Goal: Task Accomplishment & Management: Use online tool/utility

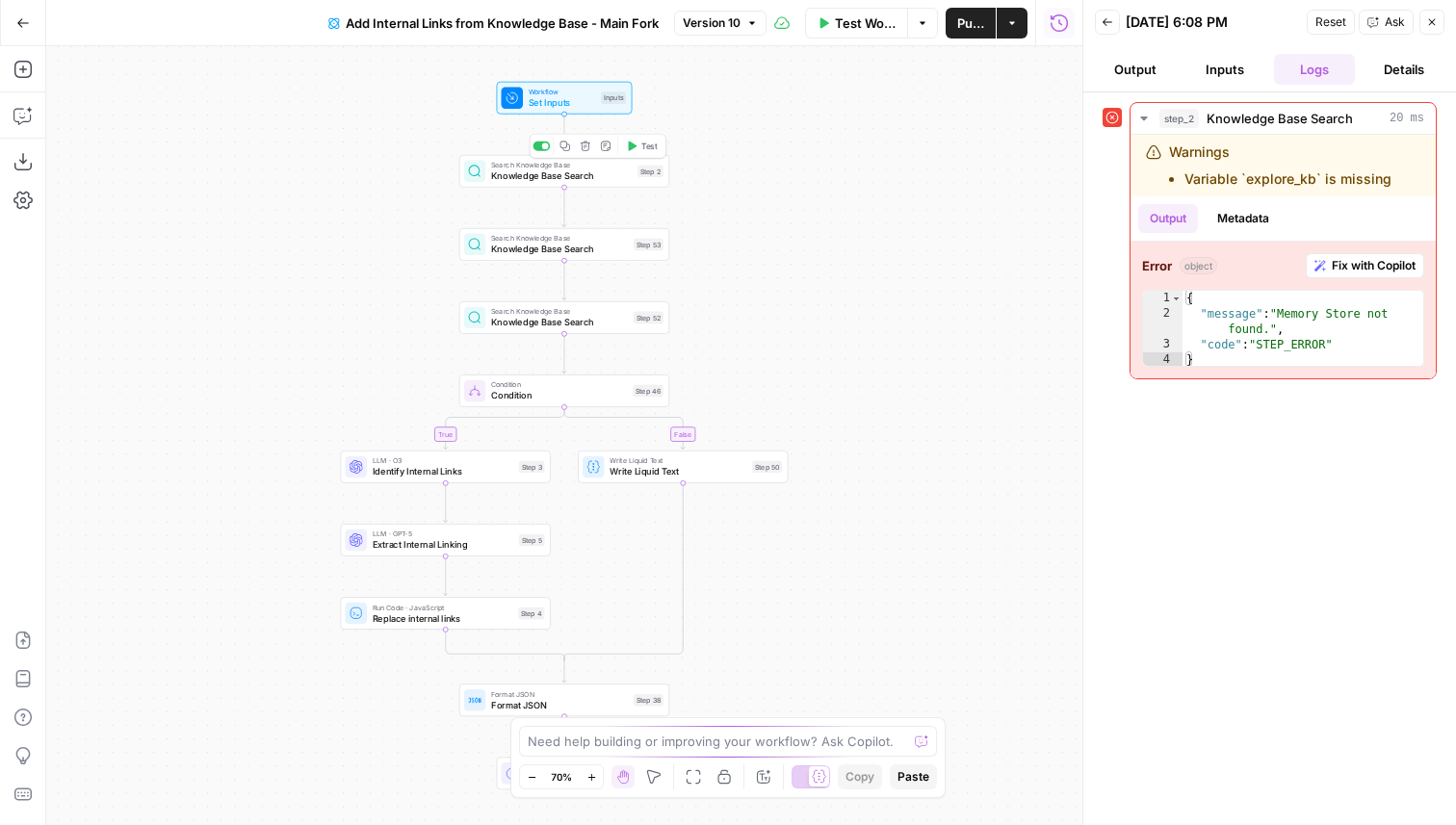
click at [572, 184] on div "Search Knowledge Base Knowledge Base Search Step 2 Copy step Delete step Add No…" at bounding box center [564, 170] width 210 height 32
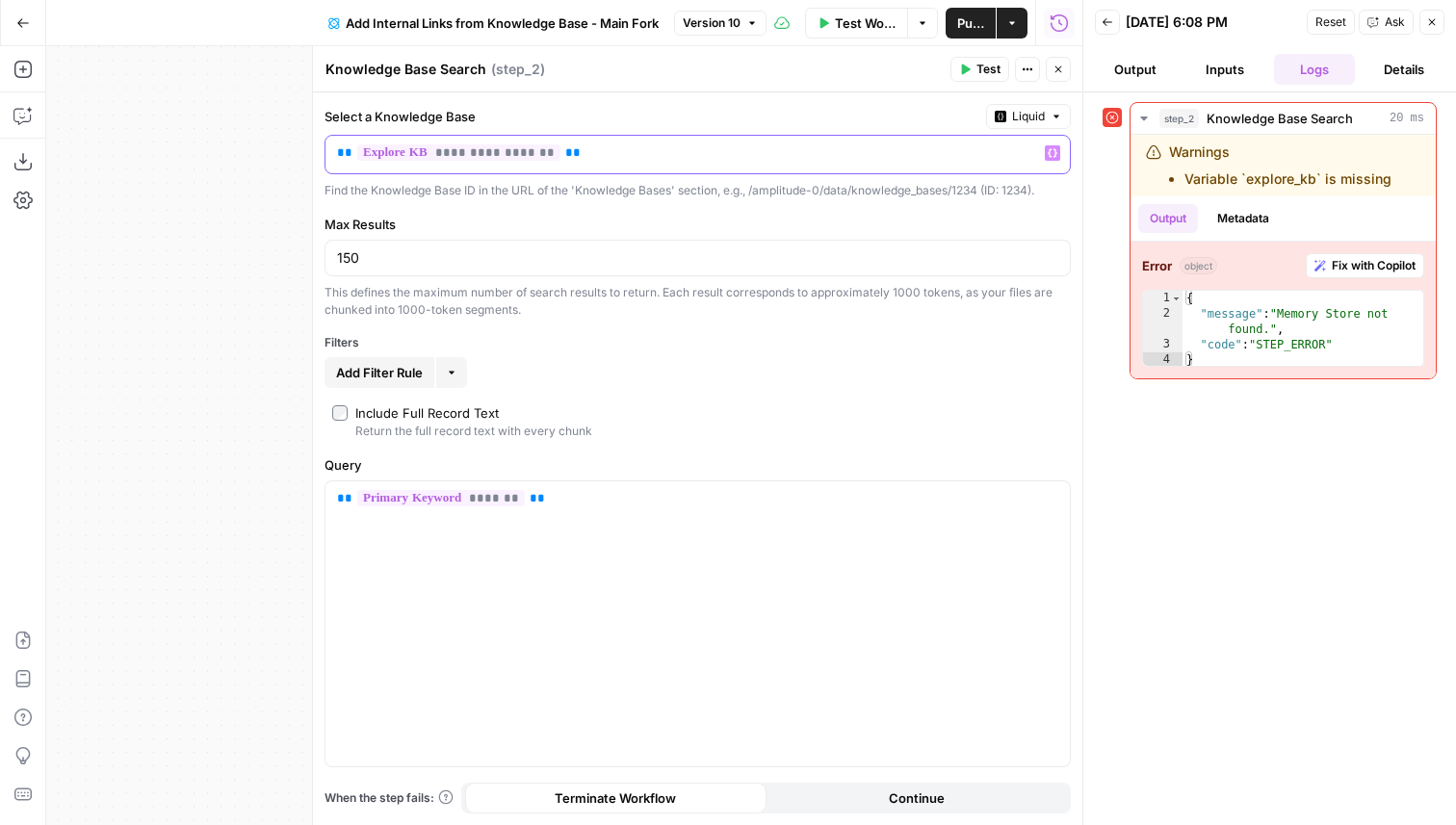
click at [474, 156] on span "**********" at bounding box center [459, 153] width 204 height 17
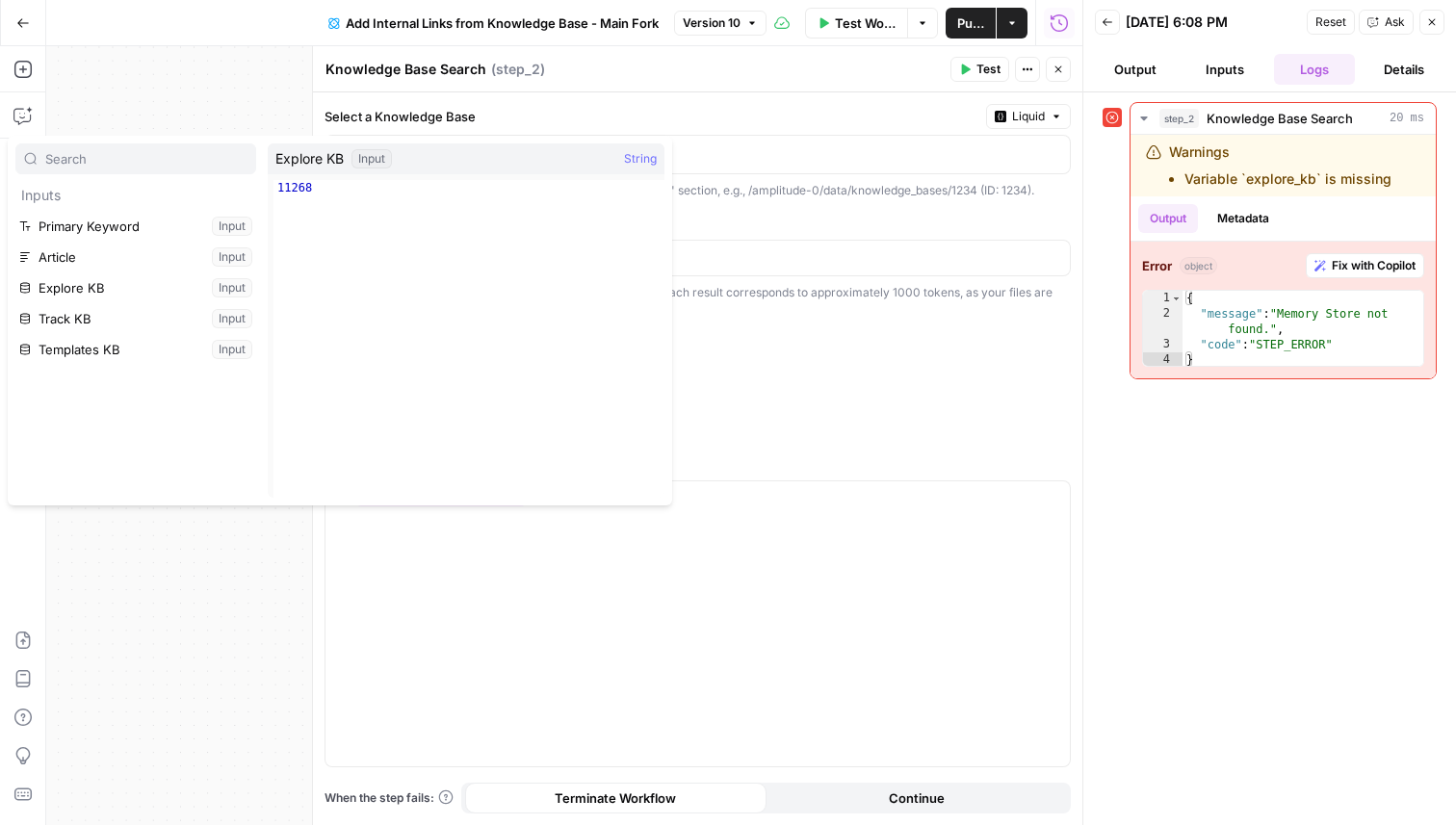
click at [800, 114] on label "Select a Knowledge Base" at bounding box center [651, 116] width 654 height 20
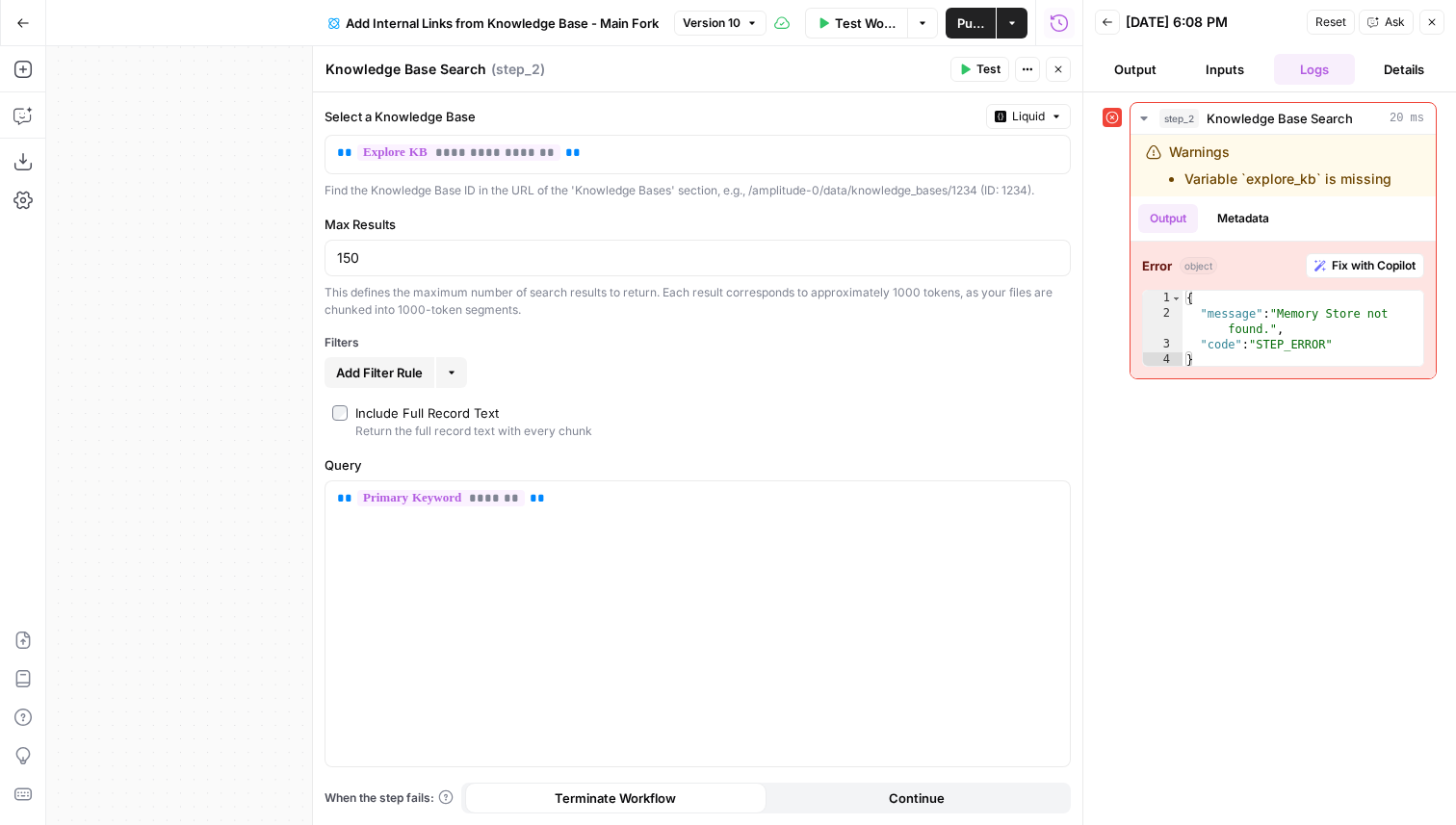
click at [1216, 52] on header "Back 08/20/25 at 6:08 PM Reset Ask Close Output Inputs Logs Details" at bounding box center [1269, 46] width 373 height 92
click at [1213, 65] on button "Inputs" at bounding box center [1226, 69] width 82 height 30
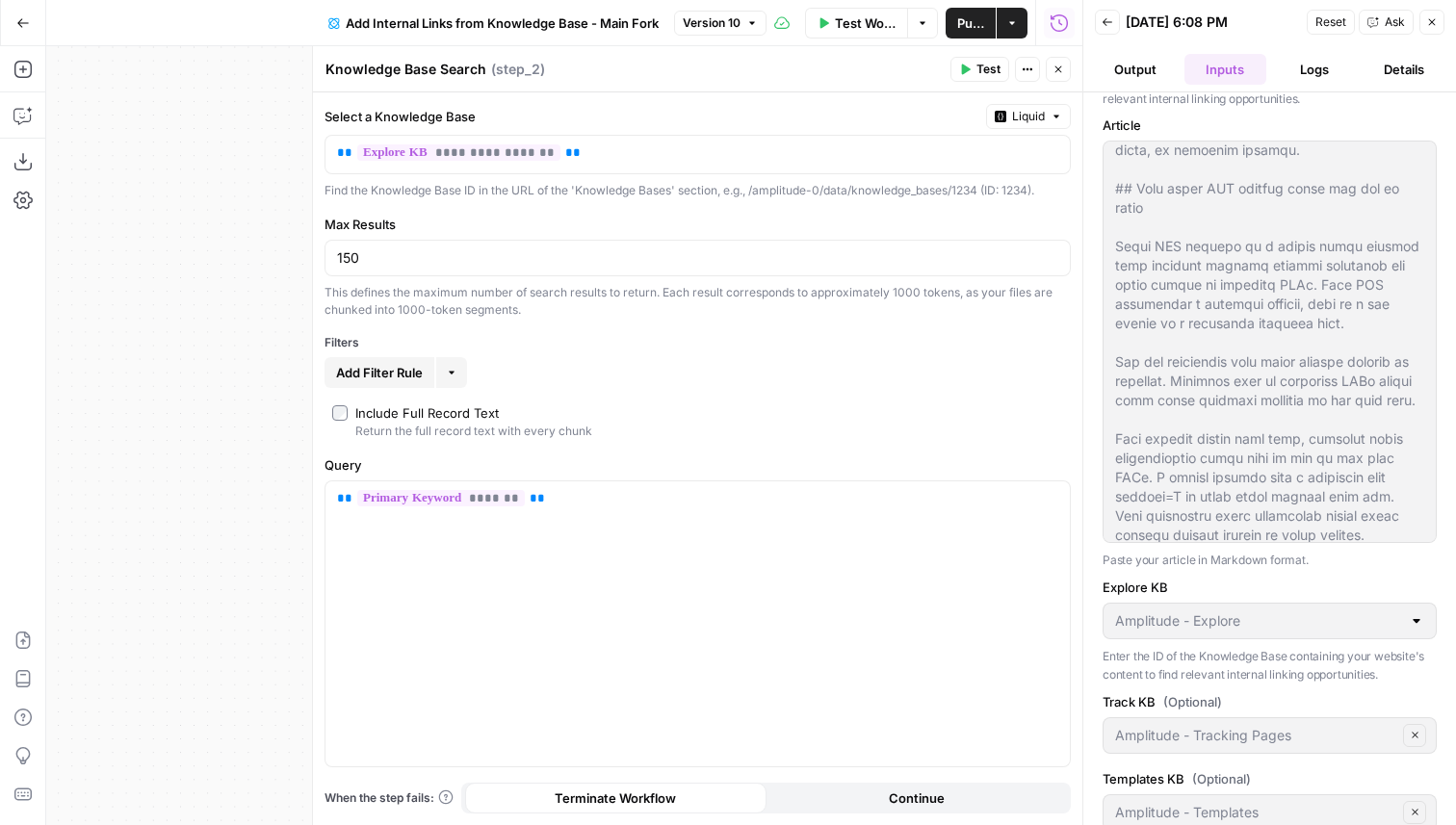
scroll to position [123, 0]
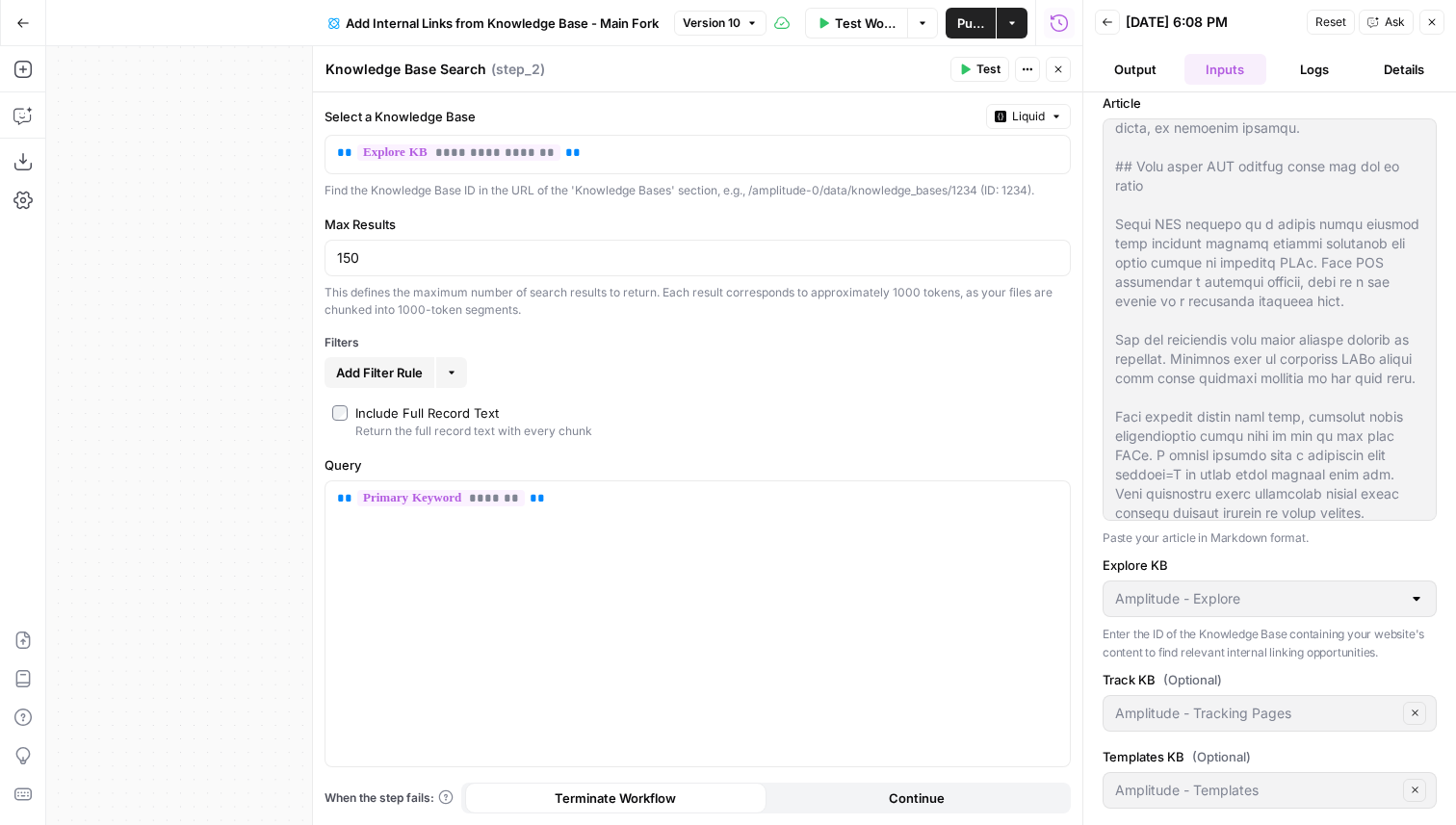
click at [984, 66] on span "Test" at bounding box center [988, 69] width 24 height 18
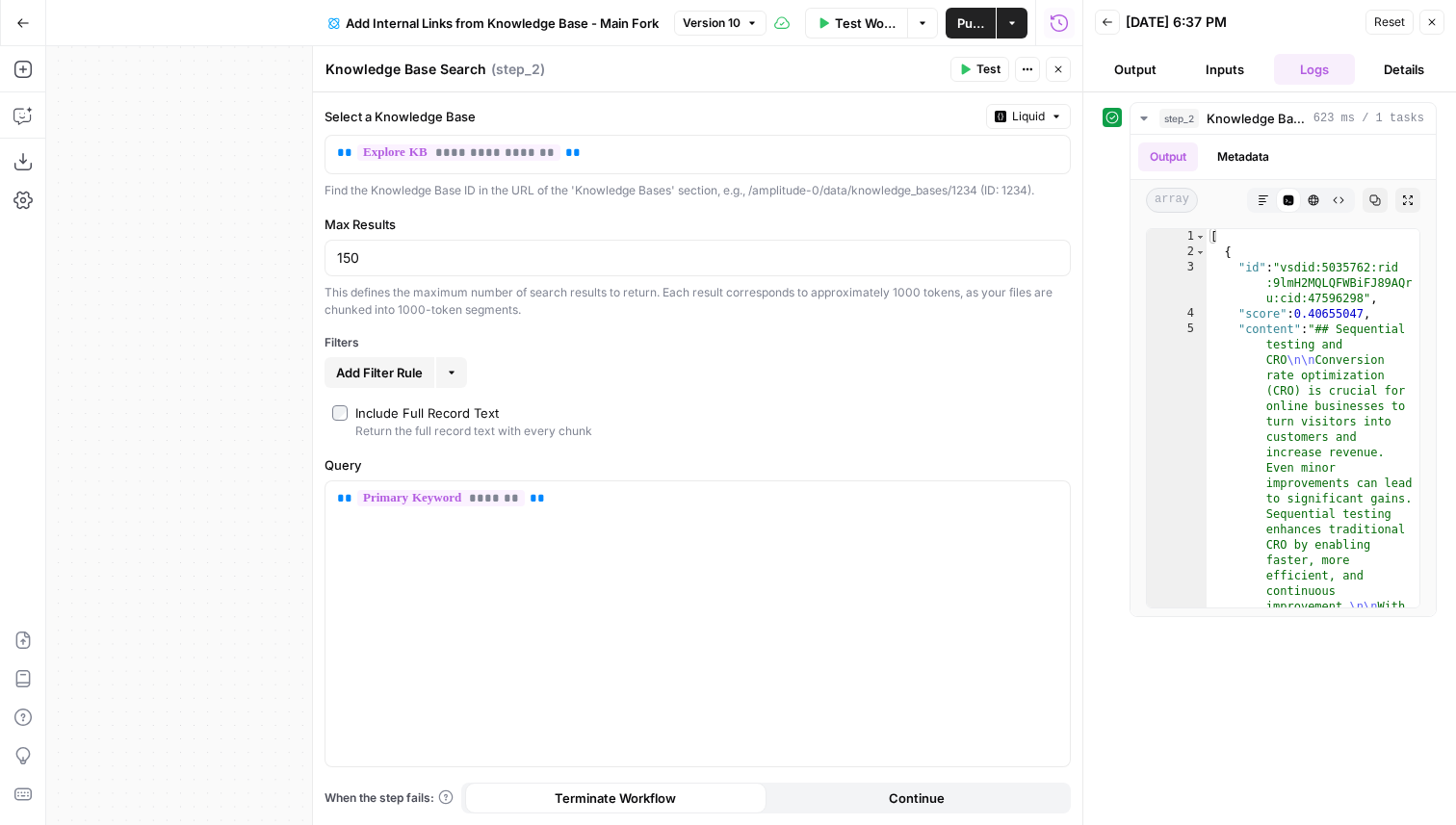
click at [1055, 71] on icon "button" at bounding box center [1058, 69] width 12 height 12
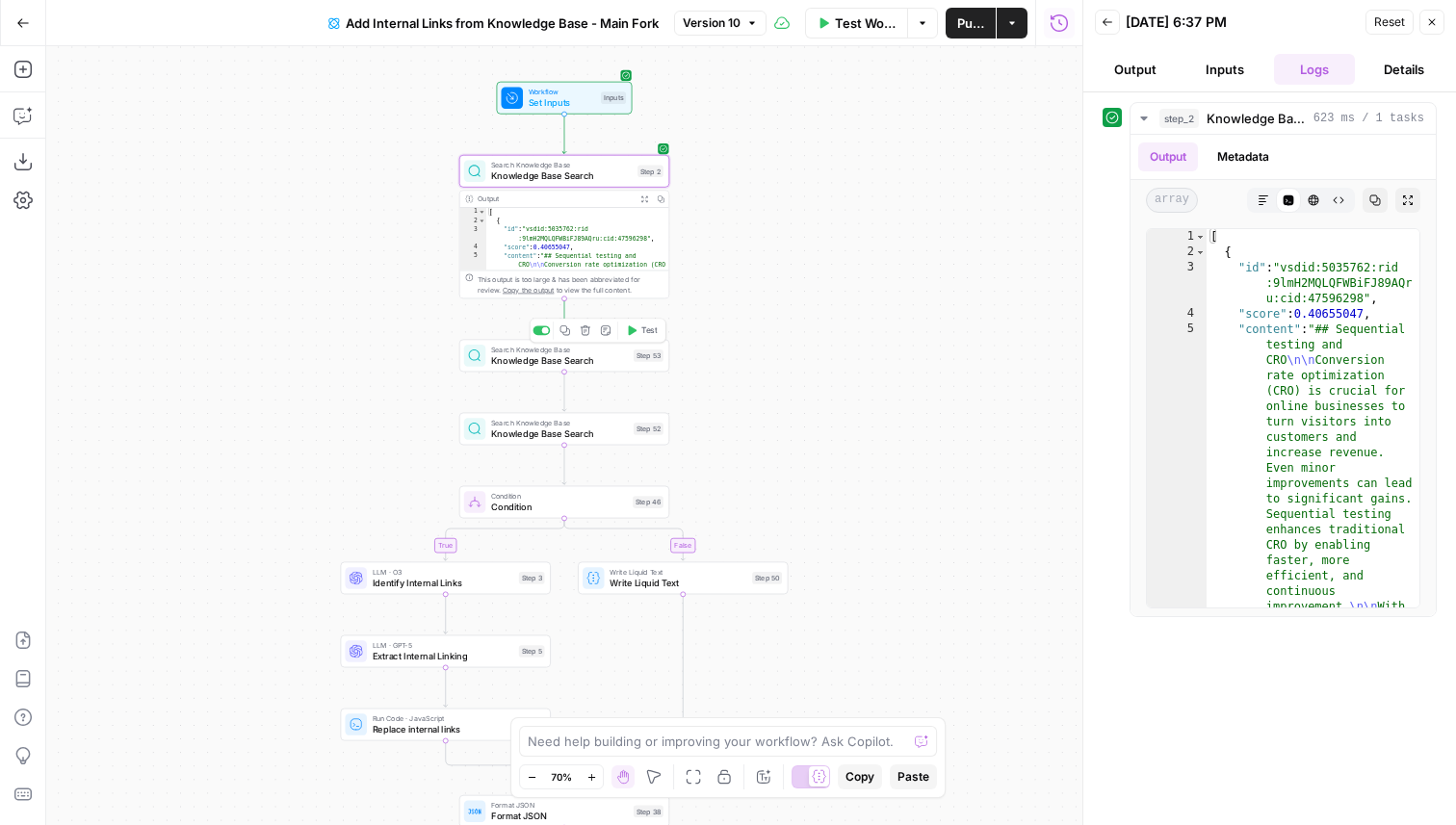
click at [638, 331] on button "Test" at bounding box center [640, 330] width 42 height 18
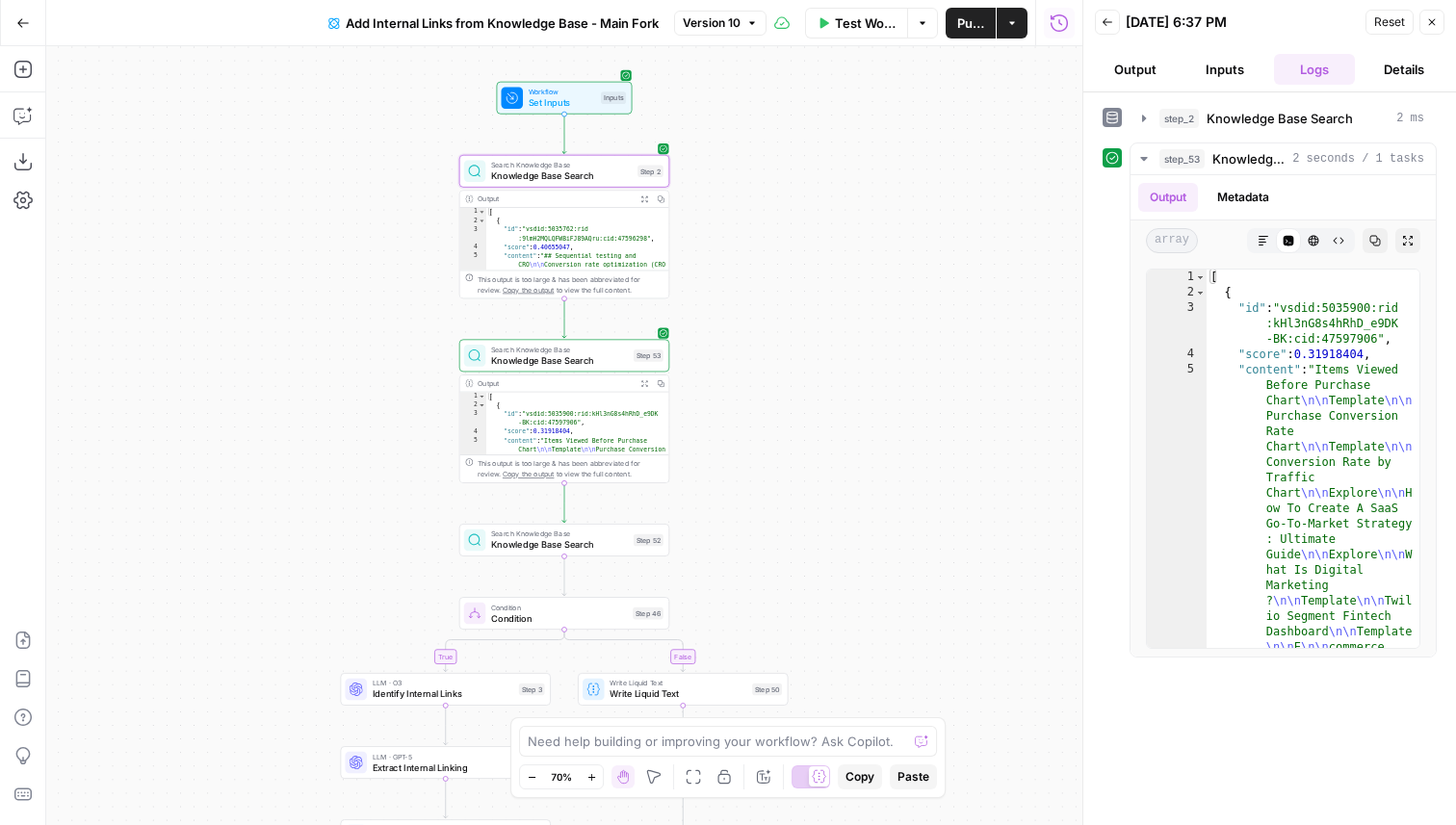
click at [1112, 19] on icon "button" at bounding box center [1107, 23] width 12 height 12
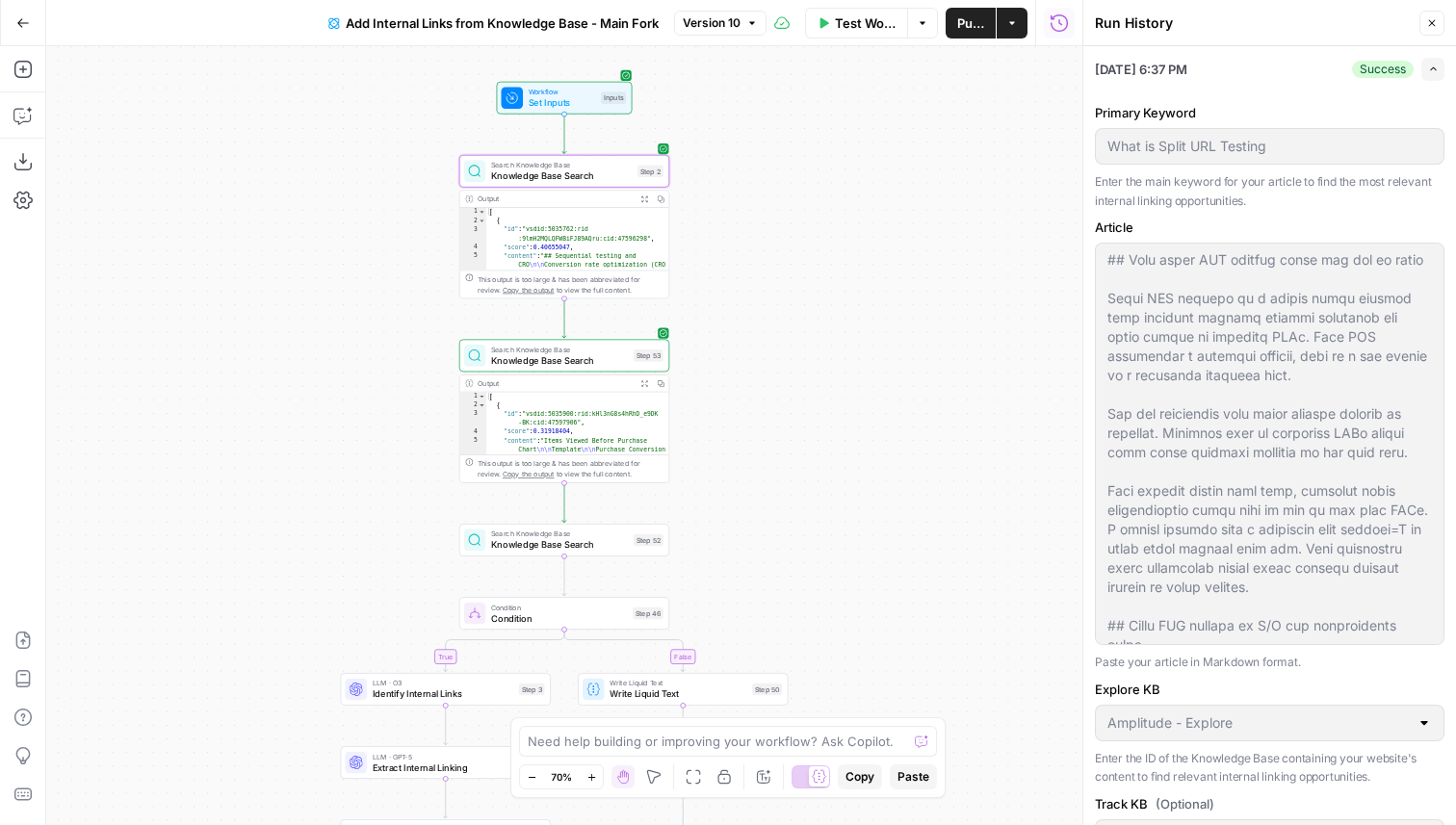
scroll to position [494, 0]
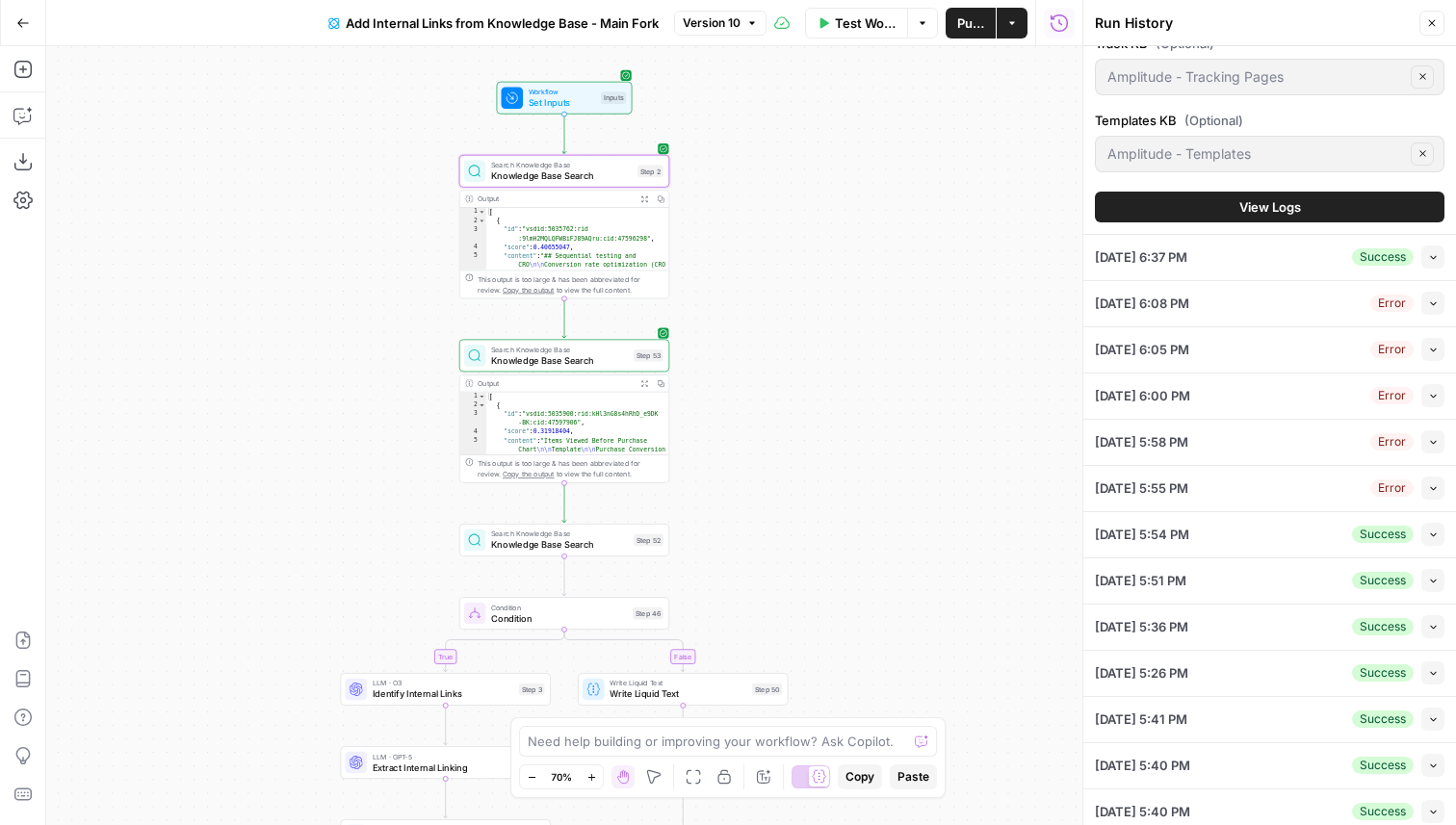
click at [1429, 256] on icon "button" at bounding box center [1433, 256] width 11 height 11
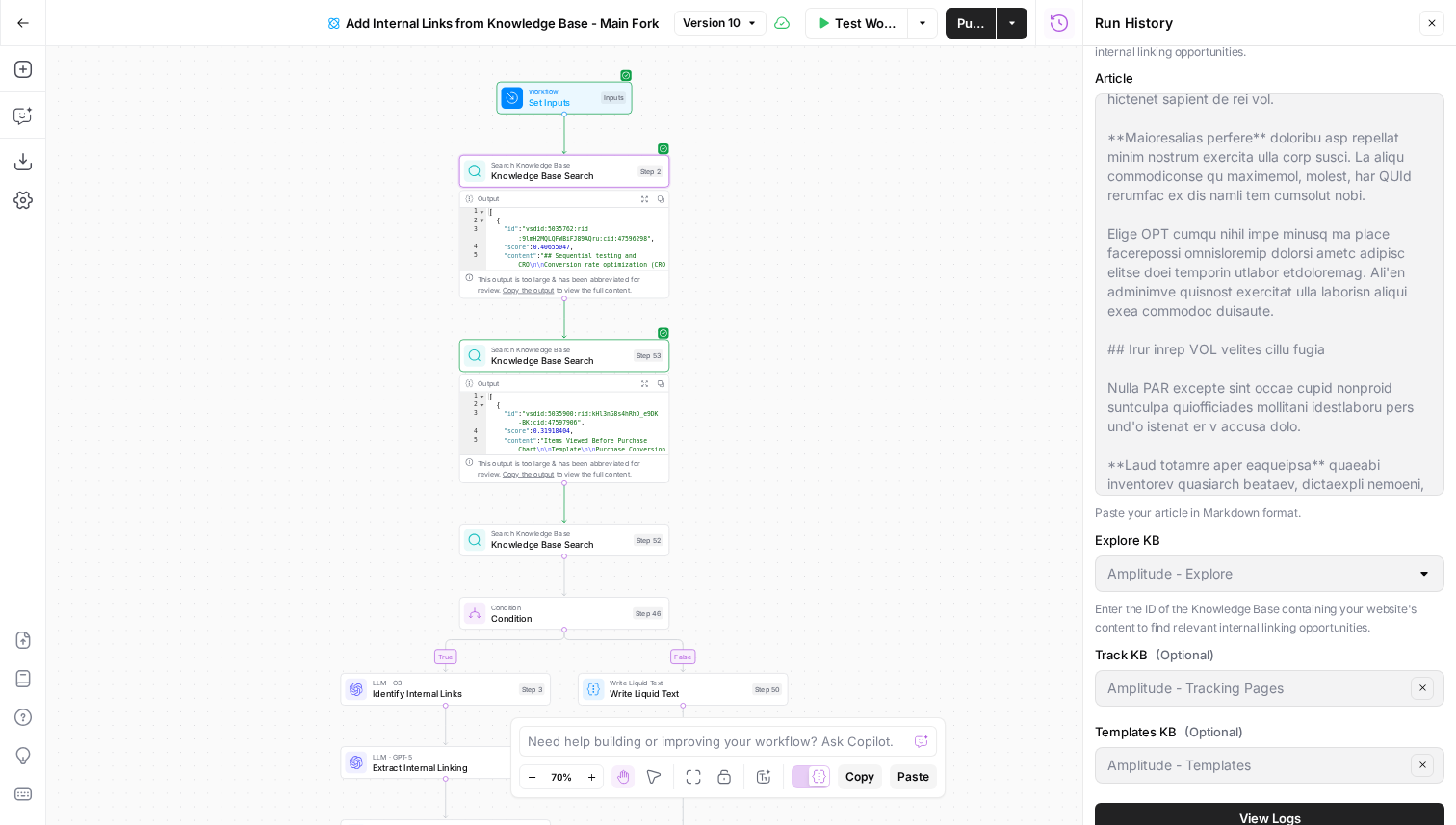
scroll to position [513, 0]
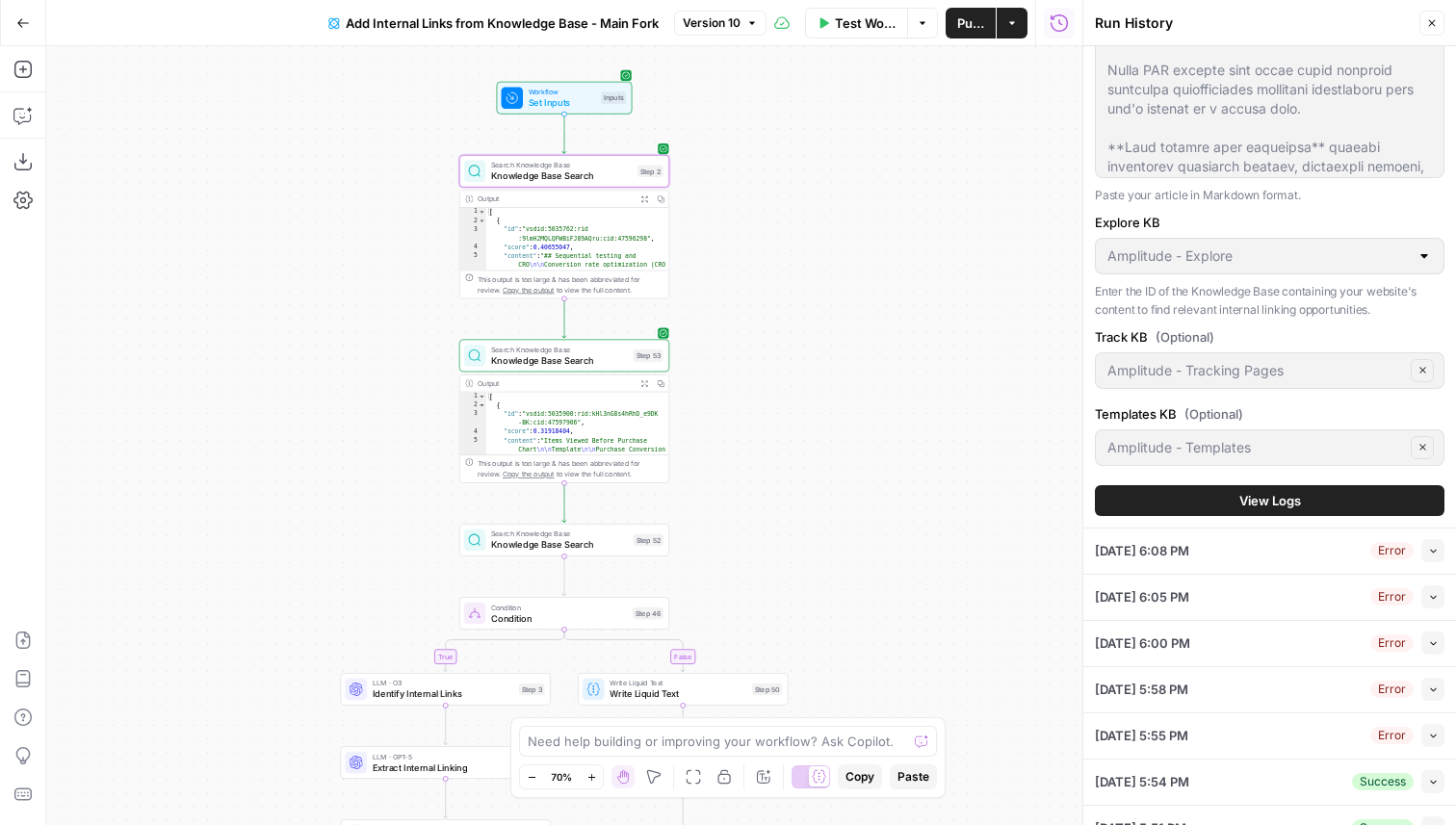
click at [1425, 547] on button "Collapse" at bounding box center [1433, 551] width 23 height 23
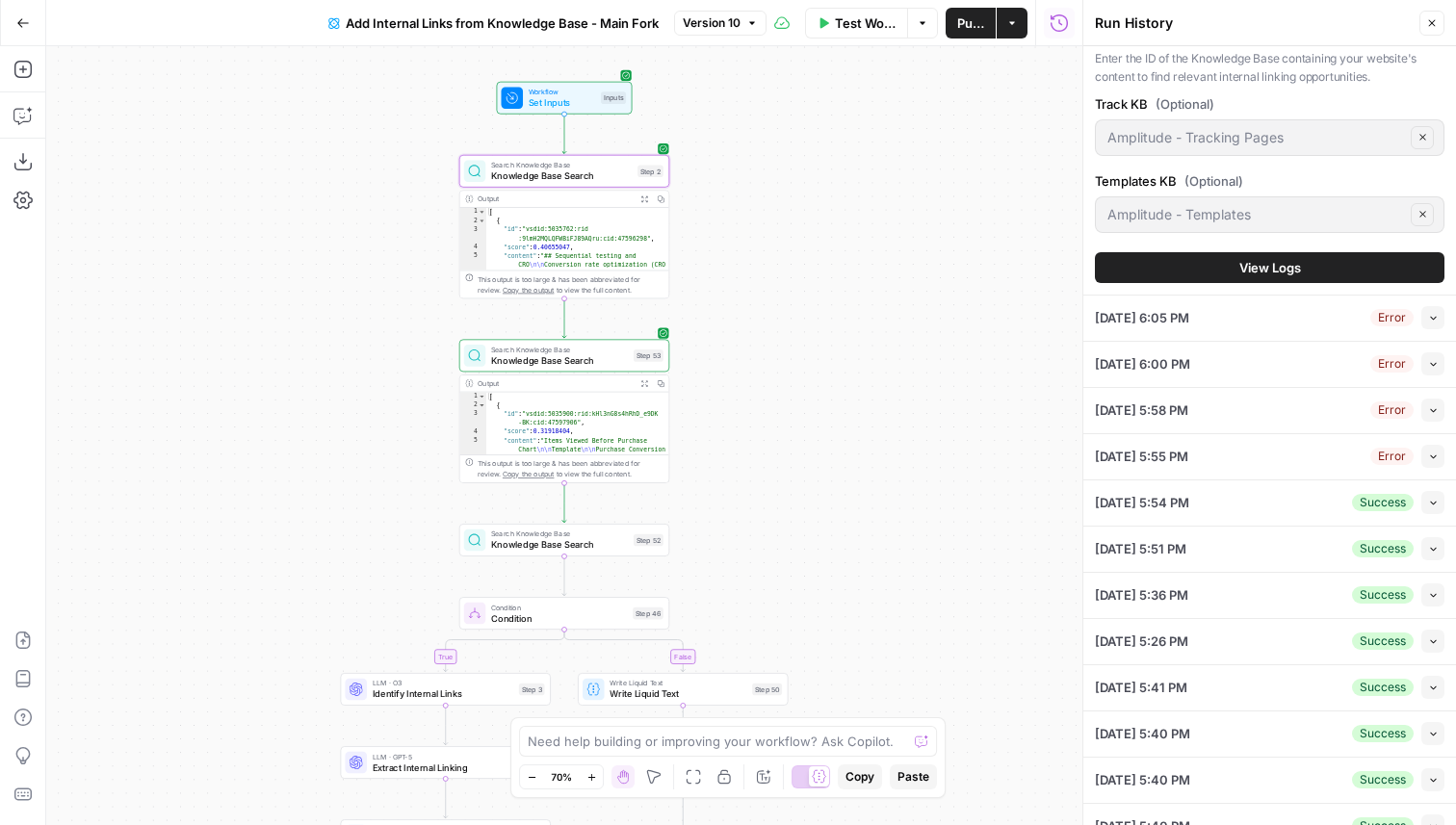
scroll to position [709, 0]
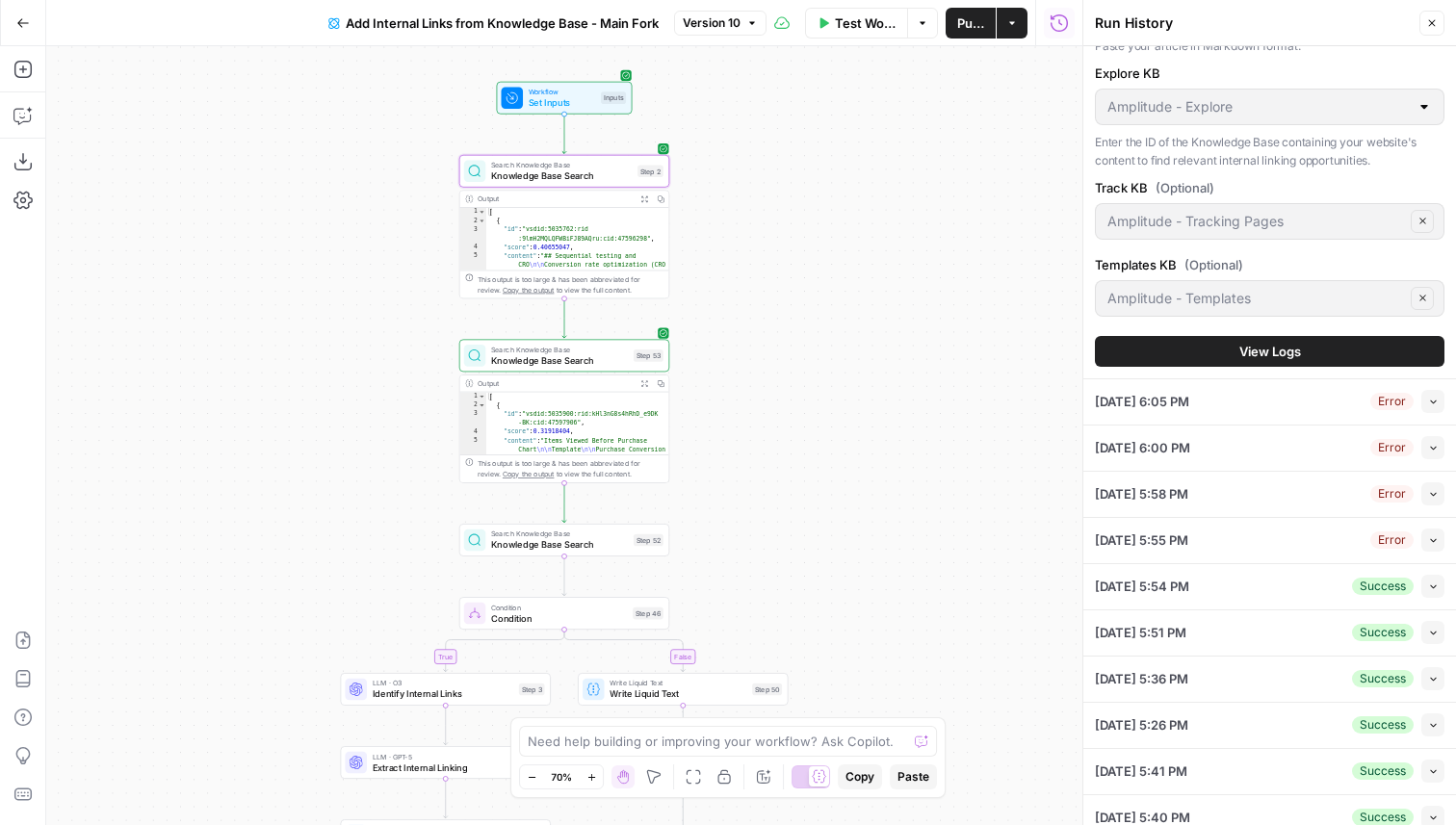
click at [1287, 347] on span "View Logs" at bounding box center [1270, 351] width 62 height 20
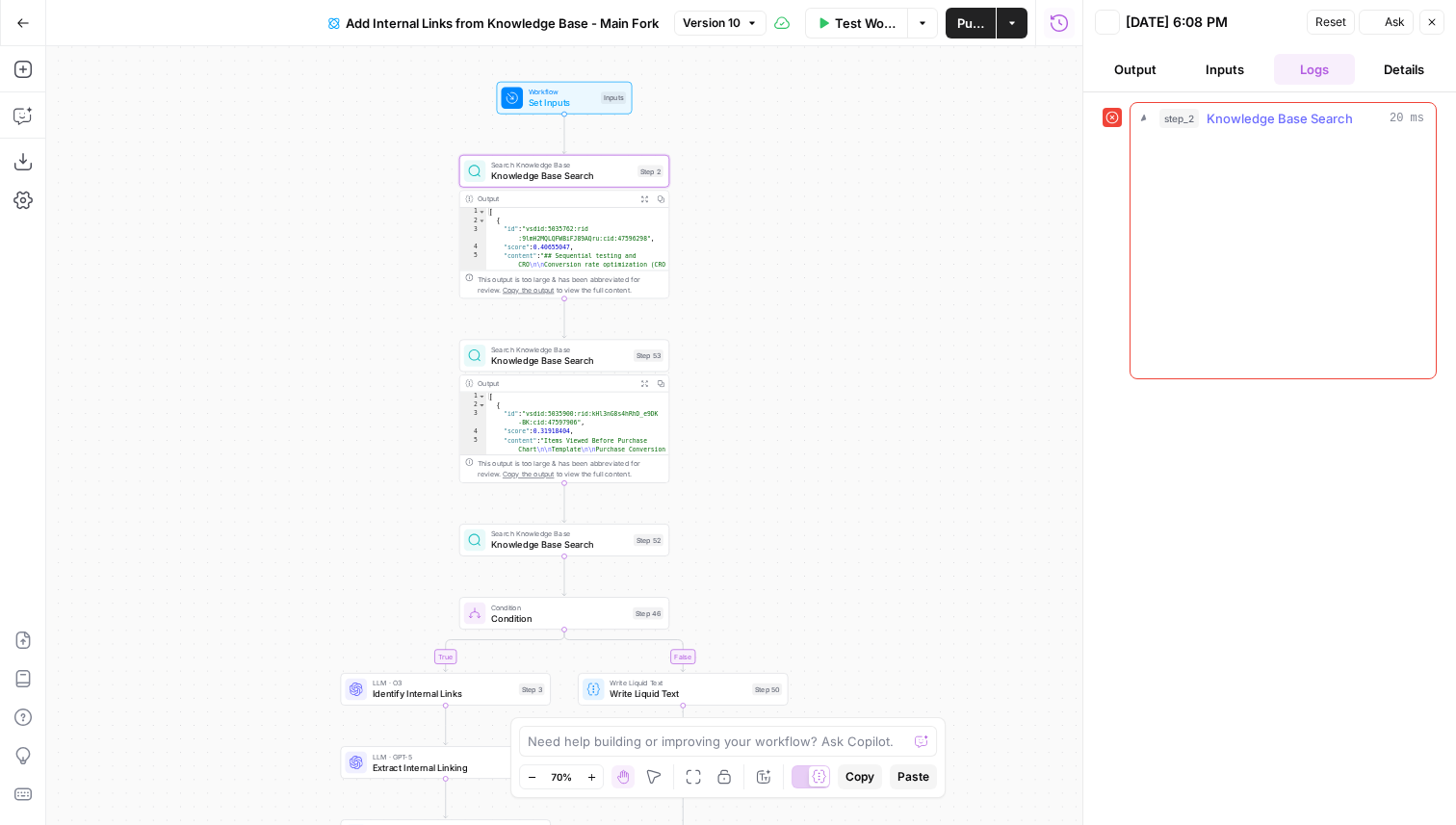
scroll to position [0, 0]
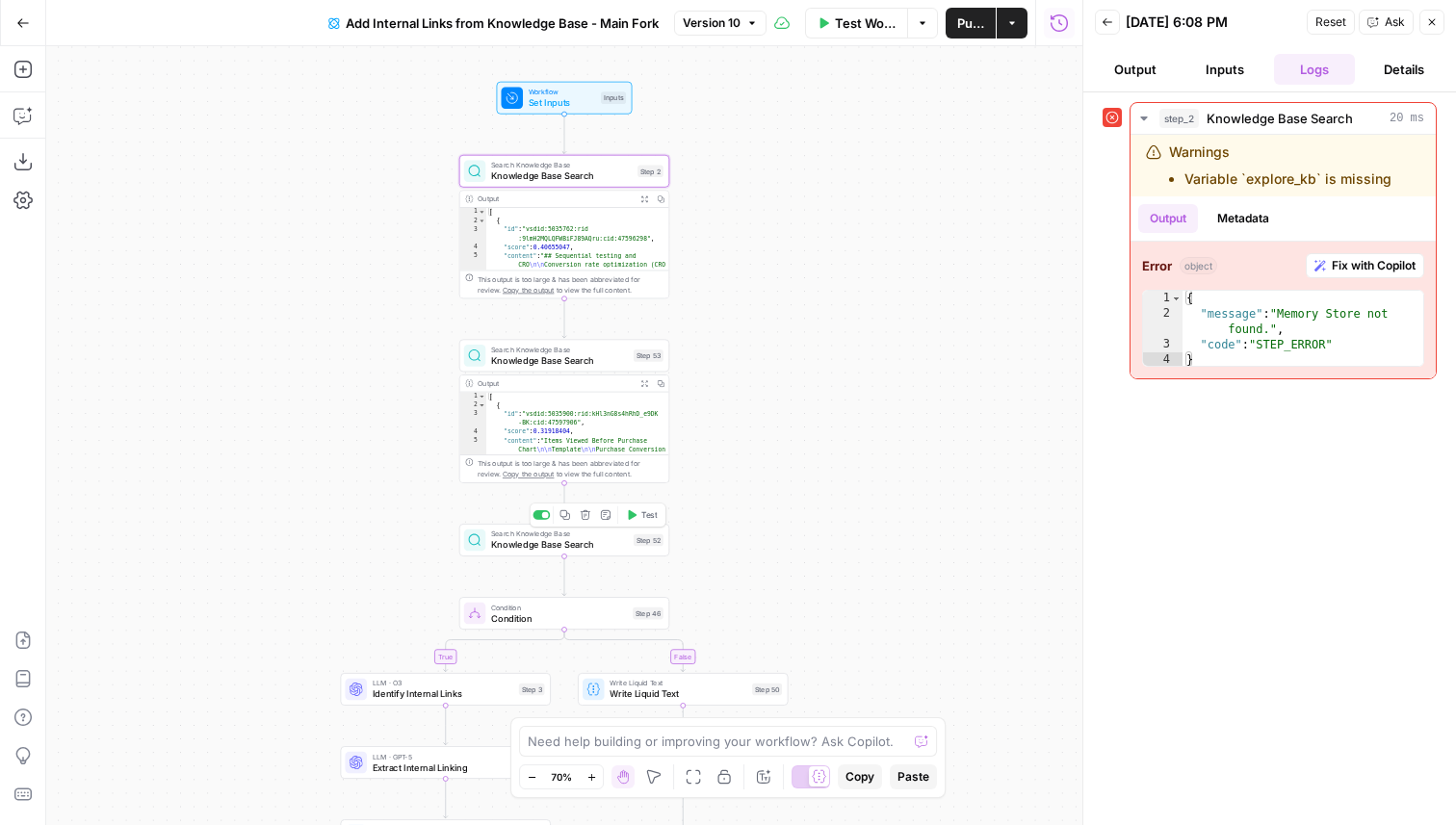
click at [646, 514] on span "Test" at bounding box center [649, 515] width 17 height 13
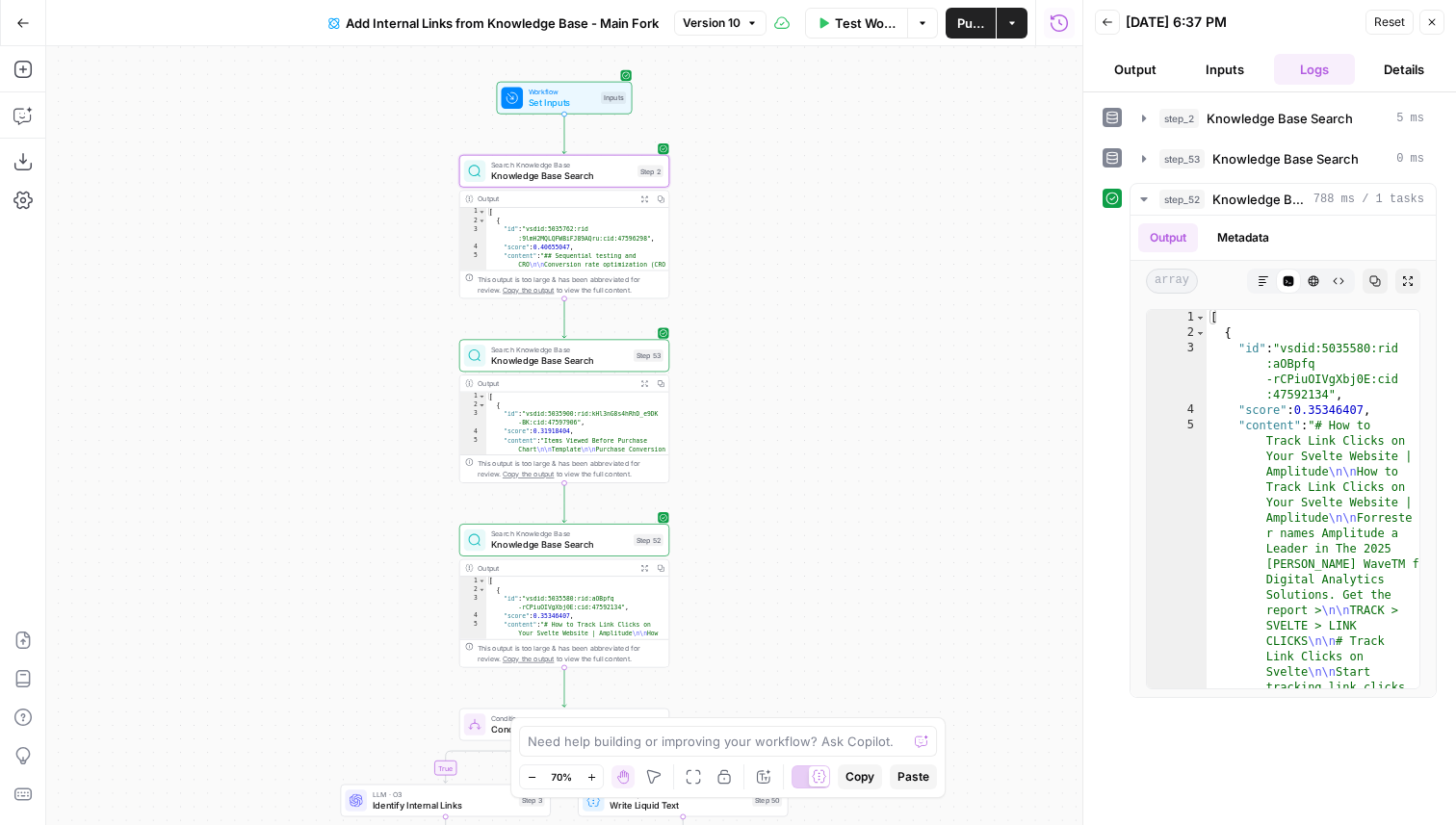
click at [843, 23] on span "Test Workflow" at bounding box center [866, 23] width 61 height 20
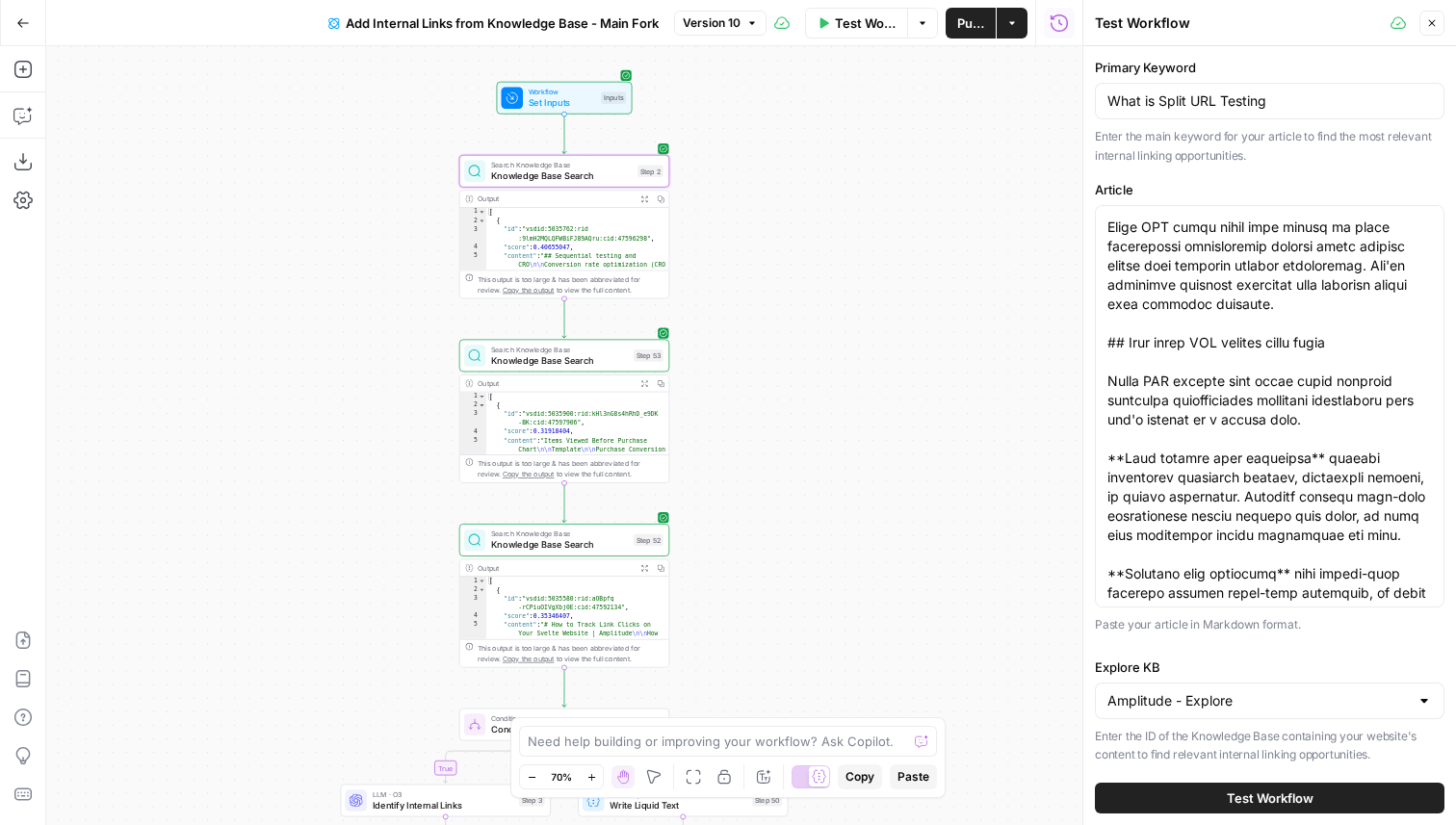
scroll to position [189, 0]
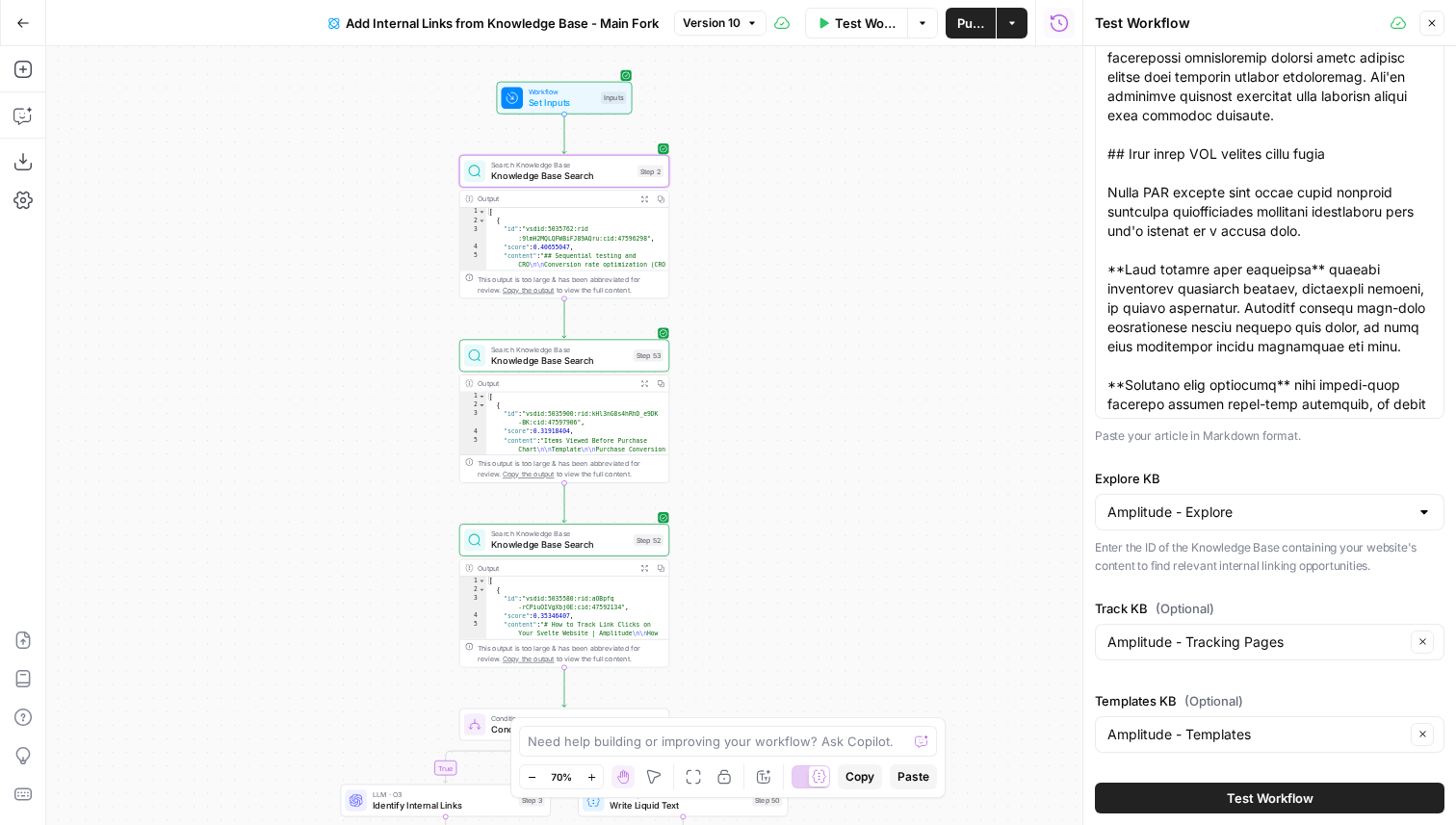
click at [1229, 800] on span "Test Workflow" at bounding box center [1270, 798] width 87 height 20
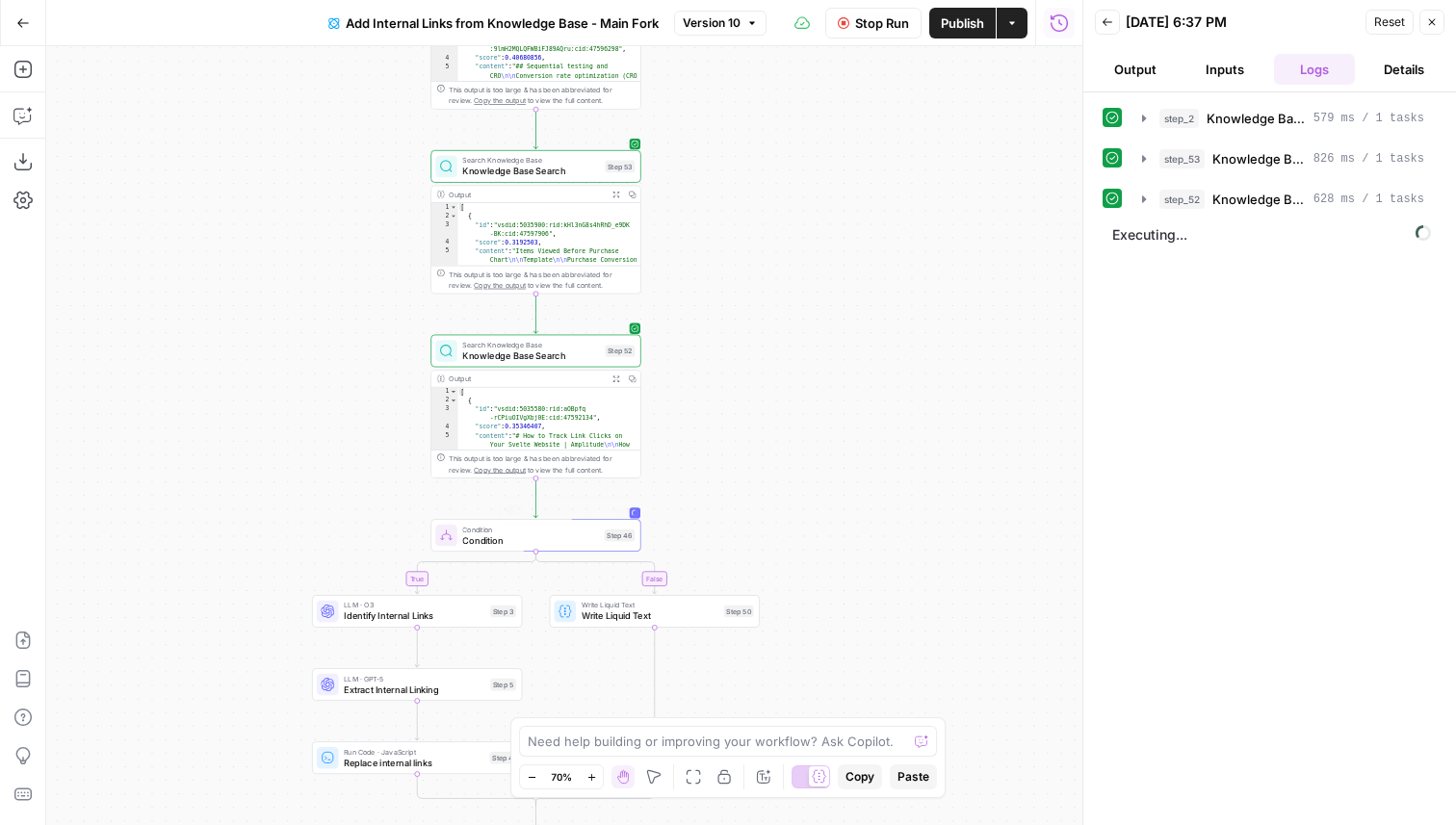
click at [371, 623] on div "LLM · O3 Identify Internal Links Step 3 Copy step Delete step Edit Note Test" at bounding box center [417, 611] width 210 height 32
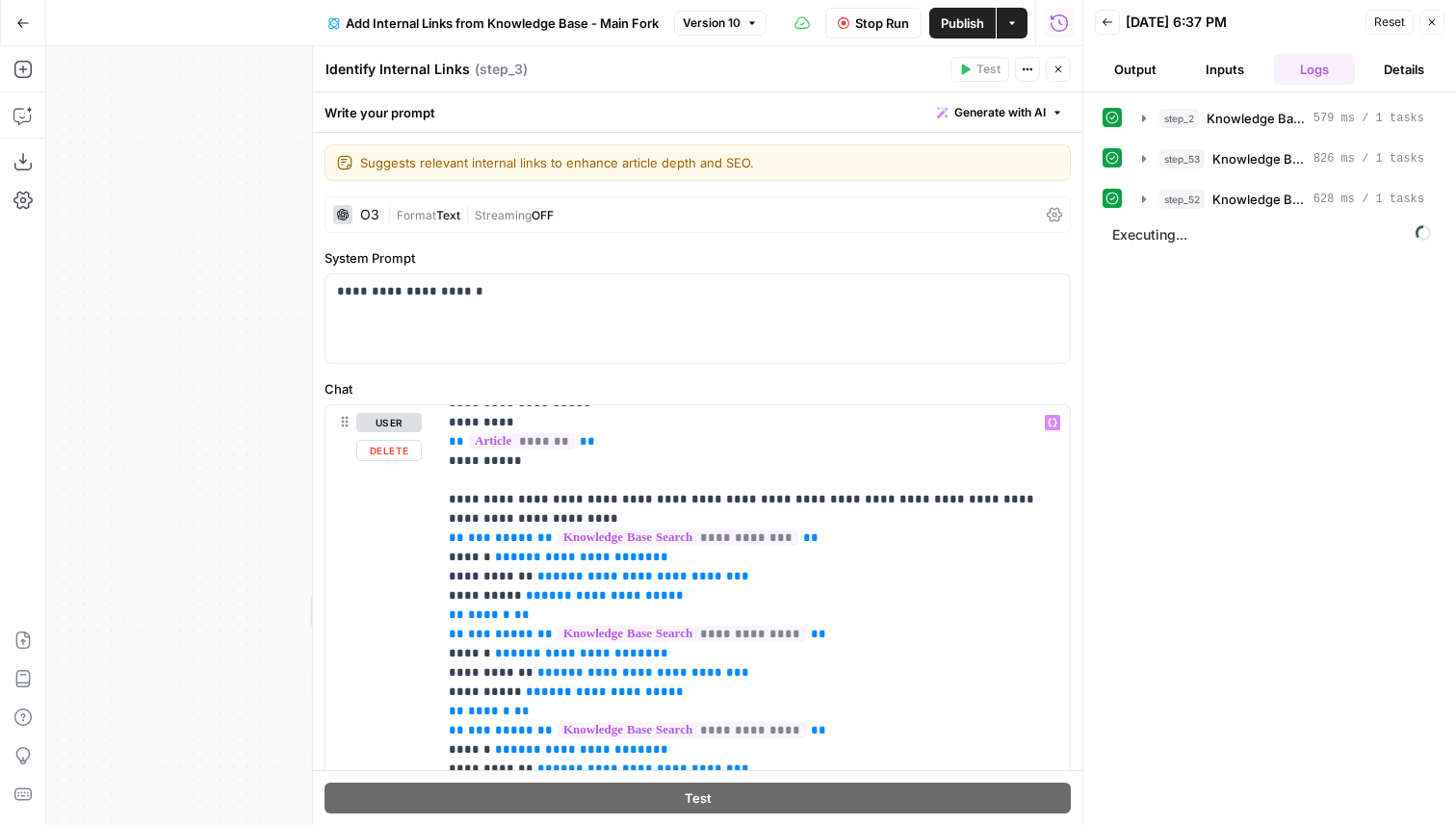
scroll to position [136, 0]
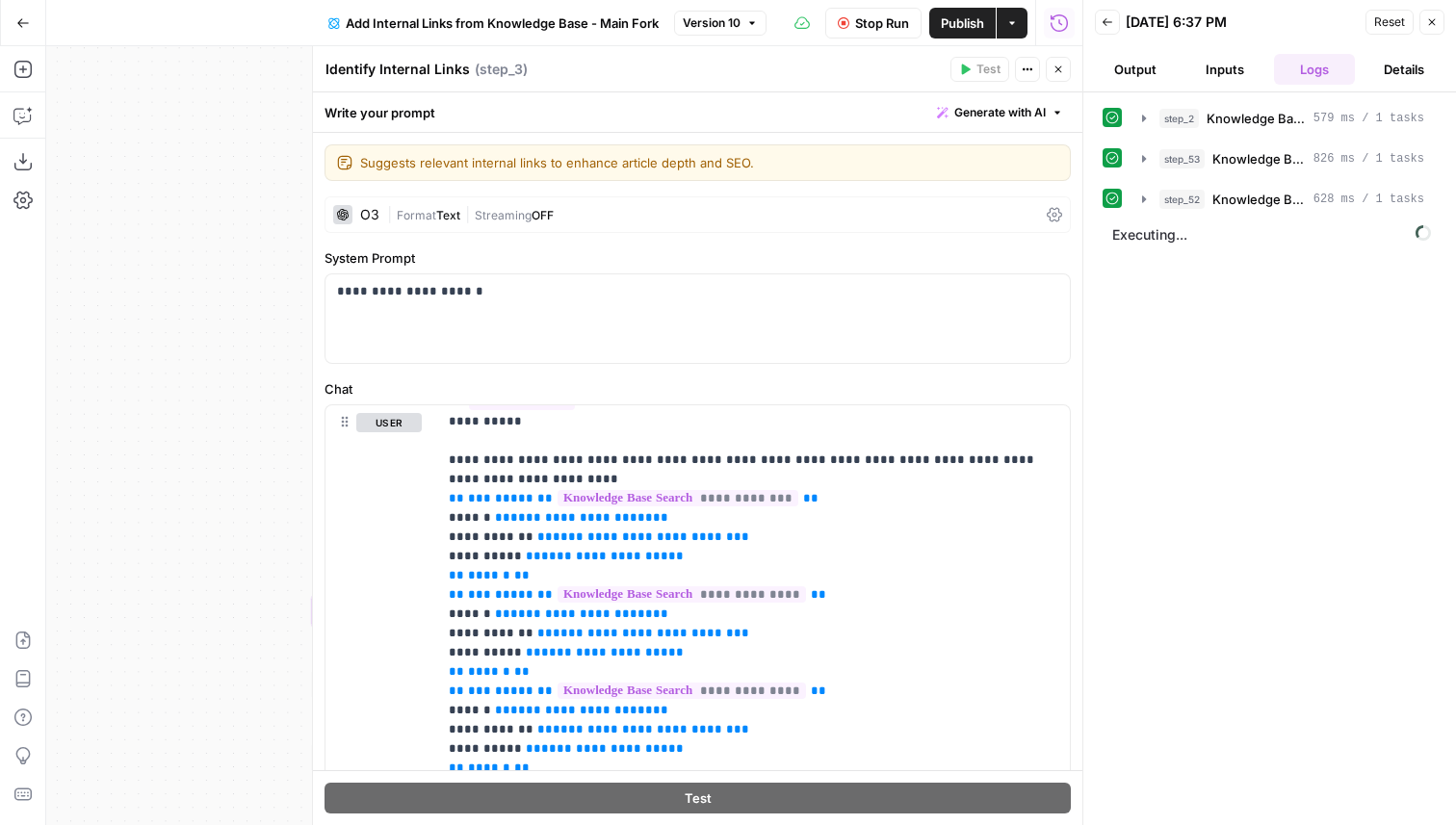
click at [1063, 73] on button "Close" at bounding box center [1058, 69] width 25 height 25
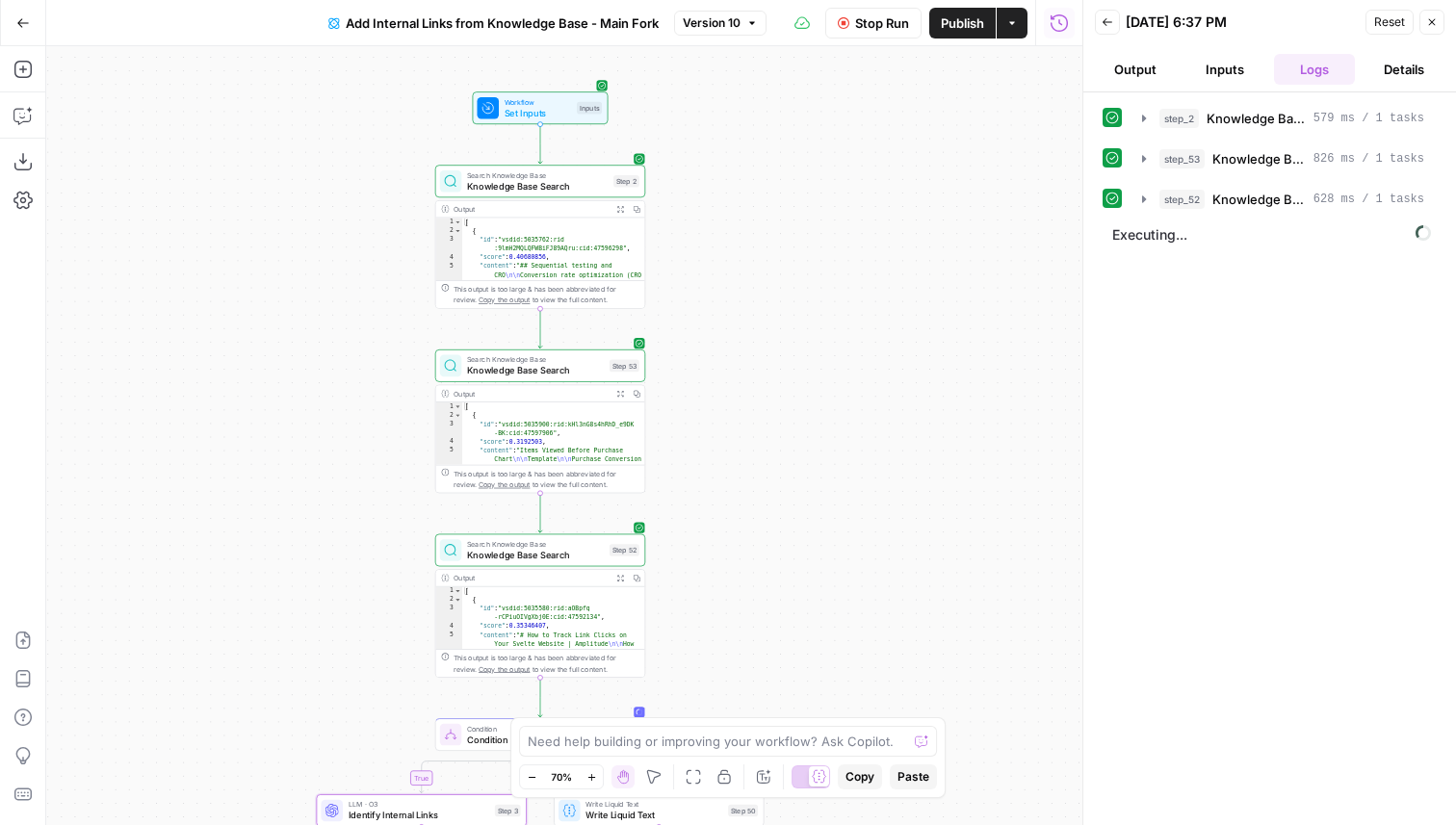
click at [548, 191] on span "Knowledge Base Search" at bounding box center [538, 186] width 142 height 14
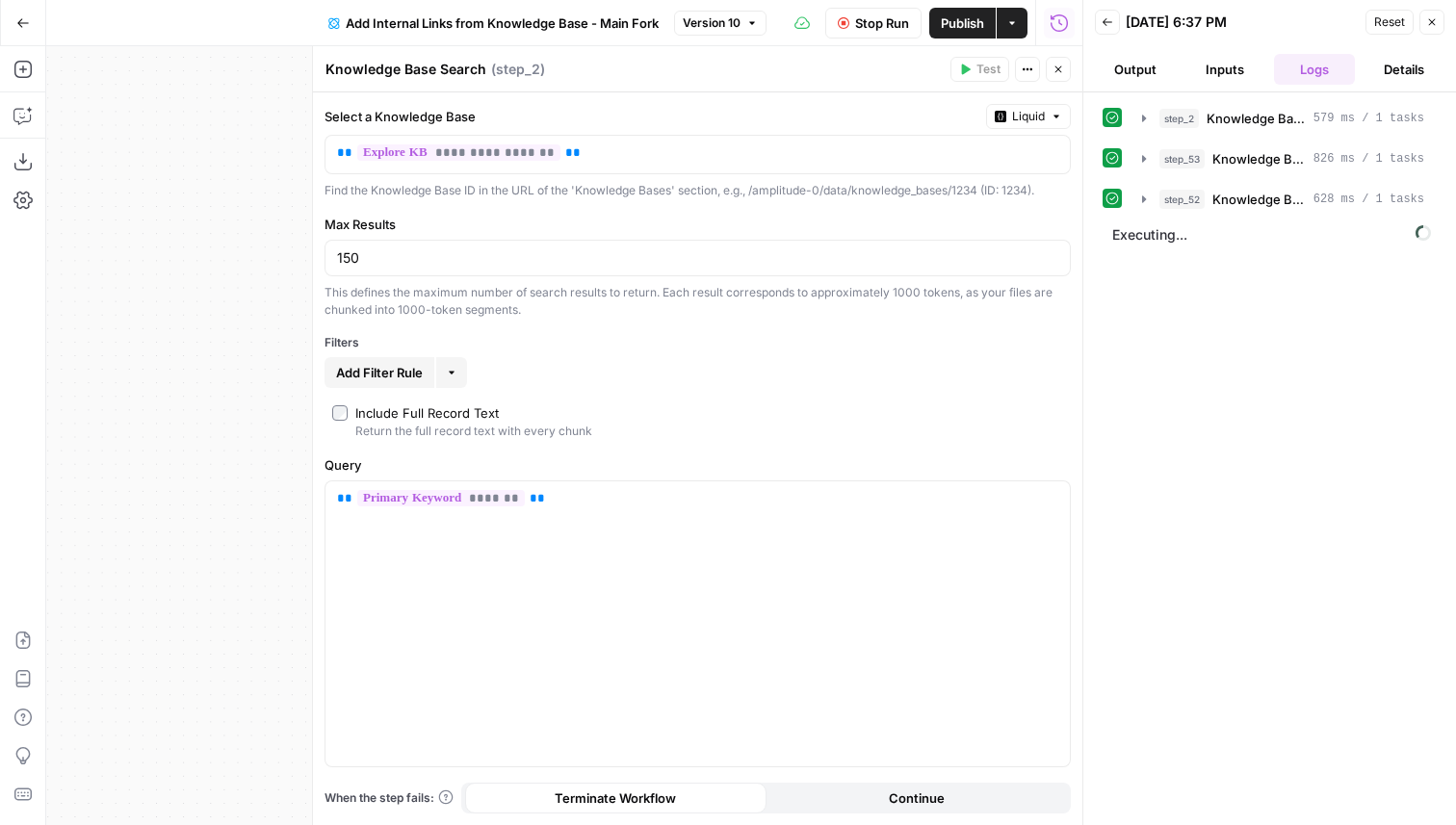
click at [378, 69] on textarea "Knowledge Base Search" at bounding box center [405, 69] width 161 height 20
click at [387, 69] on textarea "Knowledge Base Search" at bounding box center [405, 69] width 161 height 20
click at [328, 73] on textarea "Knowledge Base Search" at bounding box center [405, 69] width 161 height 20
click at [380, 62] on textarea "ExploreKnowledge Base Search" at bounding box center [430, 69] width 211 height 20
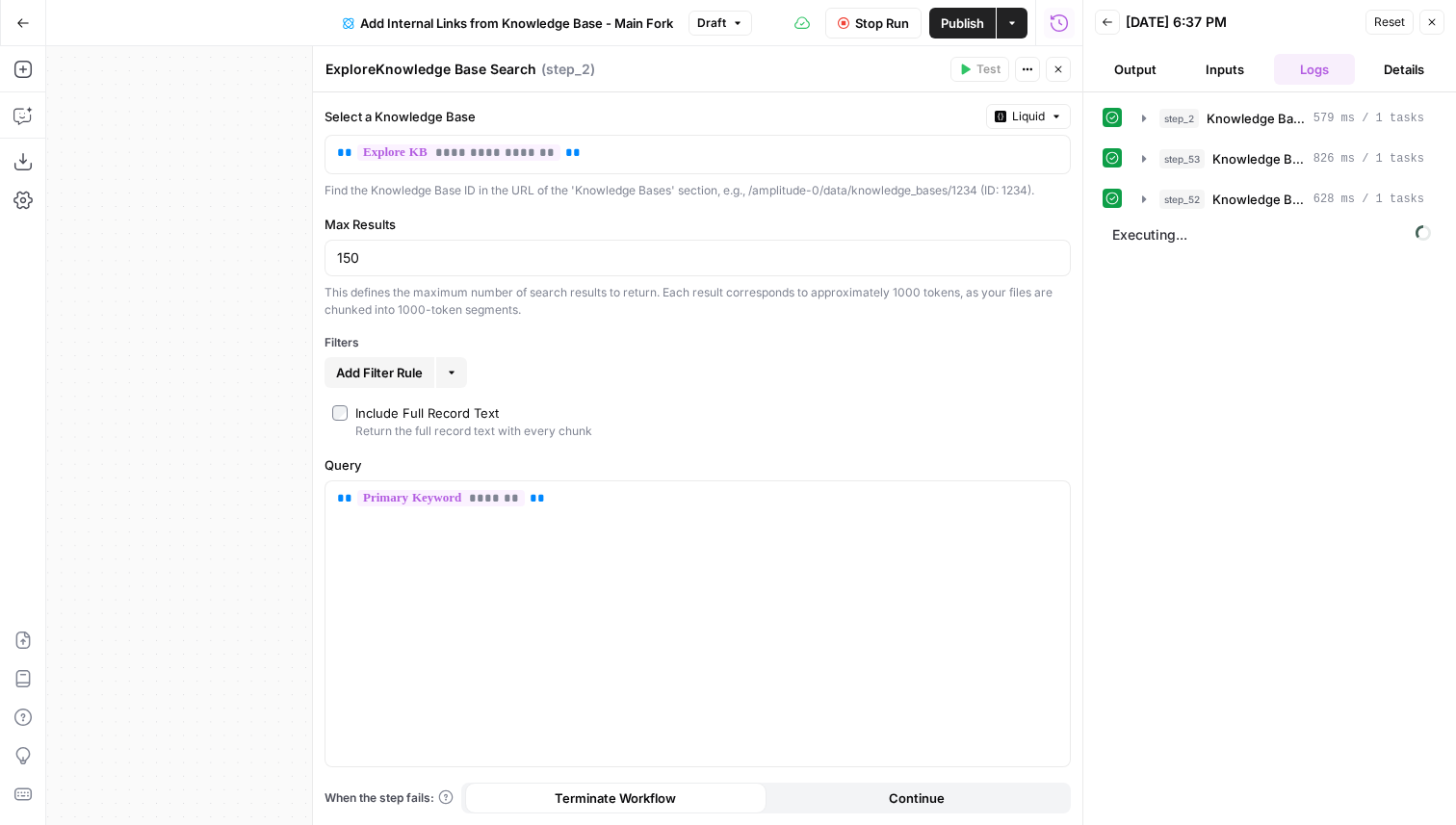
click at [372, 64] on textarea "ExploreKnowledge Base Search" at bounding box center [430, 69] width 211 height 20
type textarea "Explore Knowledge Base Search"
click at [243, 155] on div "true false Workflow Set Inputs Inputs Search Knowledge Base Explore Knowledge B…" at bounding box center [564, 435] width 1036 height 779
click at [1051, 77] on button "Close" at bounding box center [1058, 69] width 25 height 25
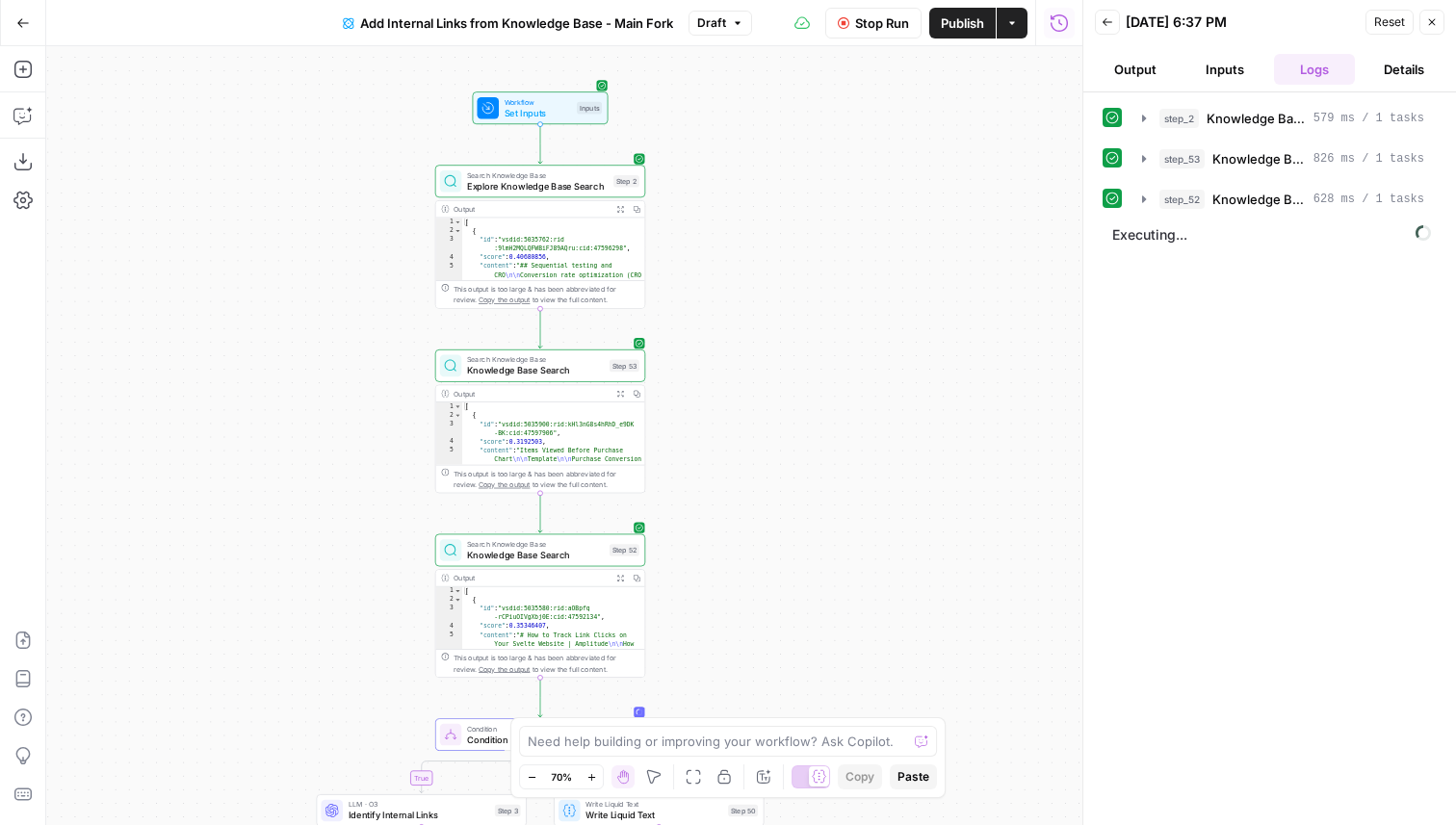
click at [497, 377] on span "Knowledge Base Search" at bounding box center [536, 371] width 137 height 14
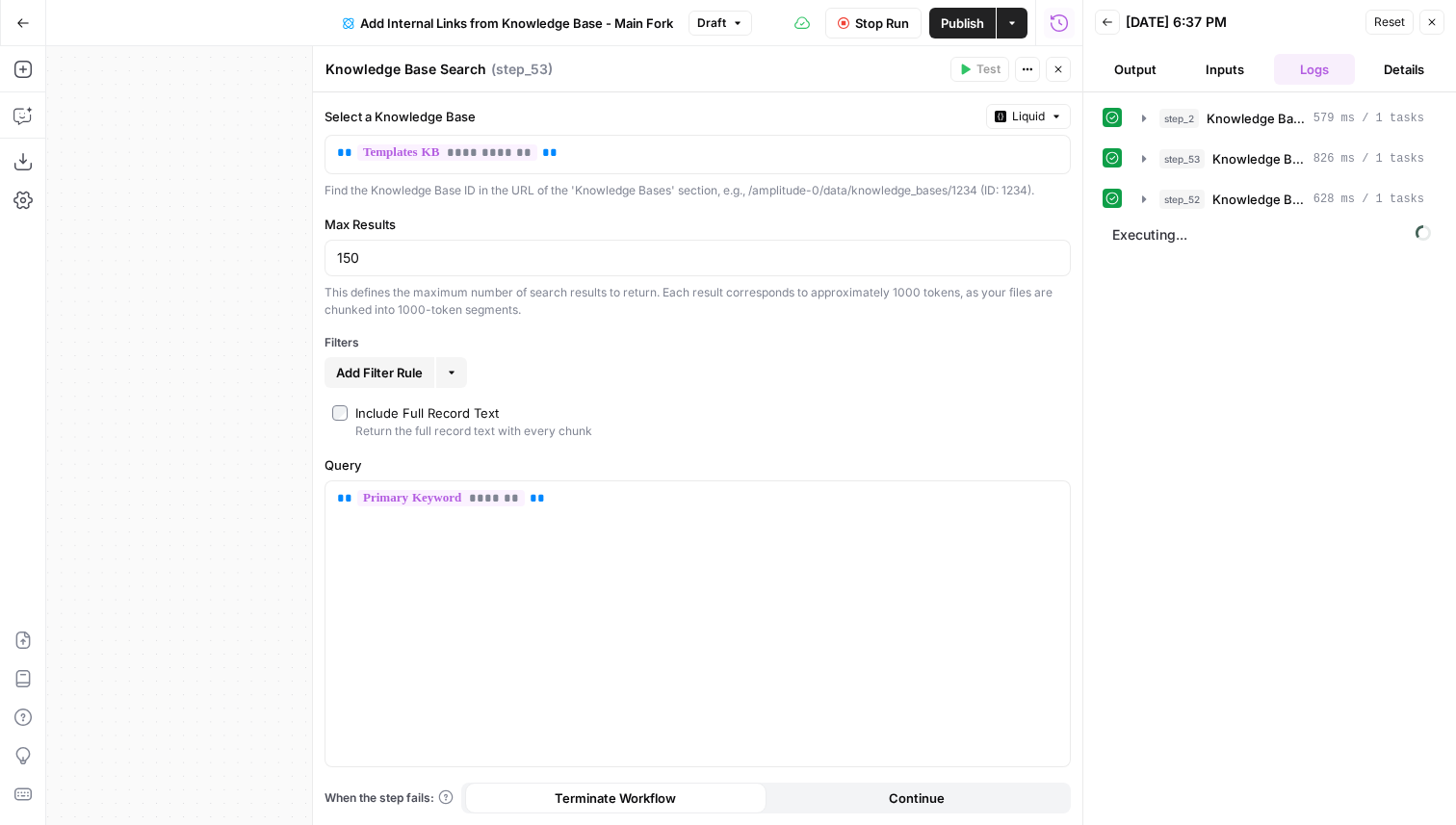
click at [331, 72] on textarea "Knowledge Base Search" at bounding box center [405, 69] width 161 height 20
click at [325, 70] on textarea "Knowledge Base Search" at bounding box center [405, 69] width 161 height 20
type textarea "Templates Knowledge Base Search"
click at [1054, 63] on button "Close" at bounding box center [1058, 69] width 25 height 25
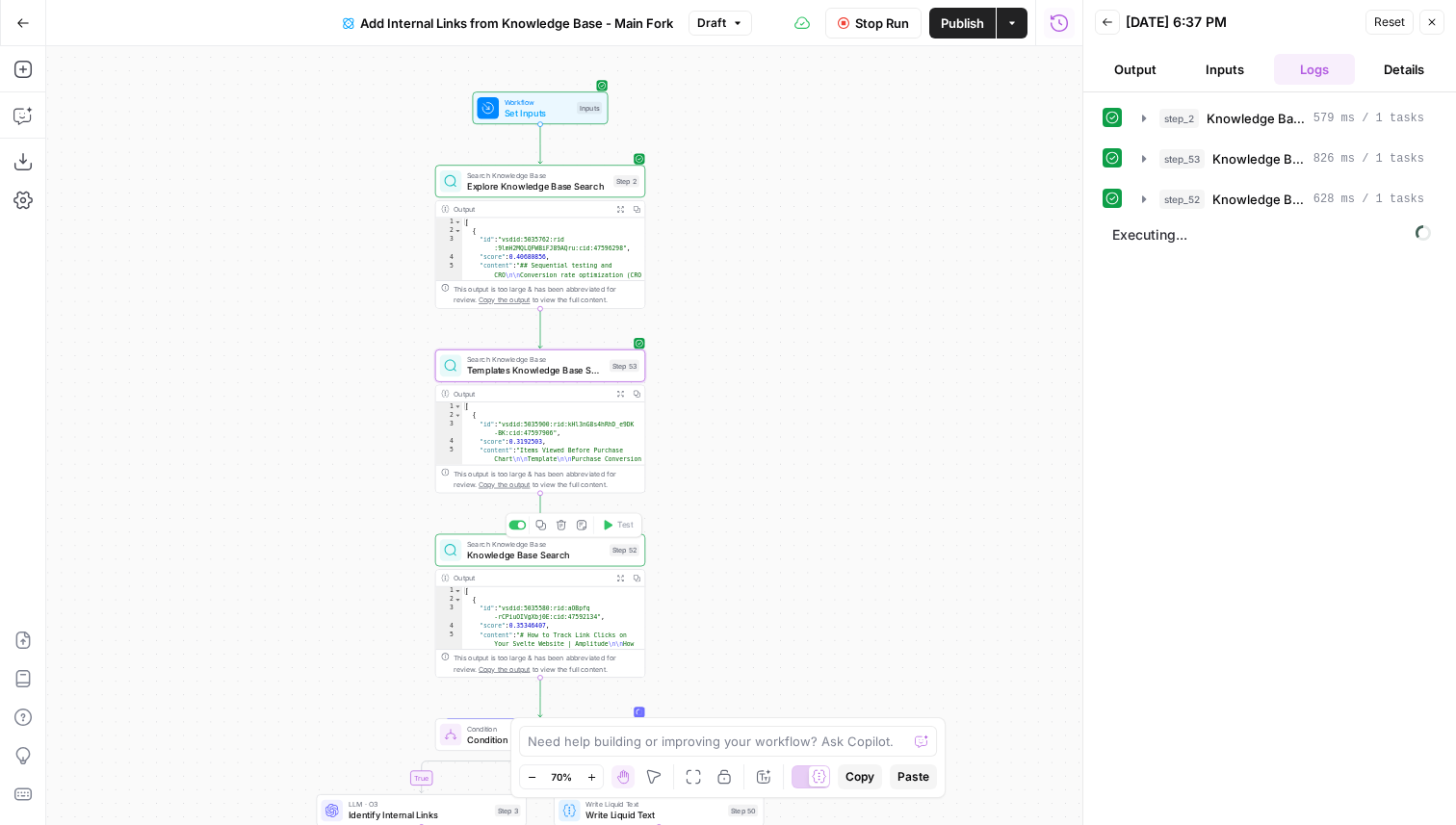
click at [475, 551] on span "Knowledge Base Search" at bounding box center [536, 555] width 137 height 14
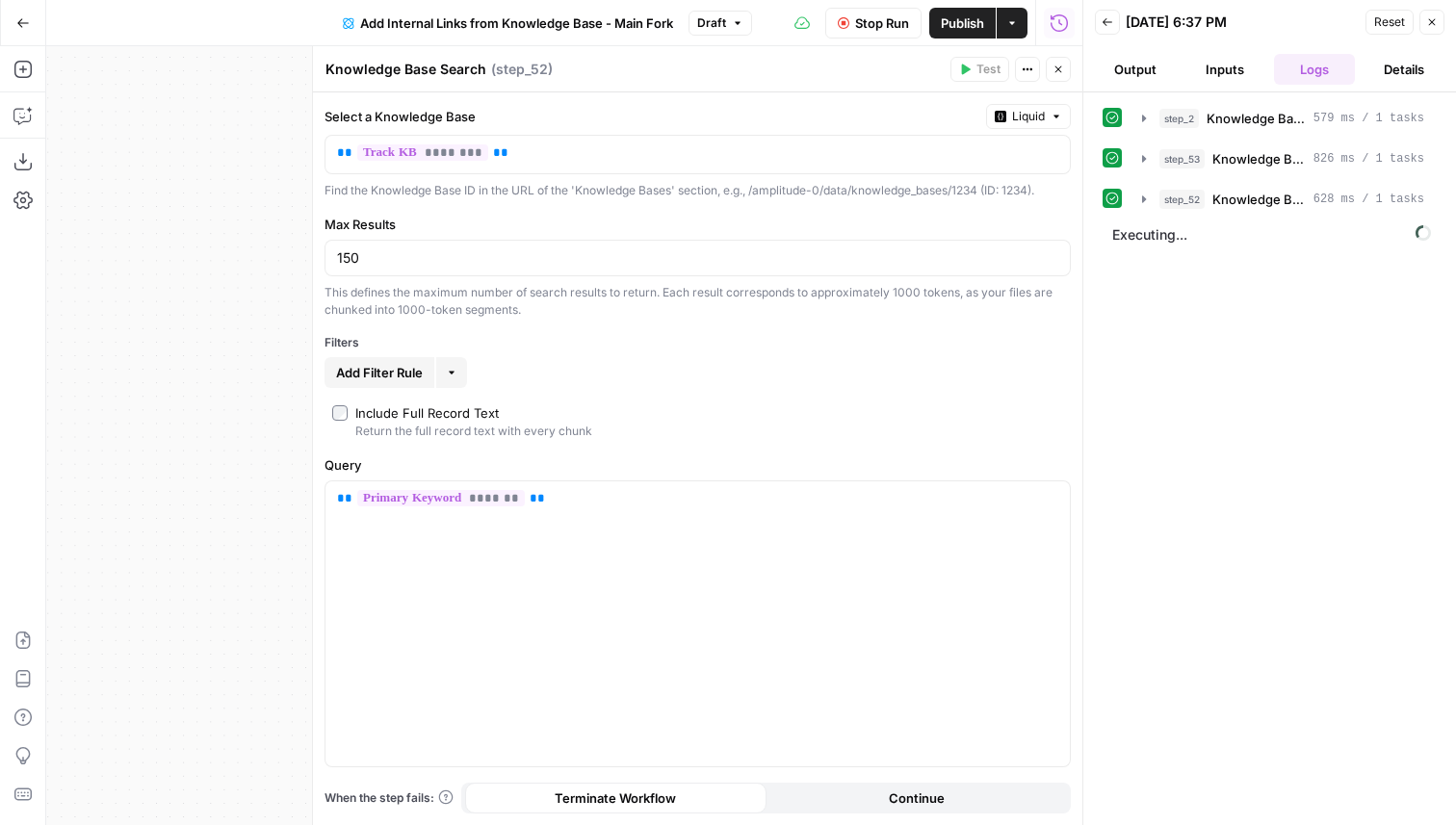
click at [326, 75] on textarea "Knowledge Base Search" at bounding box center [405, 69] width 161 height 20
type textarea "Track Knowledge Base Search"
click at [1058, 67] on icon "button" at bounding box center [1058, 69] width 12 height 12
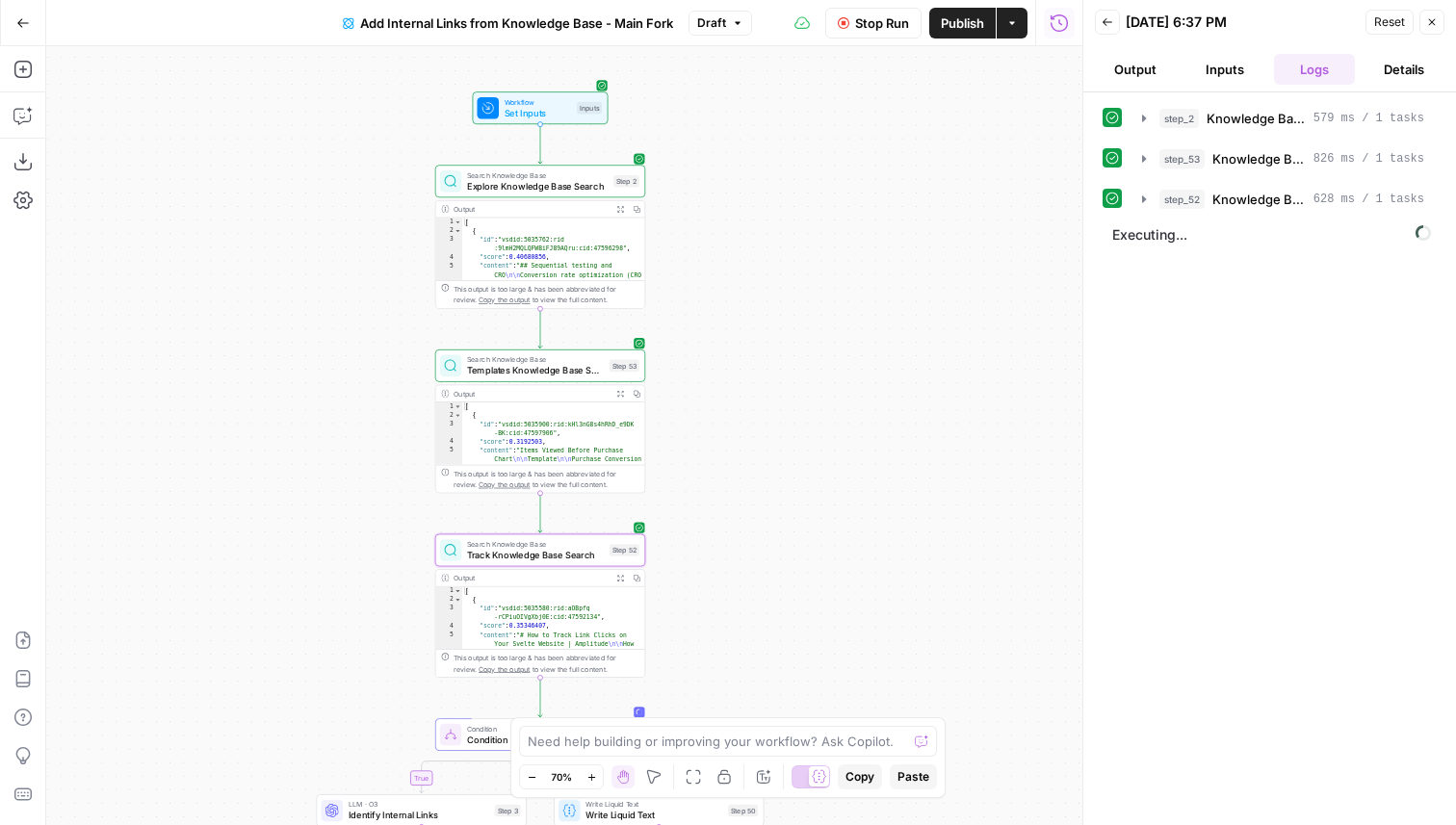
click at [866, 37] on div "Stop Run Publish Actions Run History" at bounding box center [917, 23] width 331 height 45
click at [829, 24] on button "Stop Run" at bounding box center [873, 23] width 96 height 30
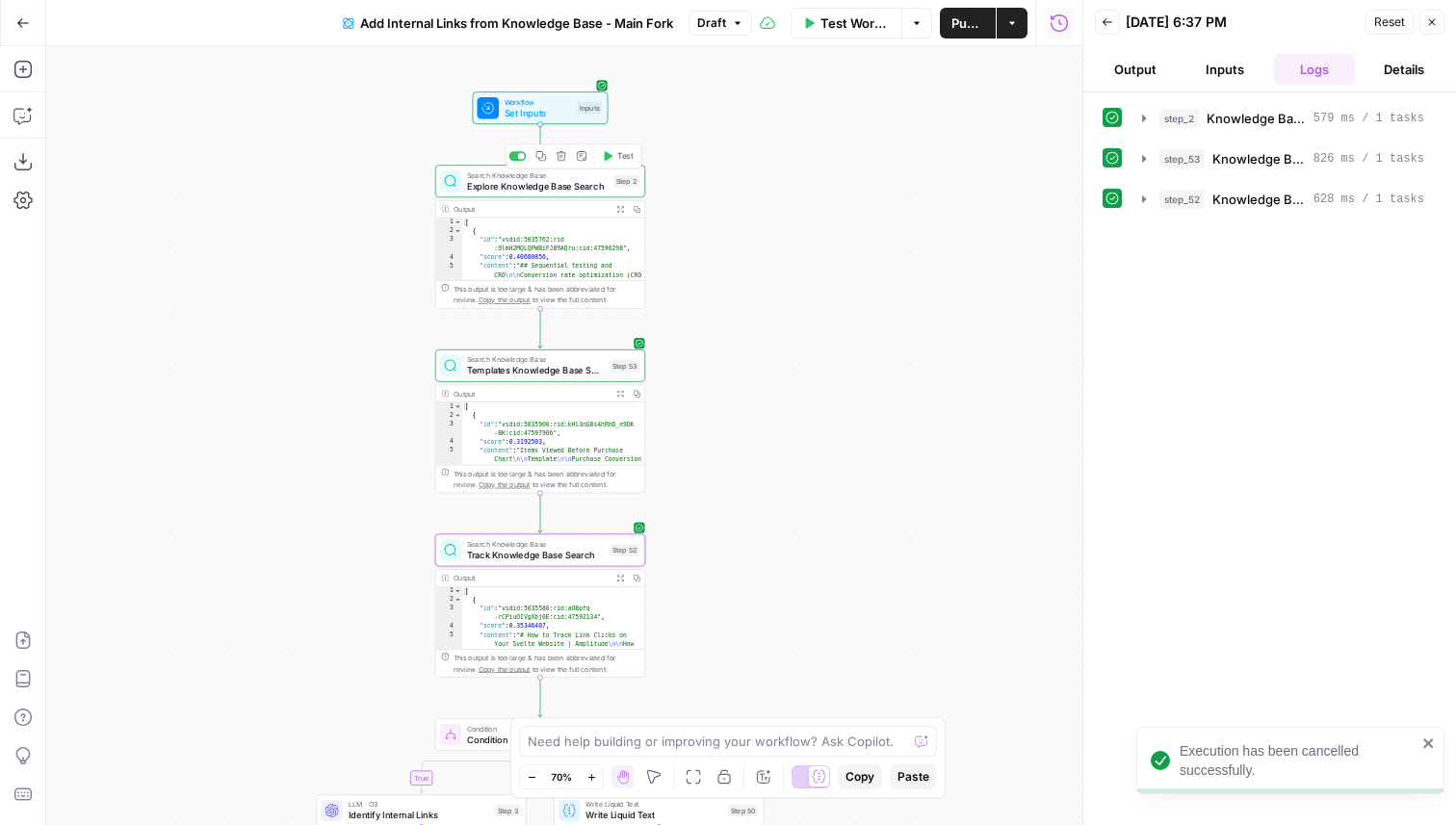
click at [629, 162] on button "Test" at bounding box center [617, 156] width 42 height 18
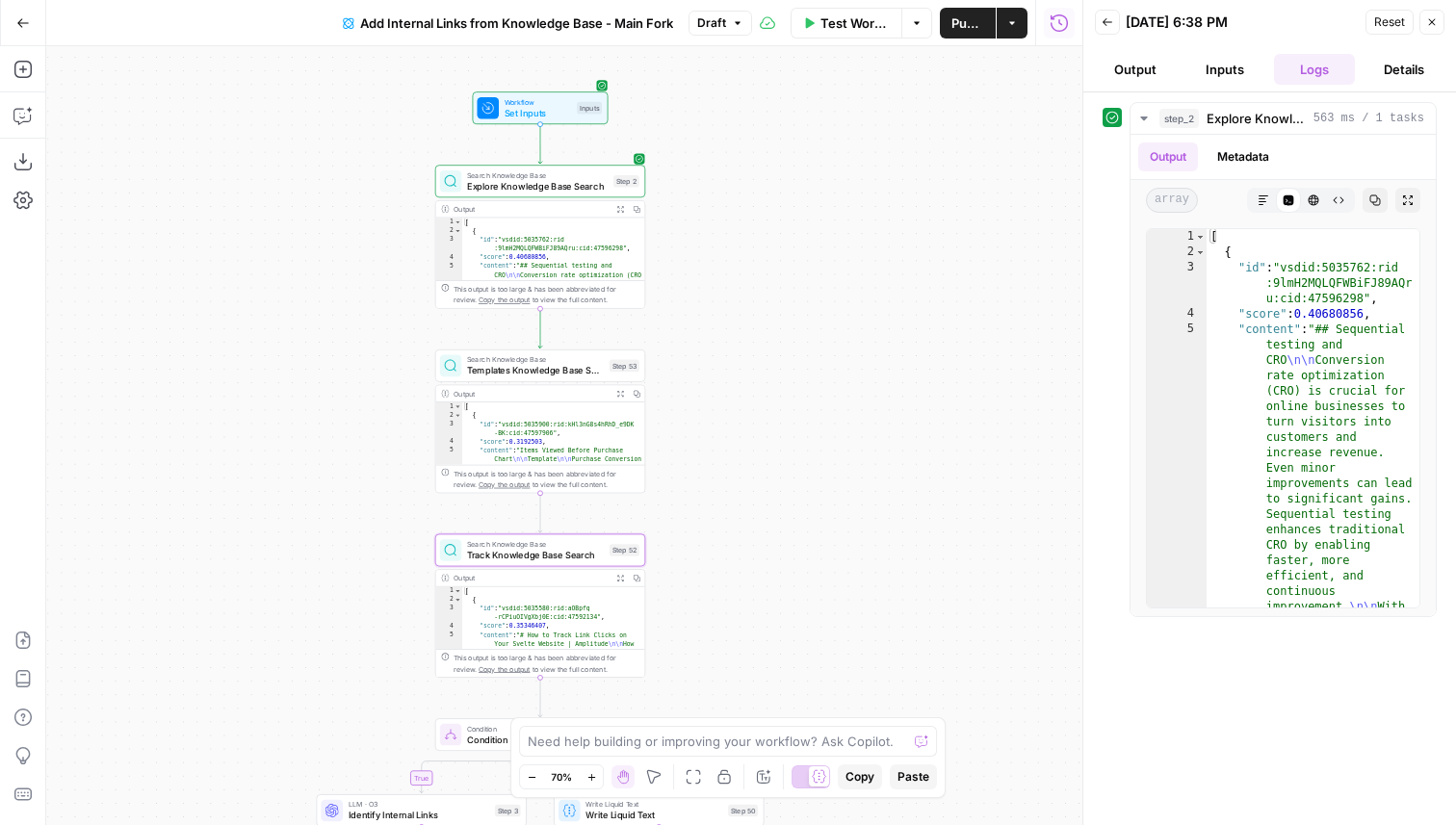
click at [1209, 78] on button "Inputs" at bounding box center [1226, 69] width 82 height 30
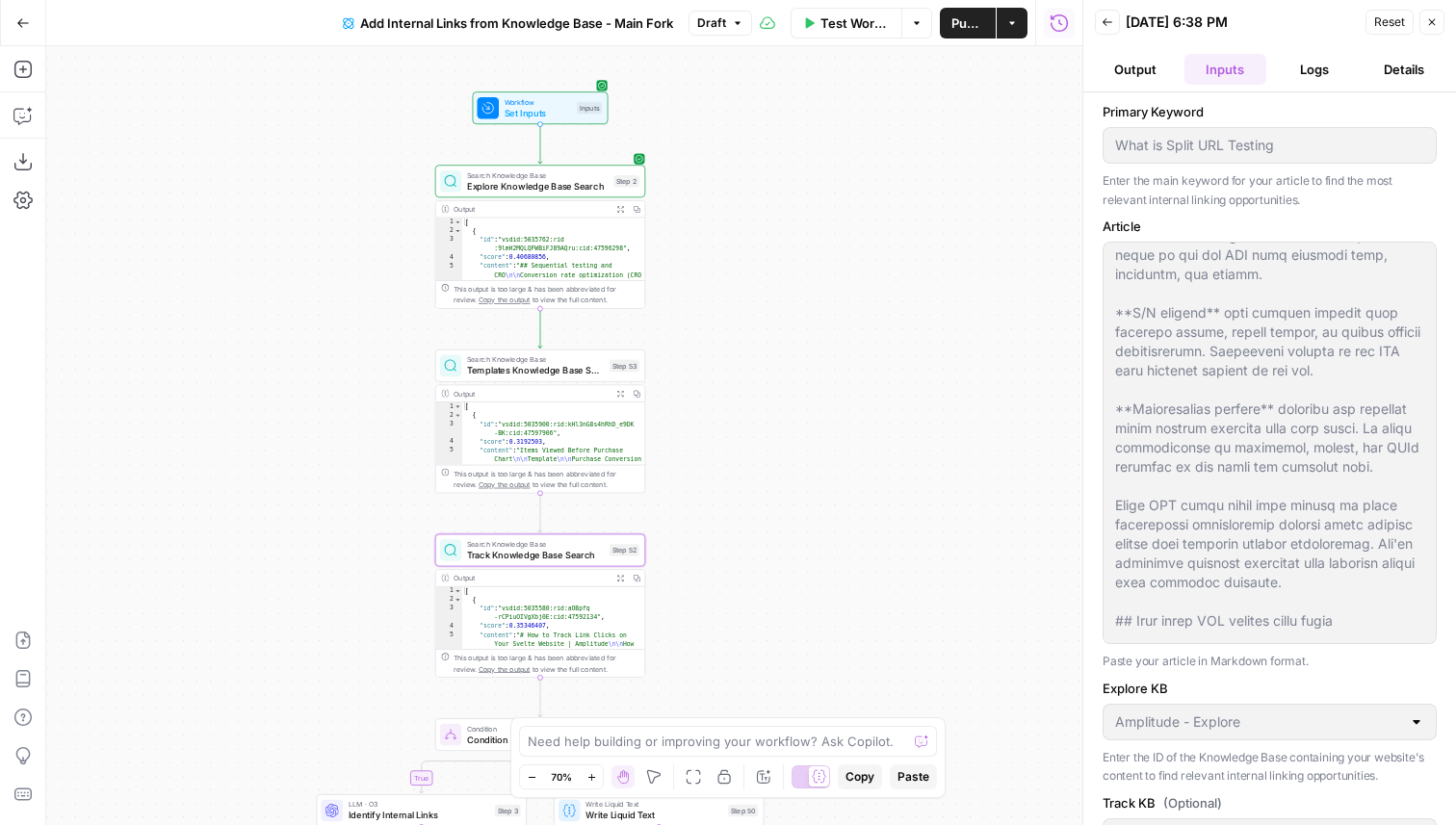
scroll to position [886, 0]
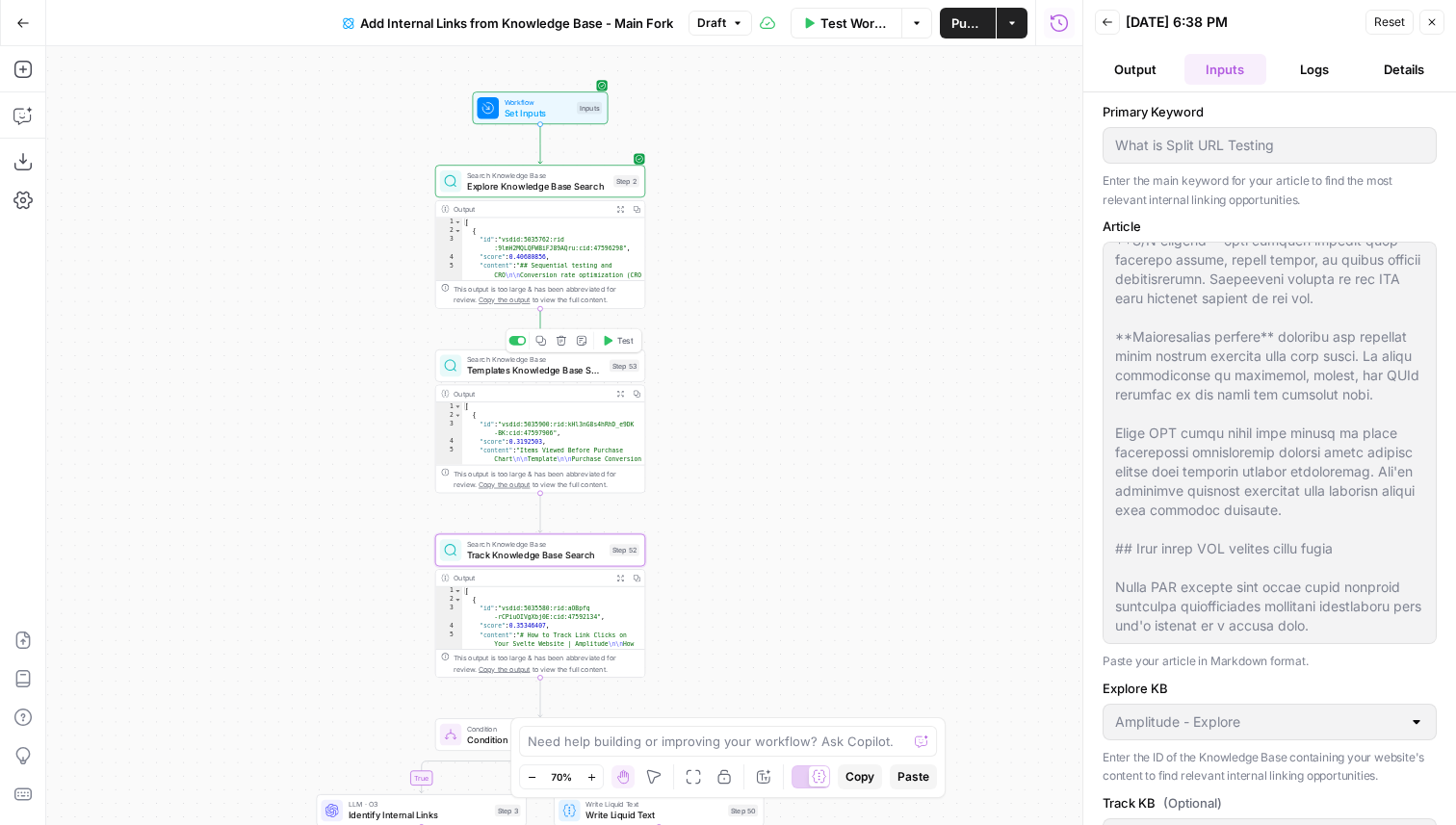
click at [627, 342] on span "Test" at bounding box center [625, 340] width 17 height 13
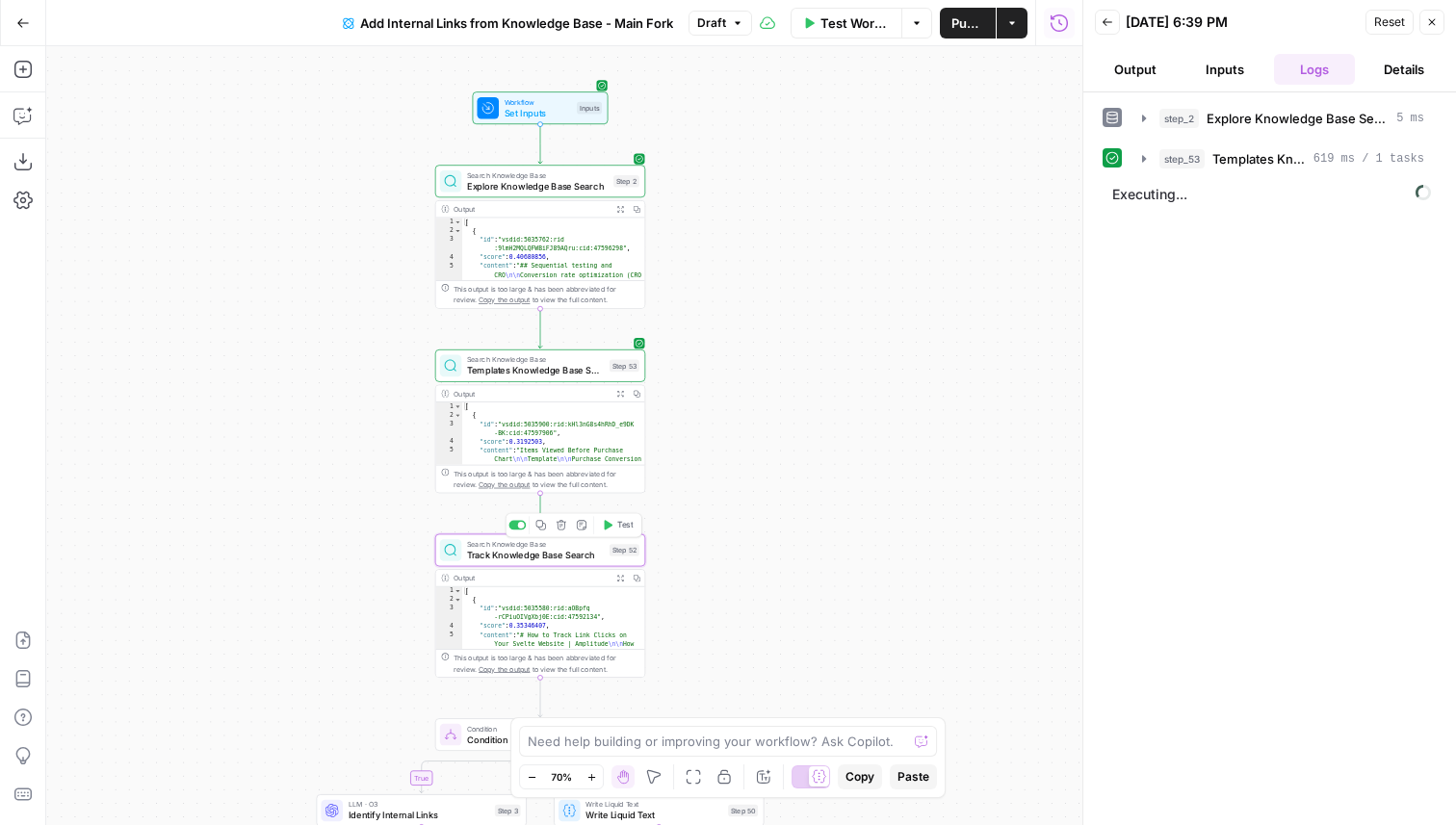
click at [622, 526] on span "Test" at bounding box center [625, 525] width 17 height 13
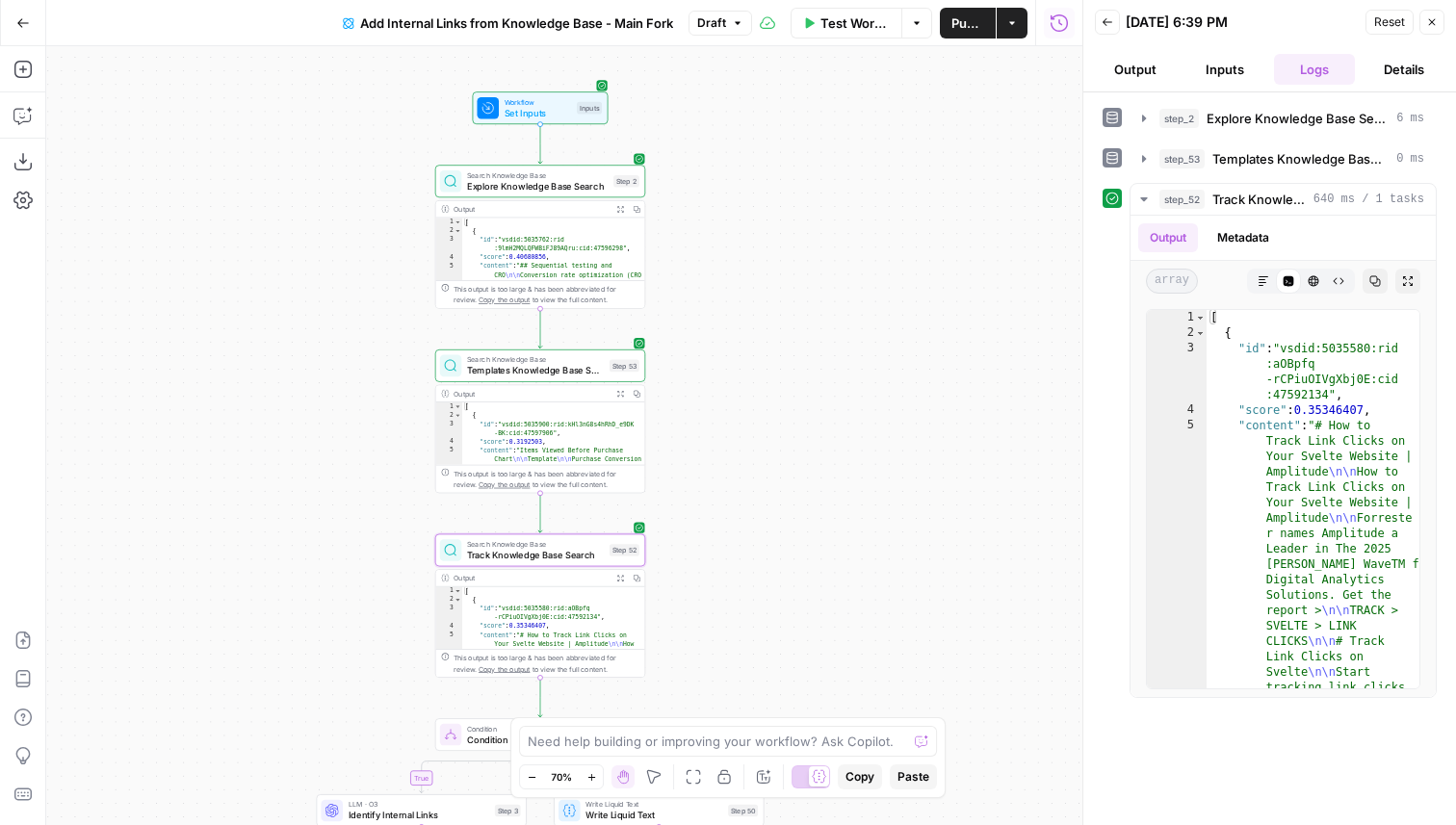
click at [1121, 27] on div "Back 08/20/25 at 6:39 PM Reset Close" at bounding box center [1269, 23] width 350 height 29
click at [1094, 17] on header "Back 08/20/25 at 6:39 PM Reset Close Output Inputs Logs Details" at bounding box center [1269, 46] width 373 height 92
click at [1104, 17] on icon "button" at bounding box center [1107, 23] width 12 height 12
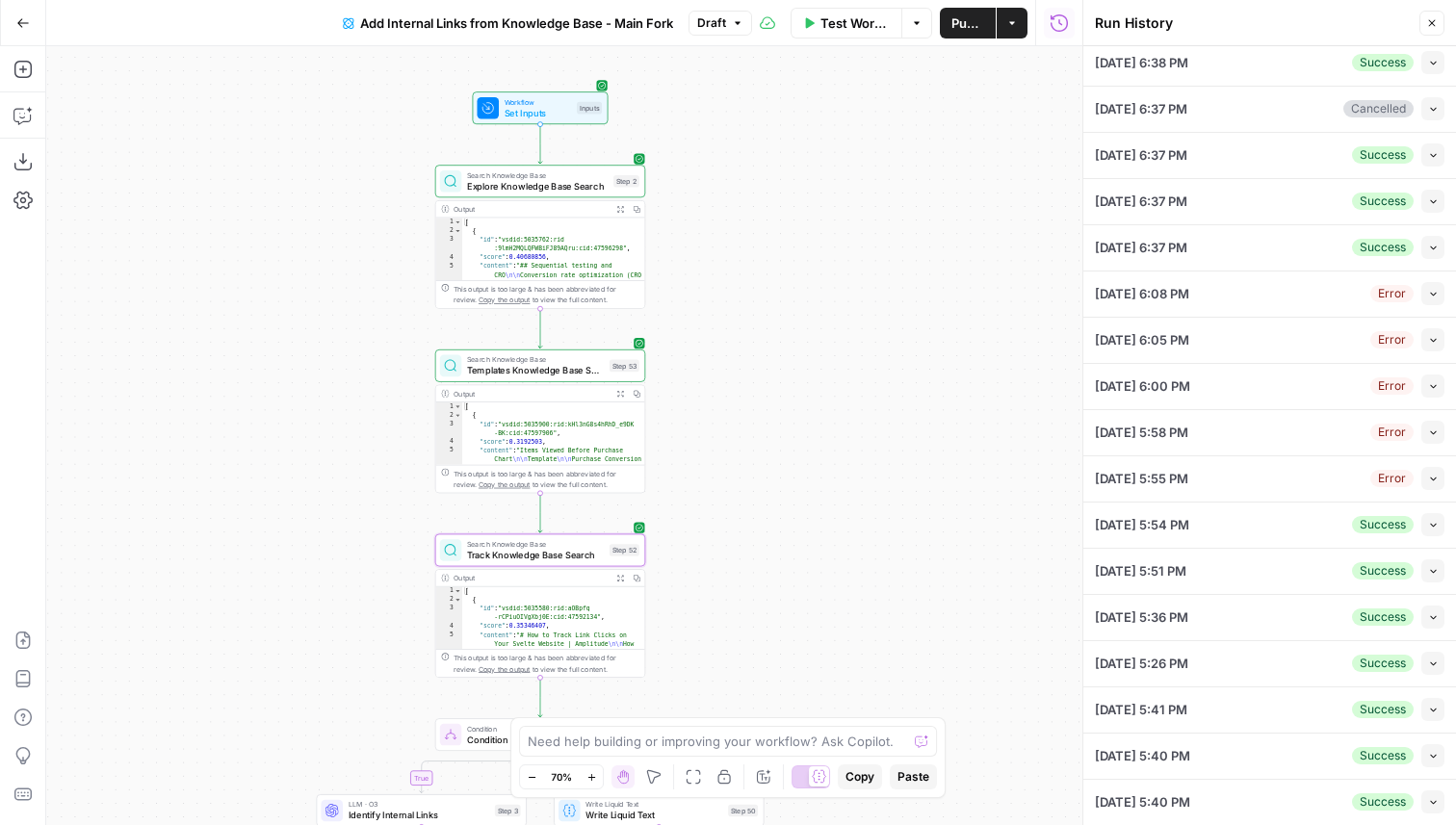
scroll to position [1047, 0]
click at [1427, 252] on button "Collapse" at bounding box center [1433, 248] width 23 height 23
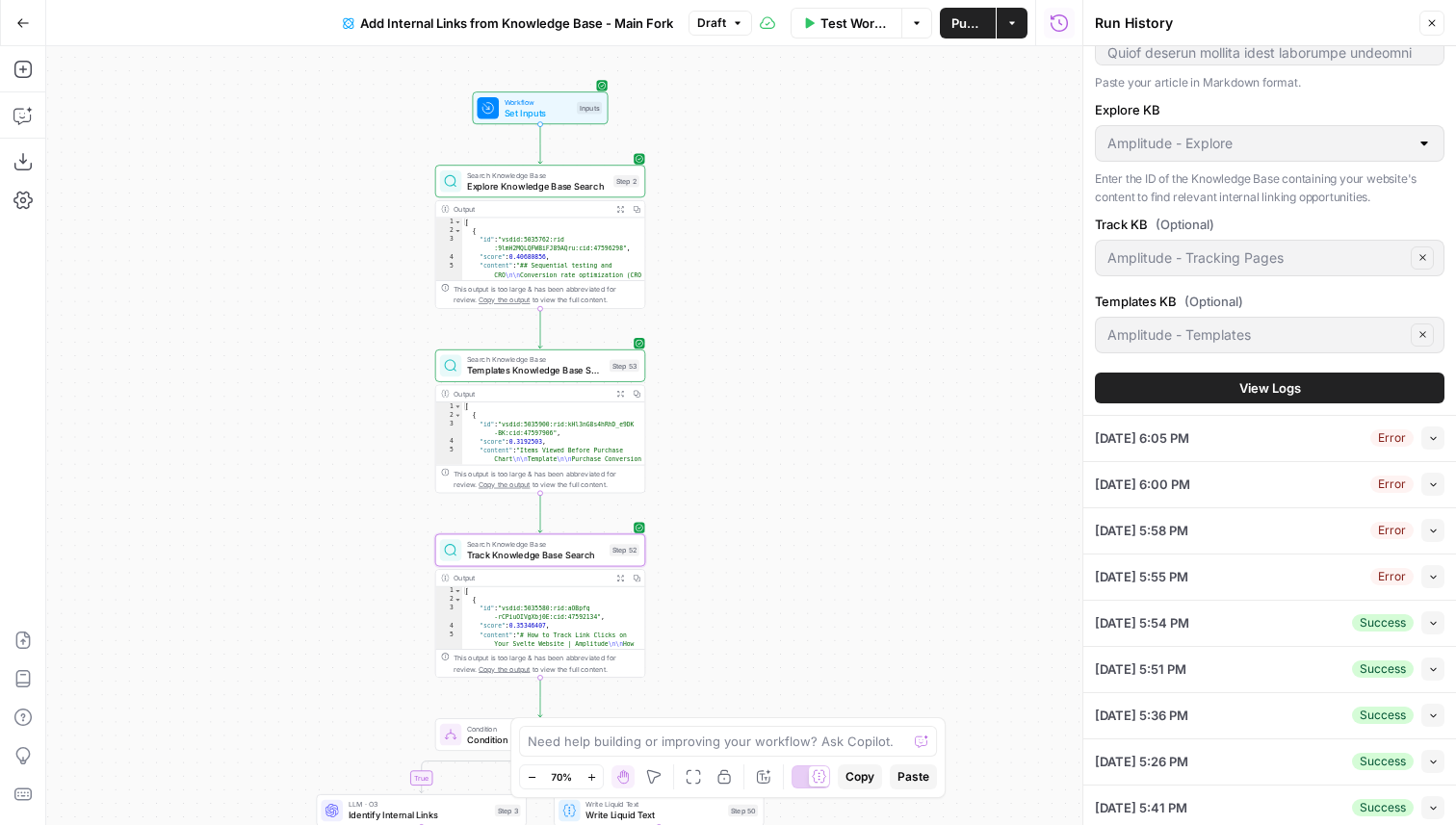
scroll to position [901, 0]
click at [1315, 347] on div "Amplitude - Templates Clear" at bounding box center [1269, 336] width 350 height 36
click at [1427, 335] on icon "button" at bounding box center [1423, 335] width 11 height 11
click at [1424, 23] on button "Close" at bounding box center [1433, 23] width 25 height 25
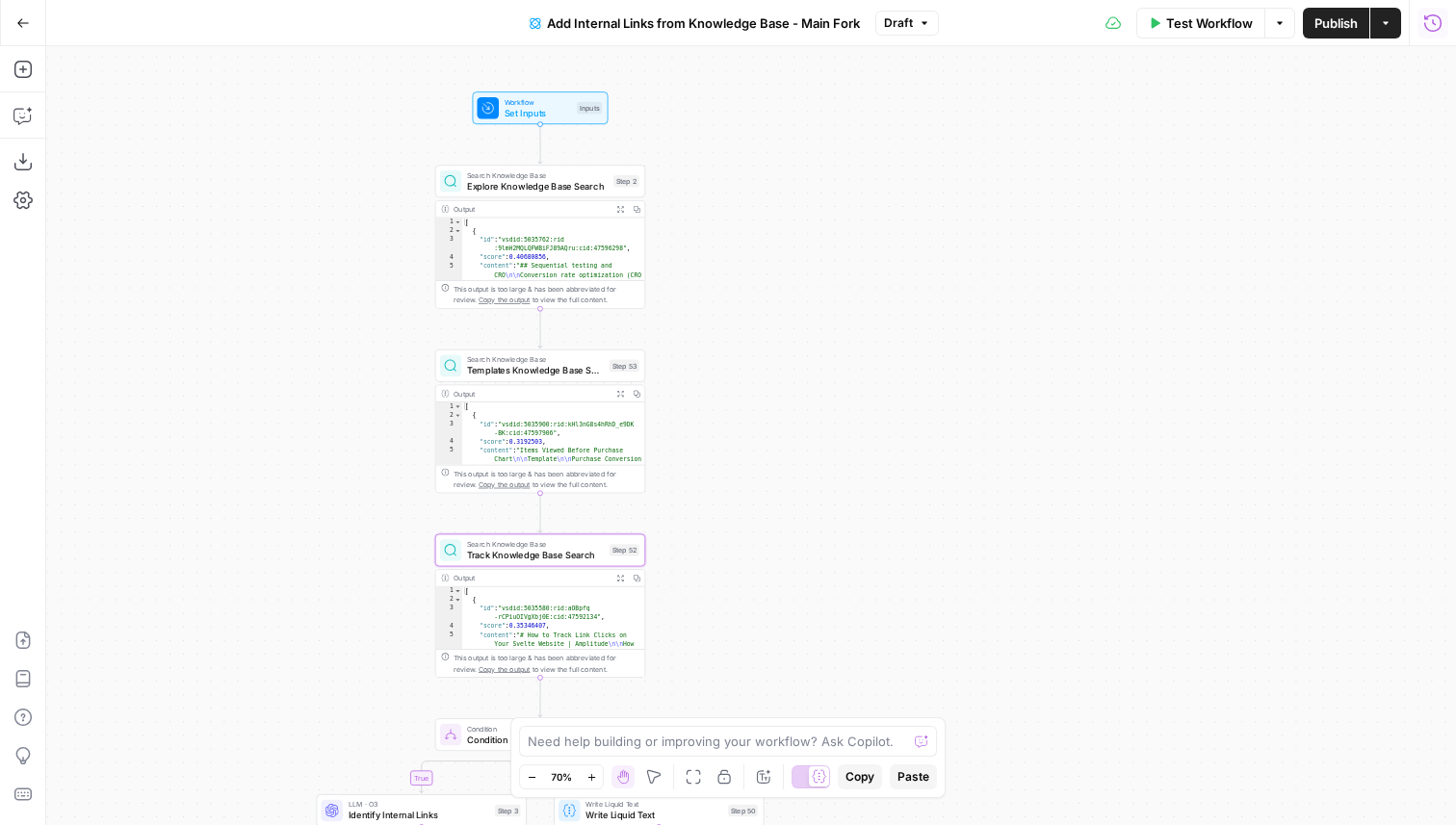
click at [1433, 29] on icon "button" at bounding box center [1433, 23] width 20 height 20
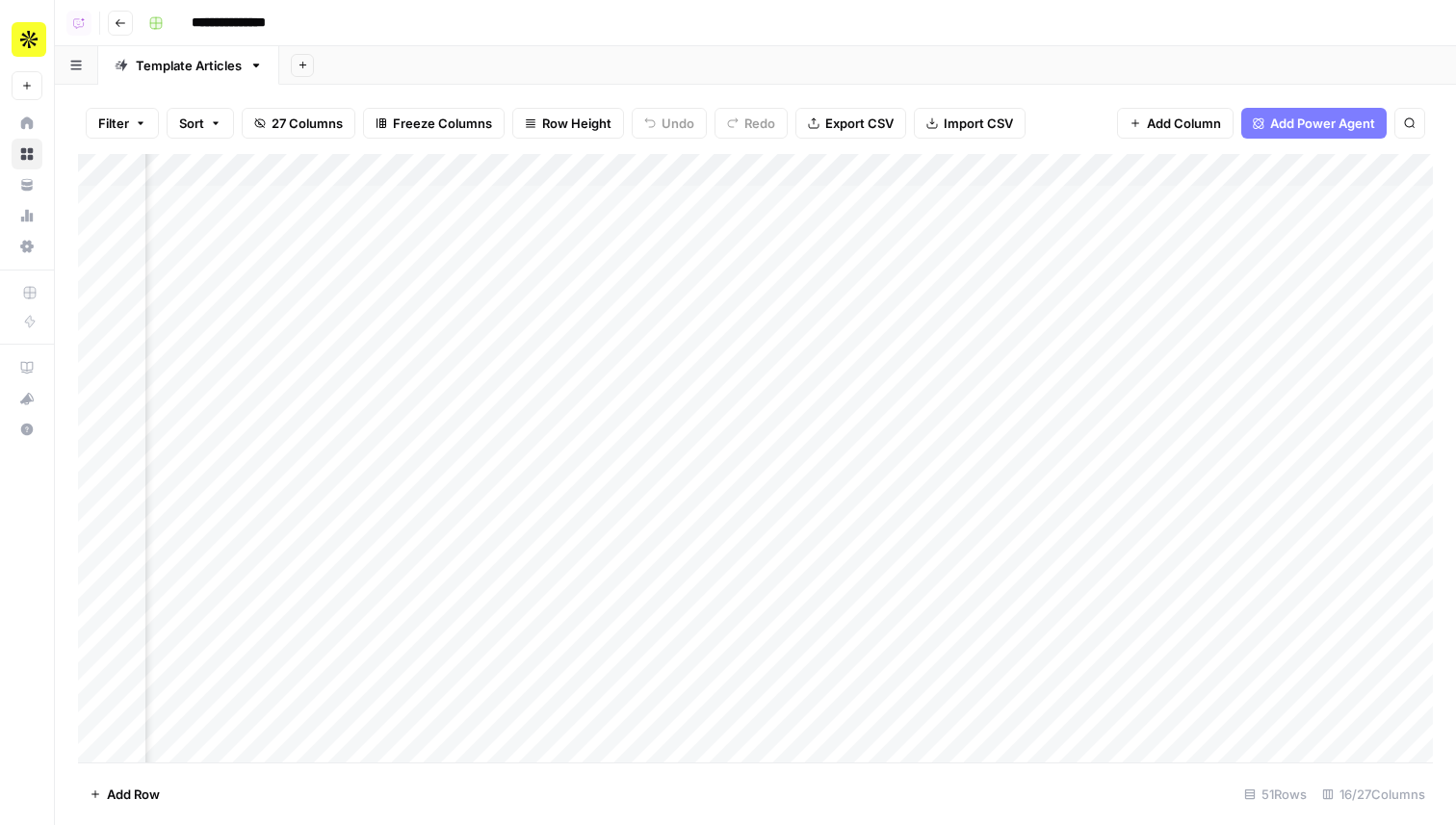
scroll to position [0, 567]
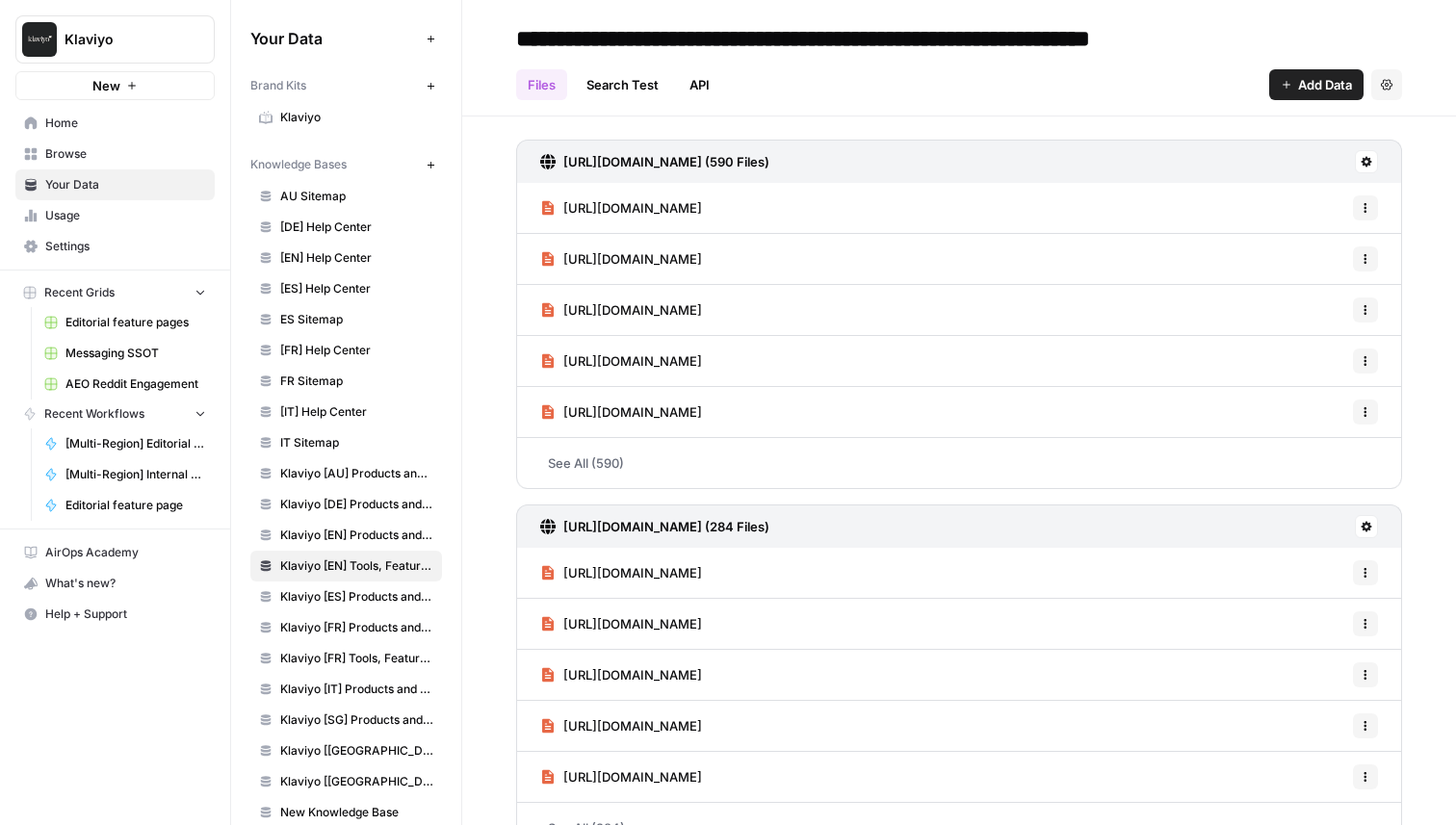
scroll to position [124, 0]
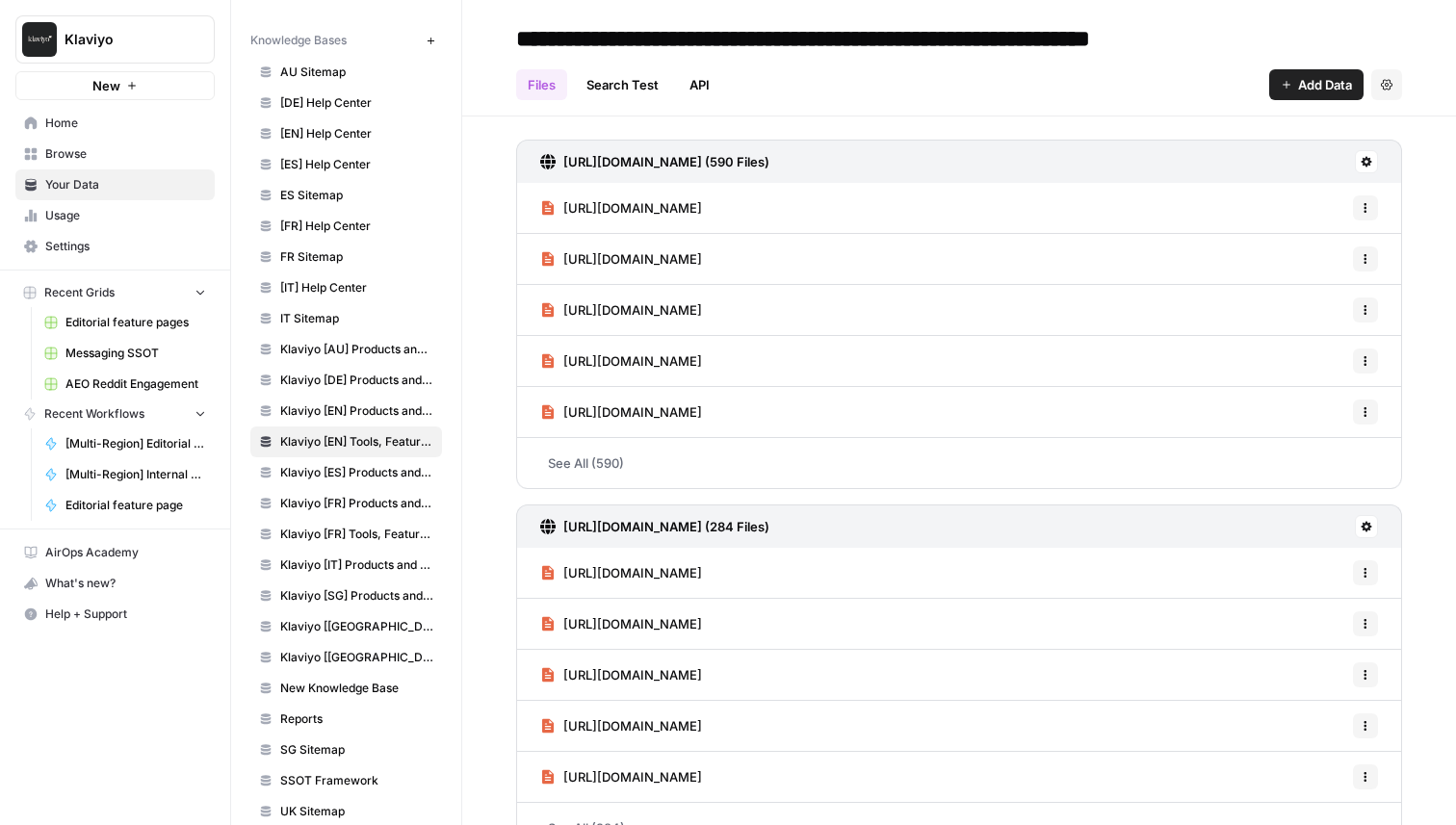
click at [138, 125] on span "Home" at bounding box center [125, 123] width 161 height 18
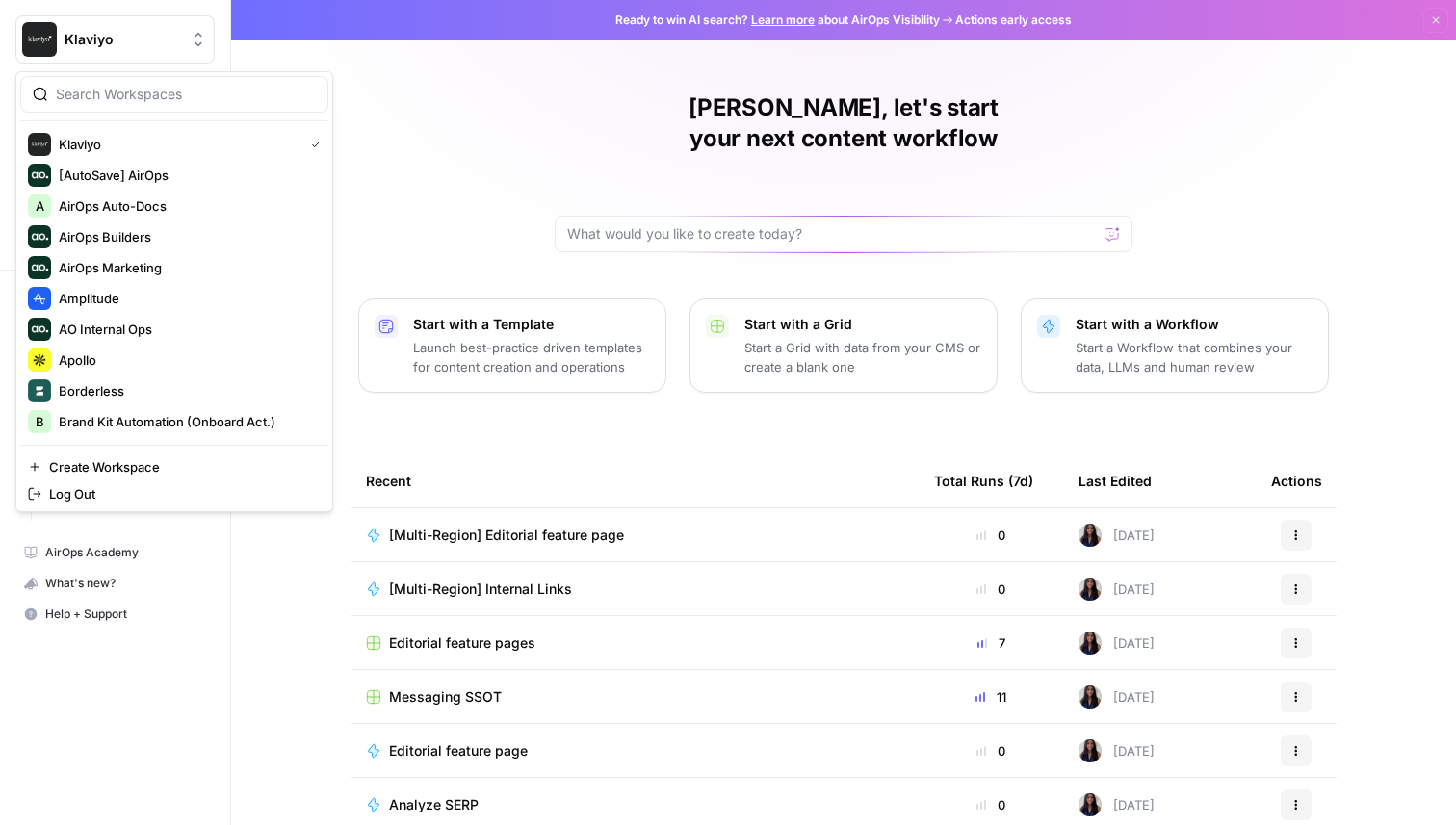
click at [142, 37] on span "Klaviyo" at bounding box center [122, 39] width 117 height 20
click at [139, 306] on span "Amplitude" at bounding box center [186, 298] width 255 height 20
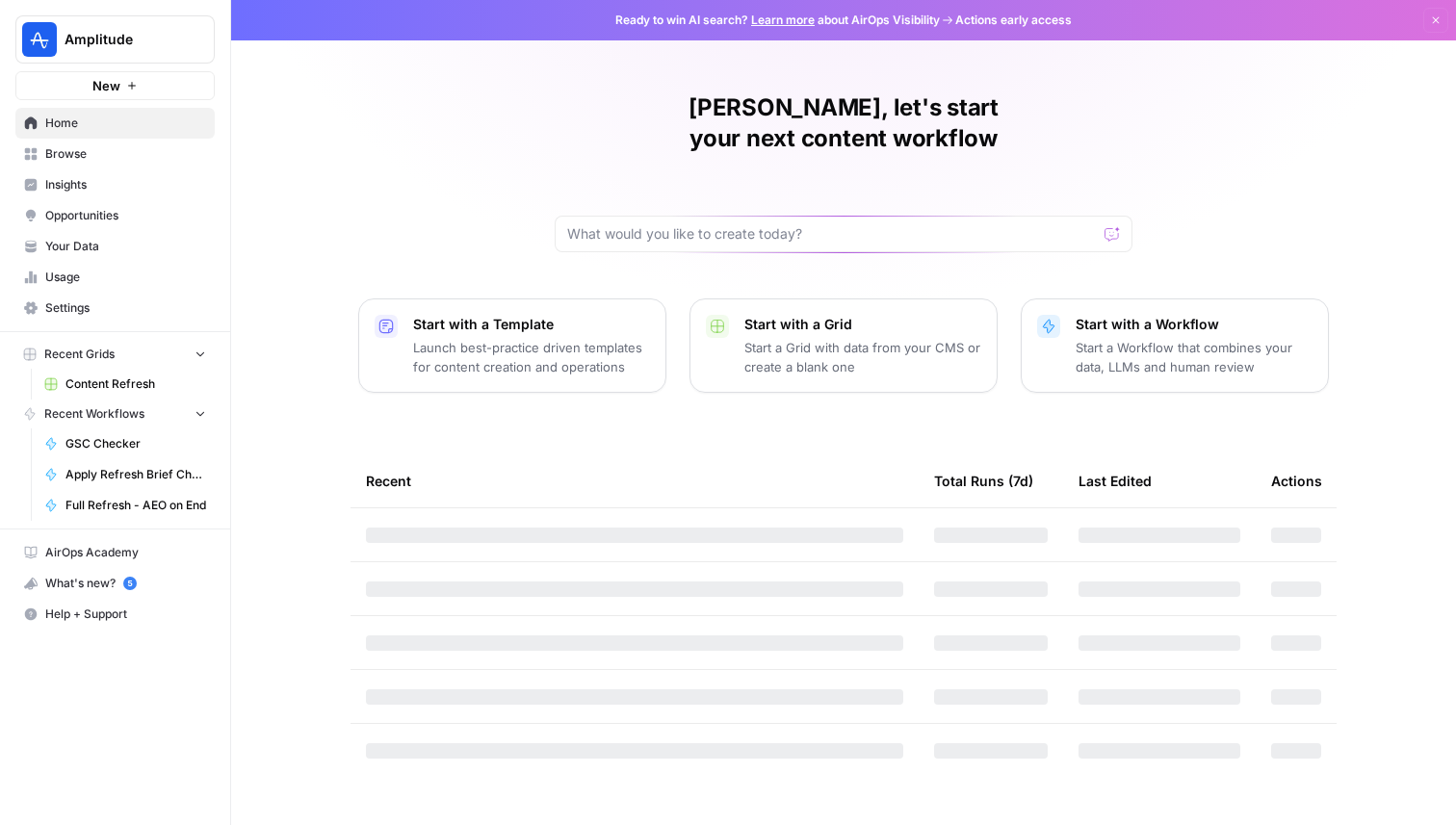
click at [130, 146] on span "Browse" at bounding box center [125, 154] width 161 height 18
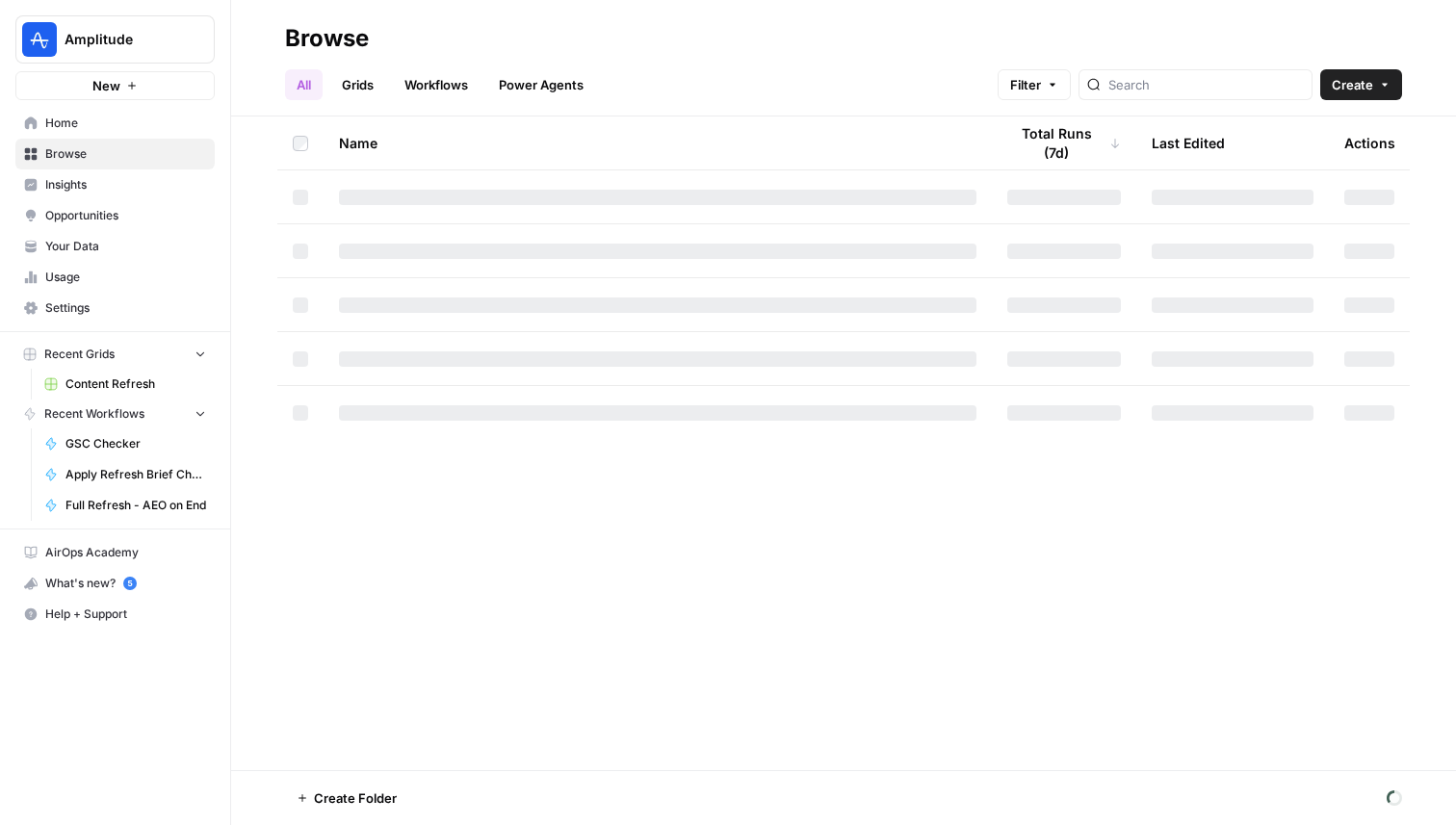
click at [361, 83] on link "Grids" at bounding box center [357, 84] width 55 height 30
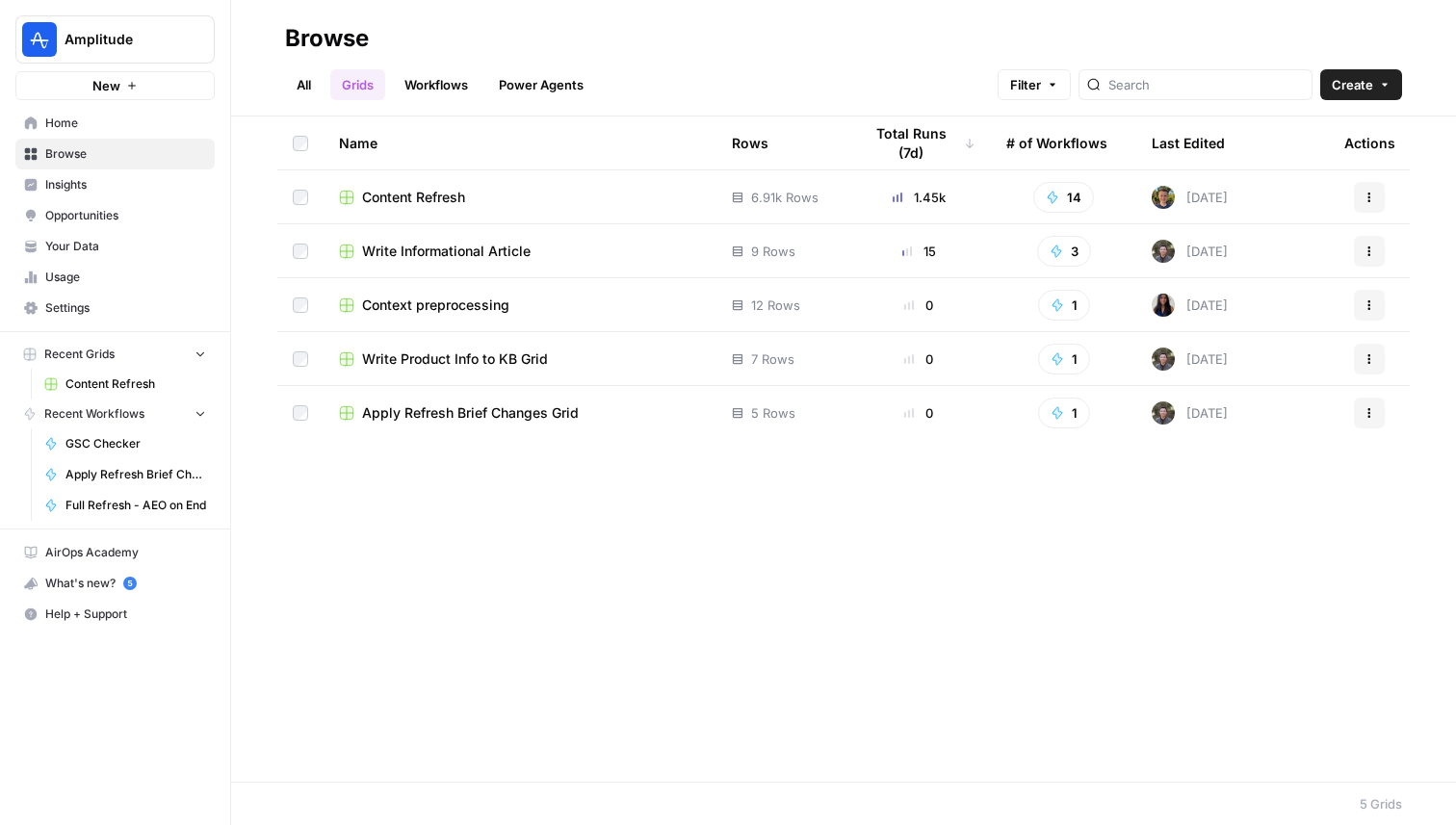
click at [460, 245] on span "Write Informational Article" at bounding box center [446, 252] width 168 height 20
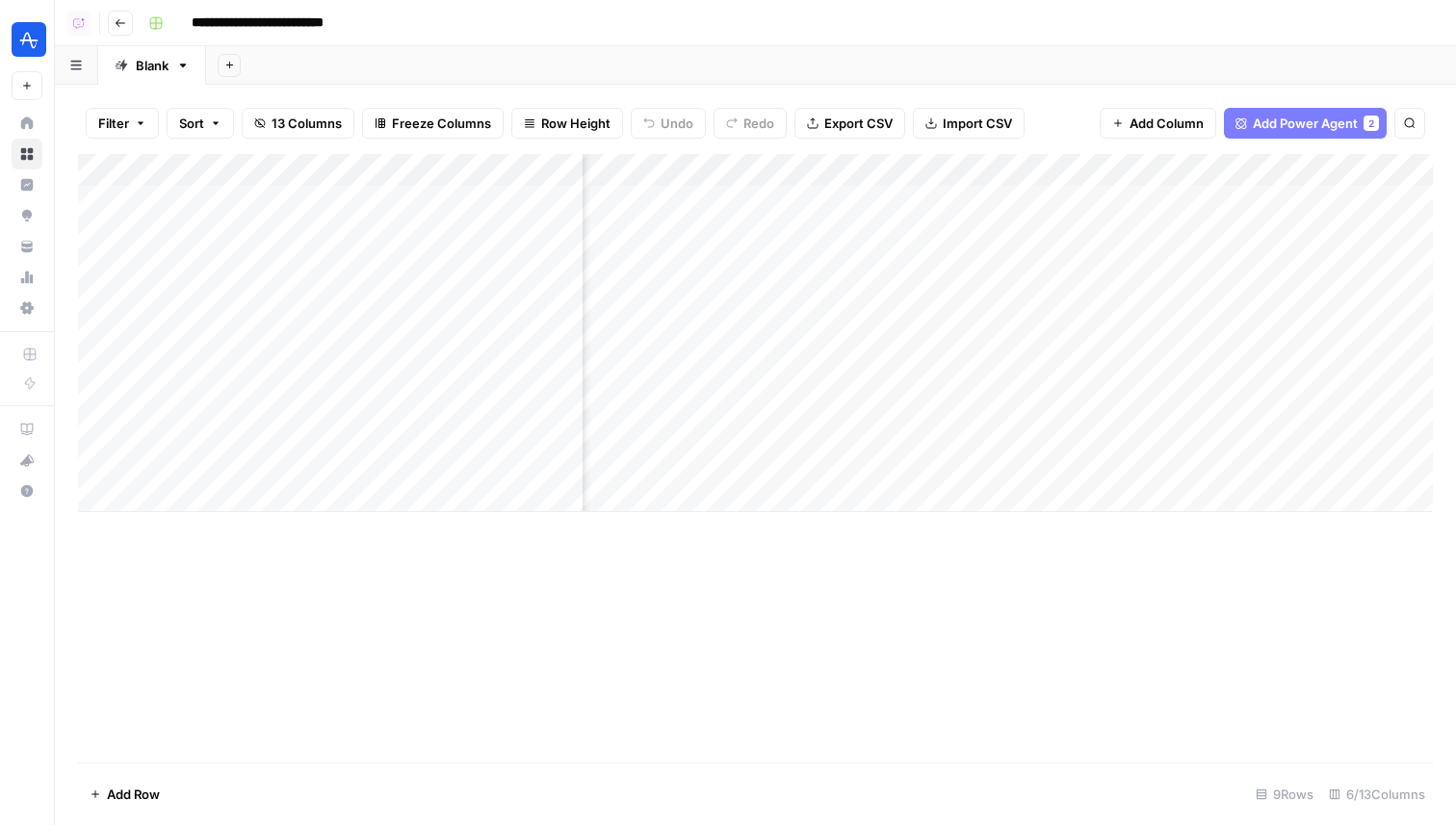
scroll to position [0, 632]
click at [1287, 165] on div "Add Column" at bounding box center [756, 333] width 1355 height 358
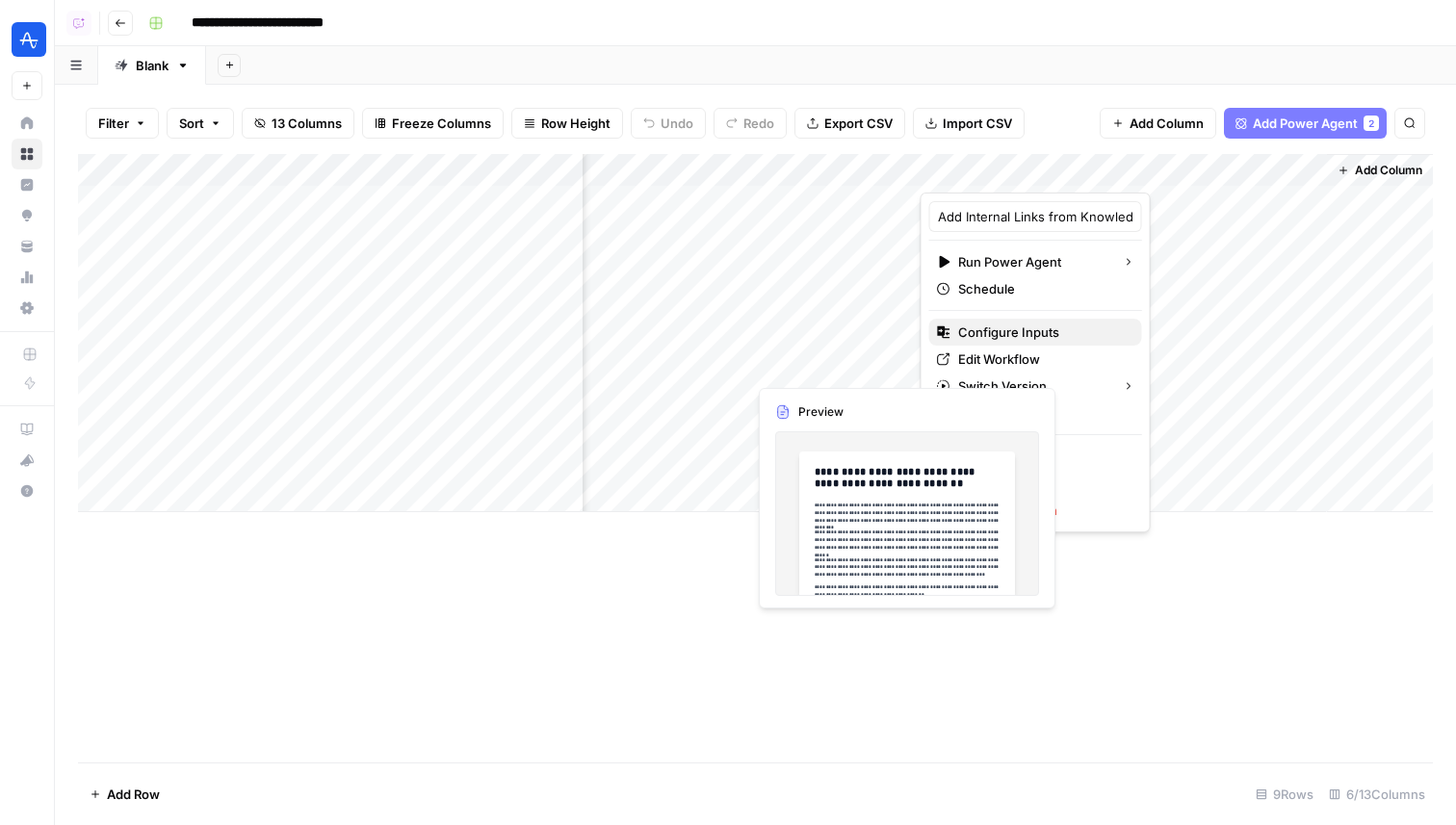
click at [1006, 327] on span "Configure Inputs" at bounding box center [1043, 332] width 168 height 20
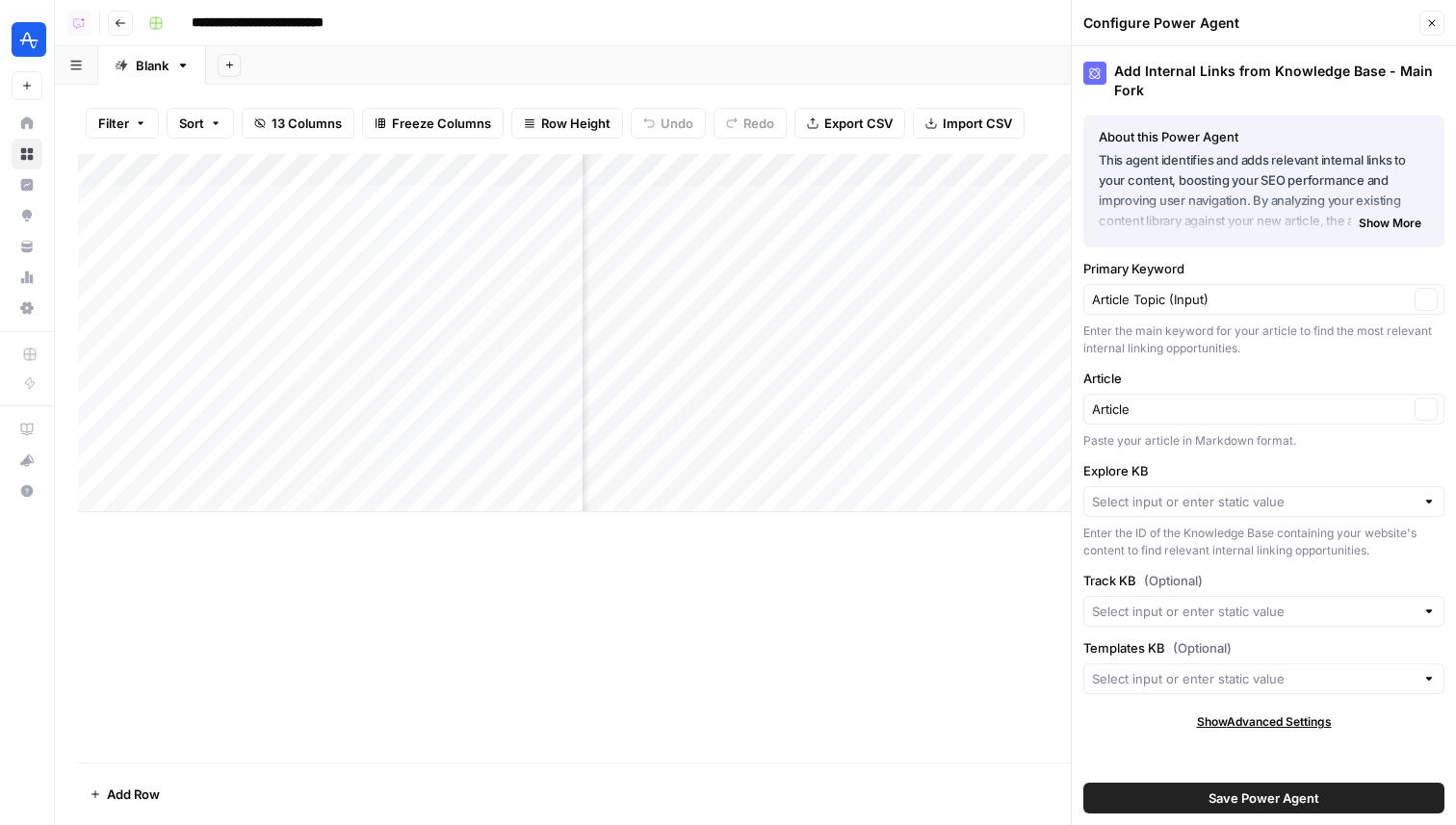
type input "Amplitude - Explore"
type input "Amplitude - Tracking Pages"
type input "Amplitude - Templates"
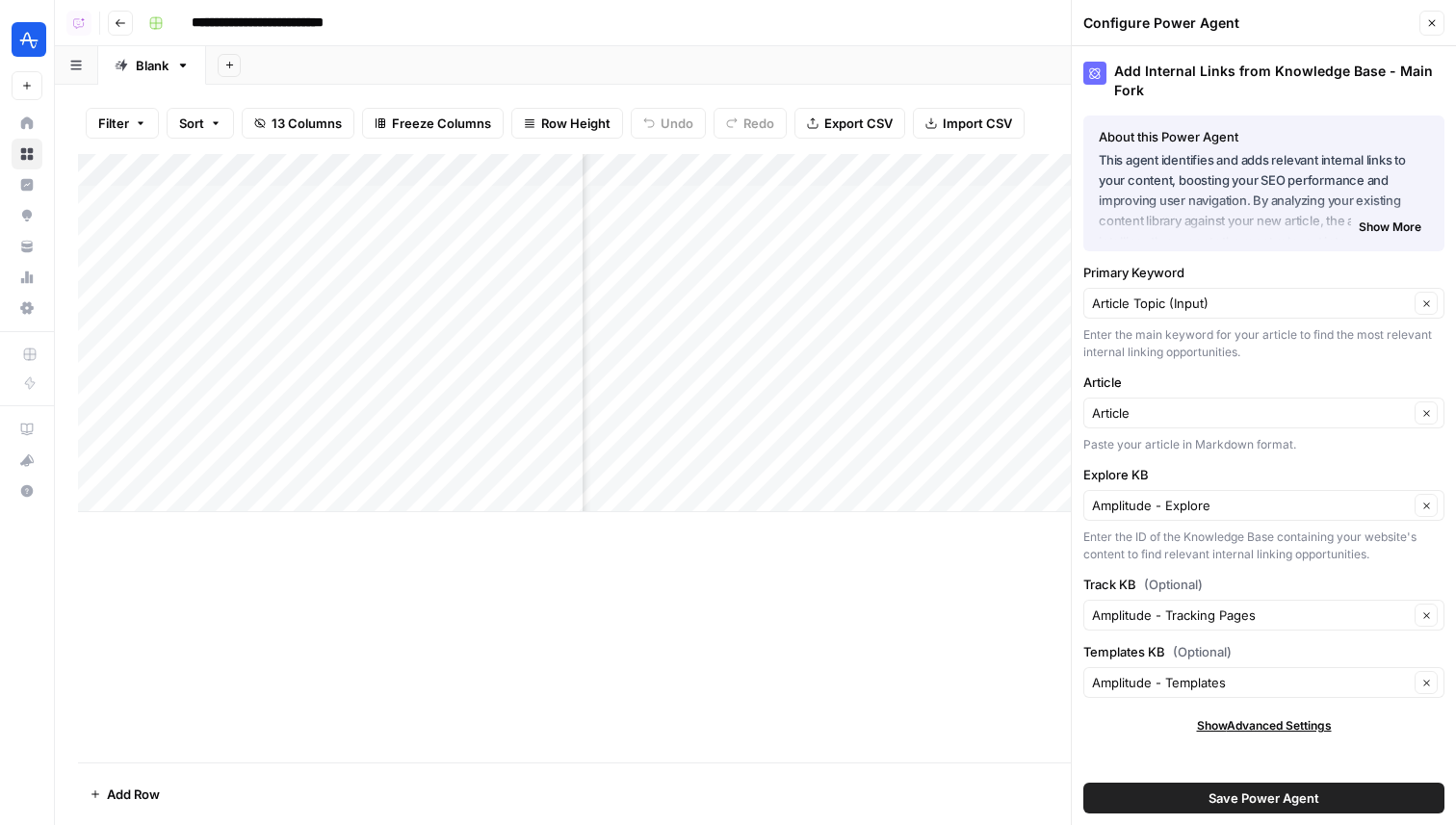
click at [1190, 797] on button "Save Power Agent" at bounding box center [1263, 798] width 361 height 30
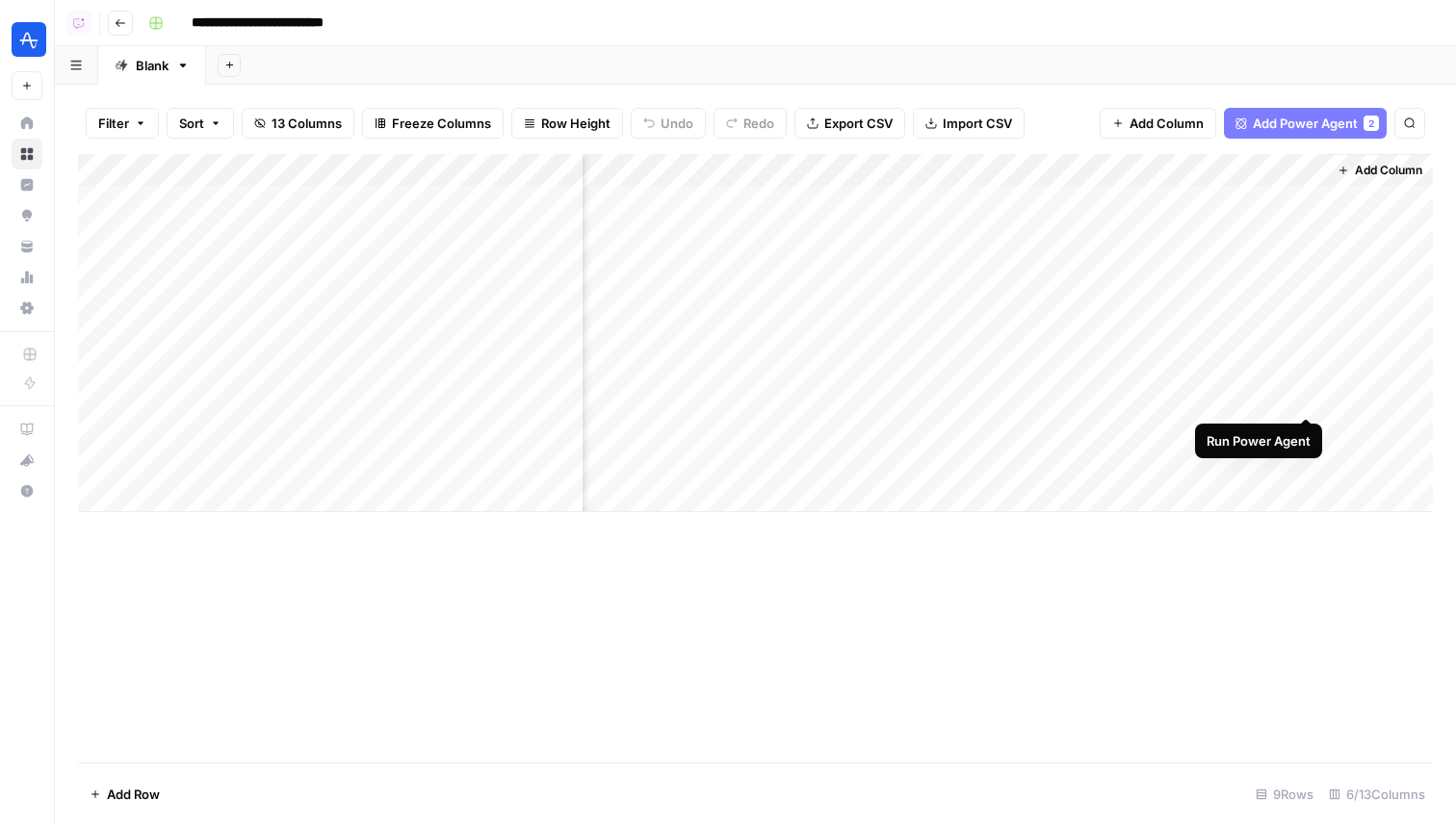
click at [1299, 393] on div "Add Column" at bounding box center [756, 333] width 1355 height 358
click at [1283, 397] on div "Add Column" at bounding box center [756, 333] width 1355 height 358
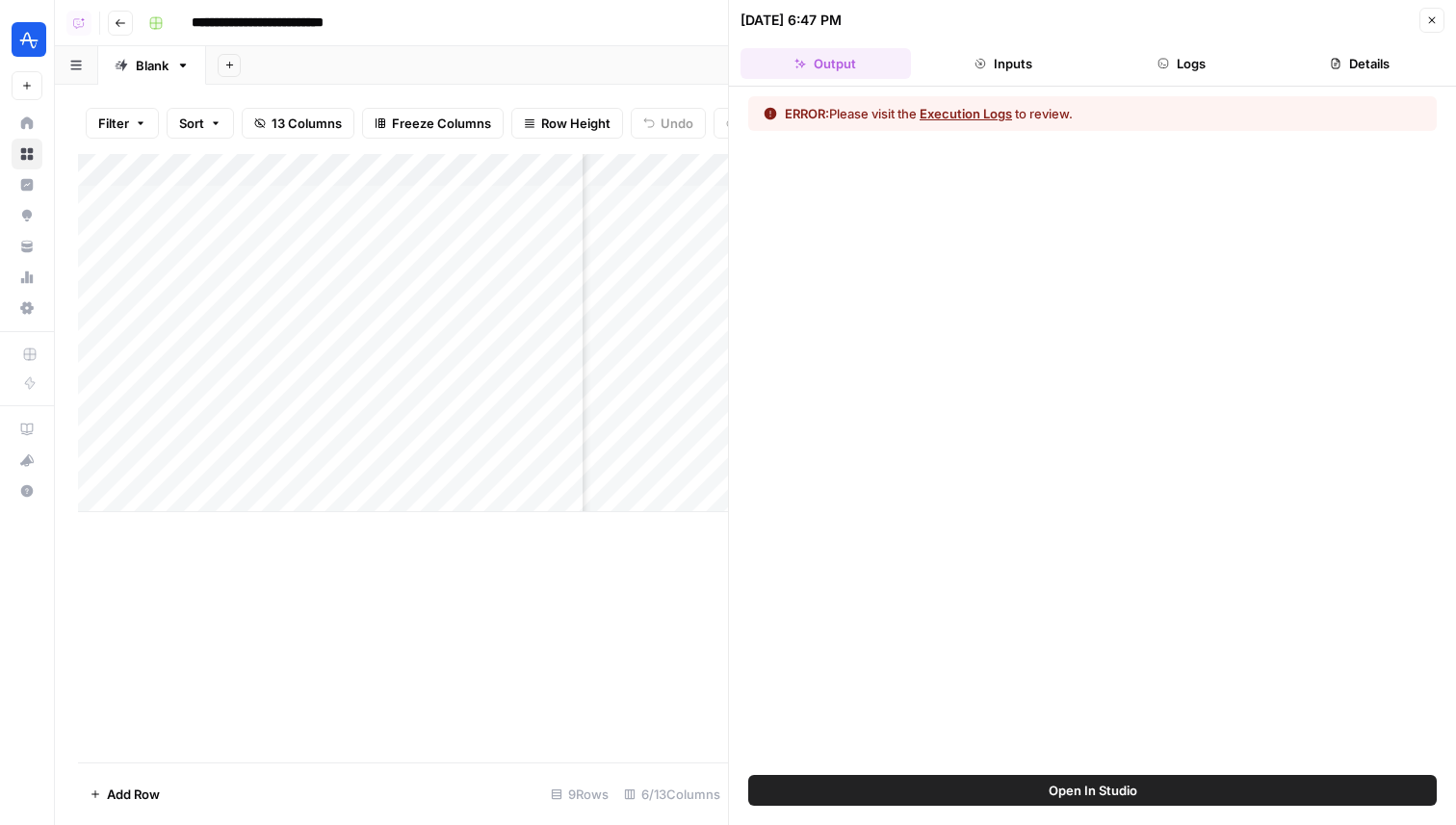
click at [1198, 62] on button "Logs" at bounding box center [1182, 63] width 170 height 30
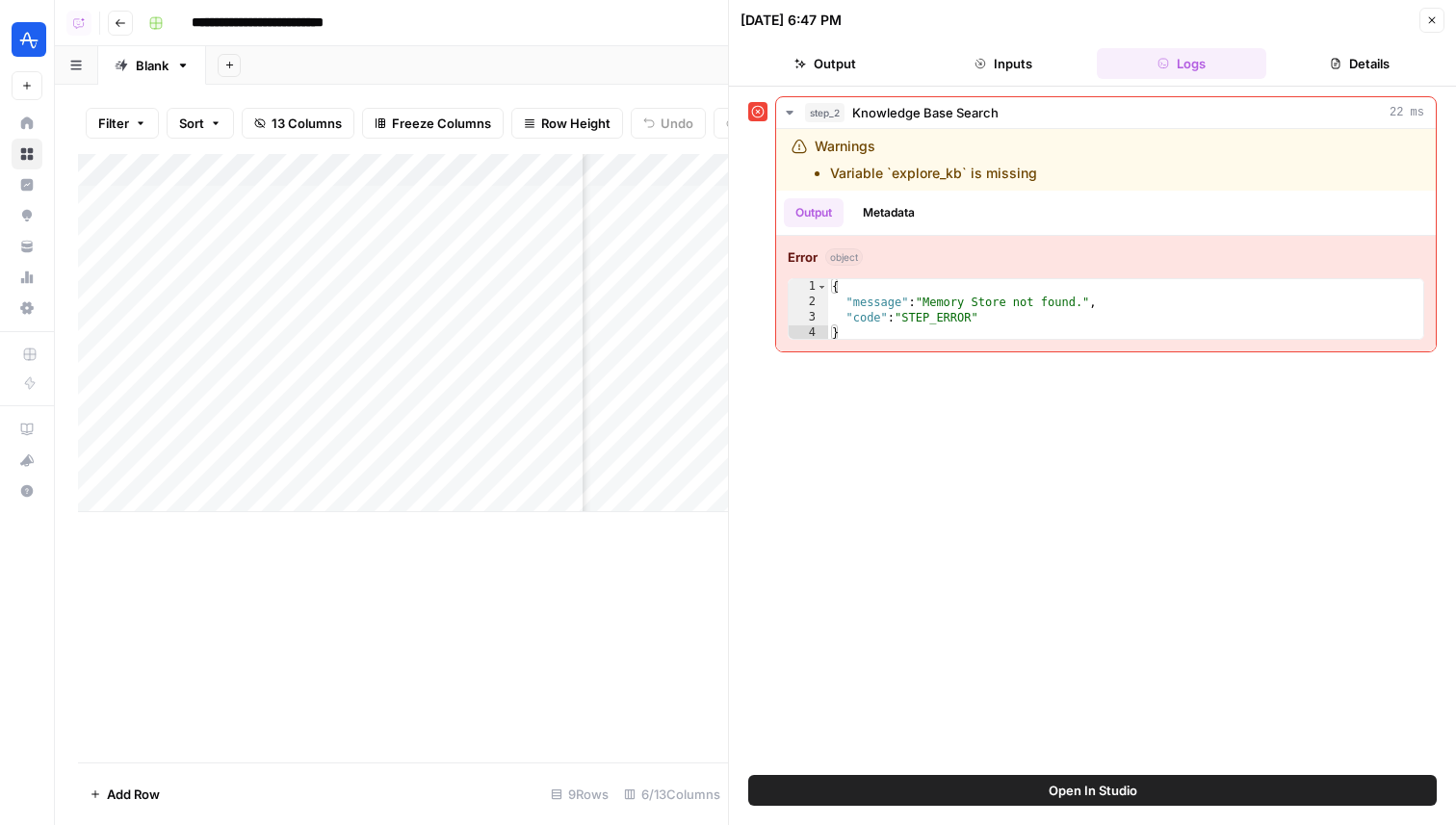
click at [1011, 41] on header "08/20/25 at 6:47 PM Close Output Inputs Logs Details" at bounding box center [1092, 43] width 727 height 87
click at [1011, 69] on button "Inputs" at bounding box center [1004, 63] width 170 height 30
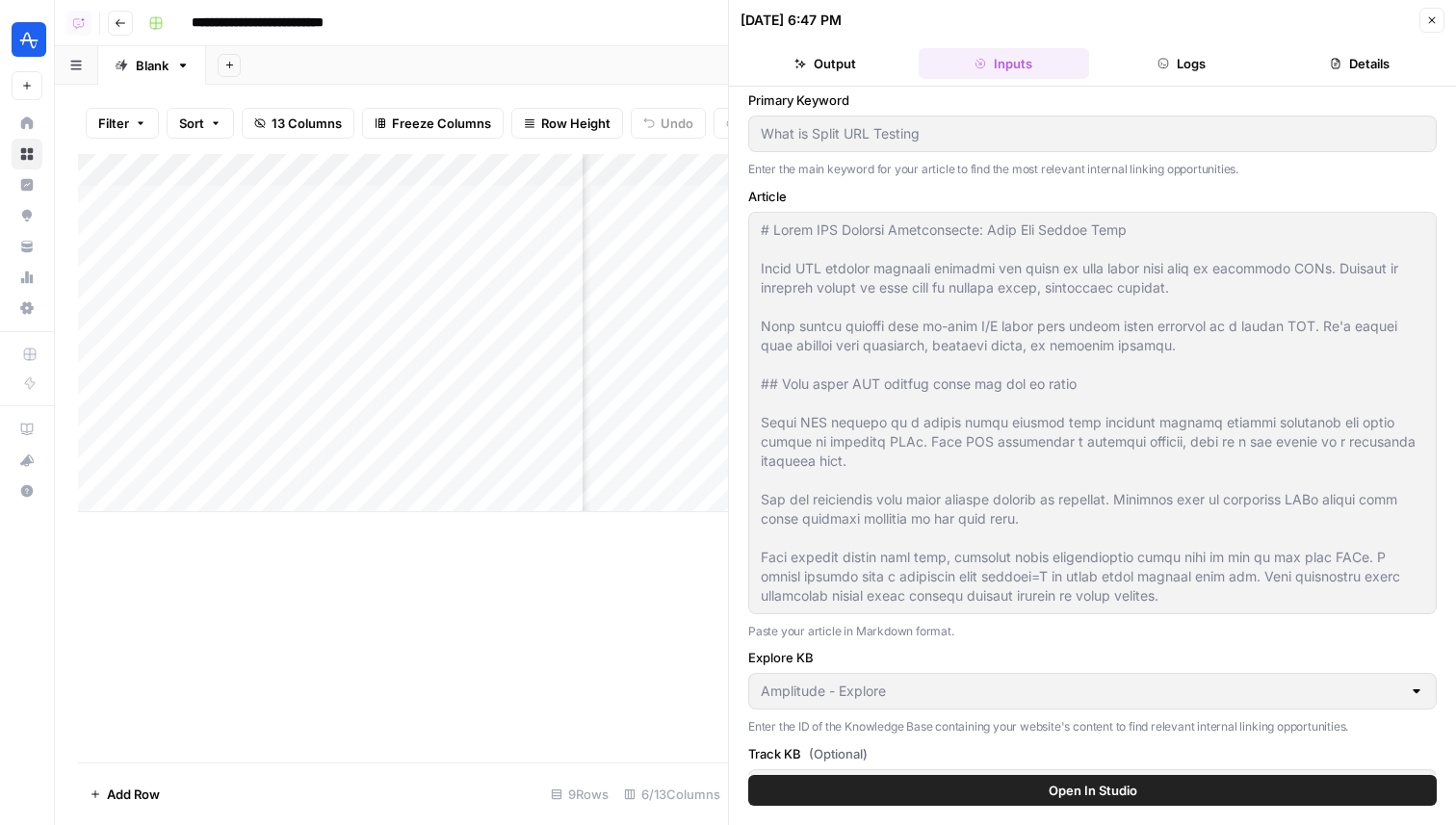
scroll to position [0, 0]
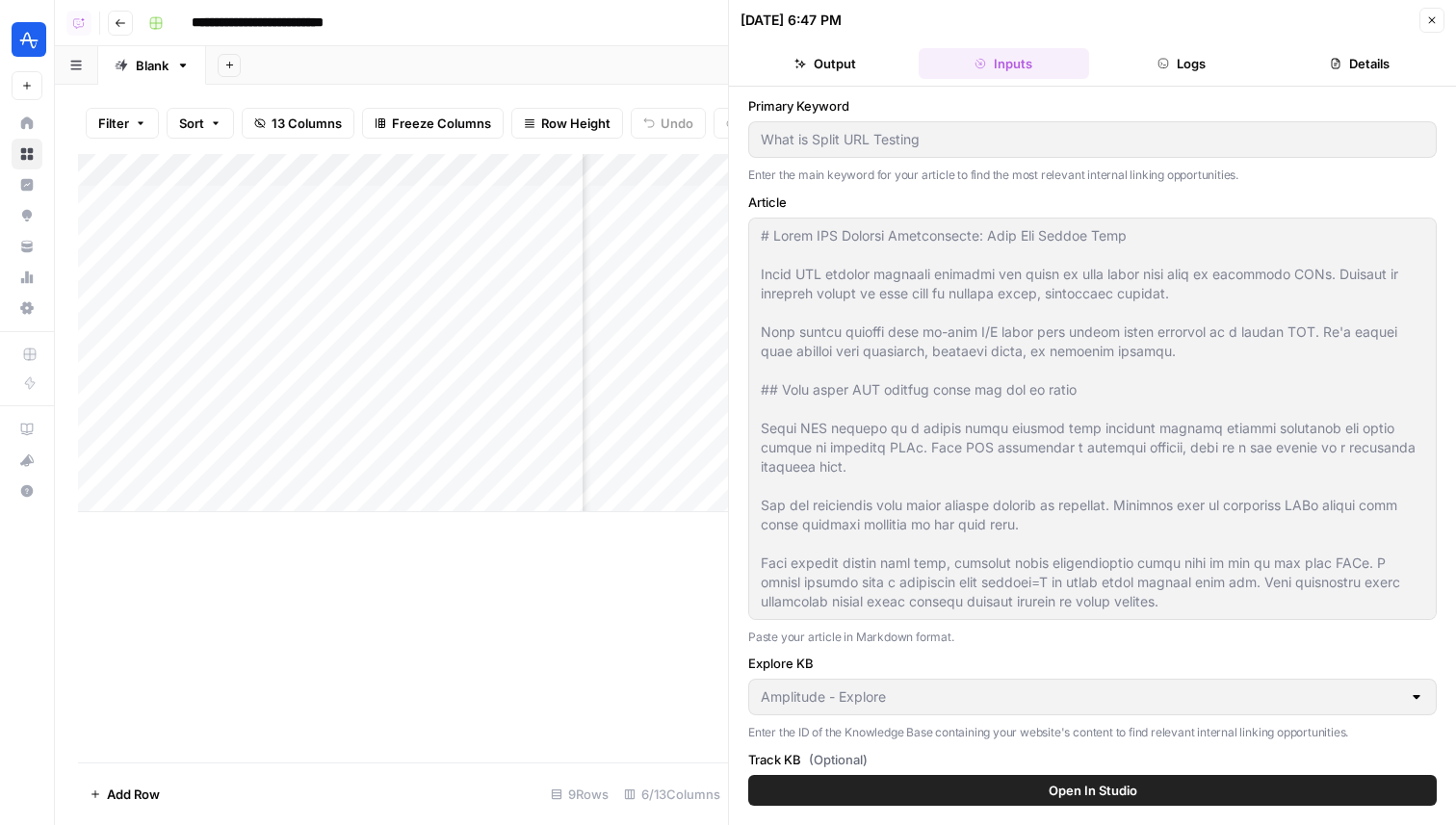
click at [1033, 791] on button "Open In Studio" at bounding box center [1092, 790] width 688 height 30
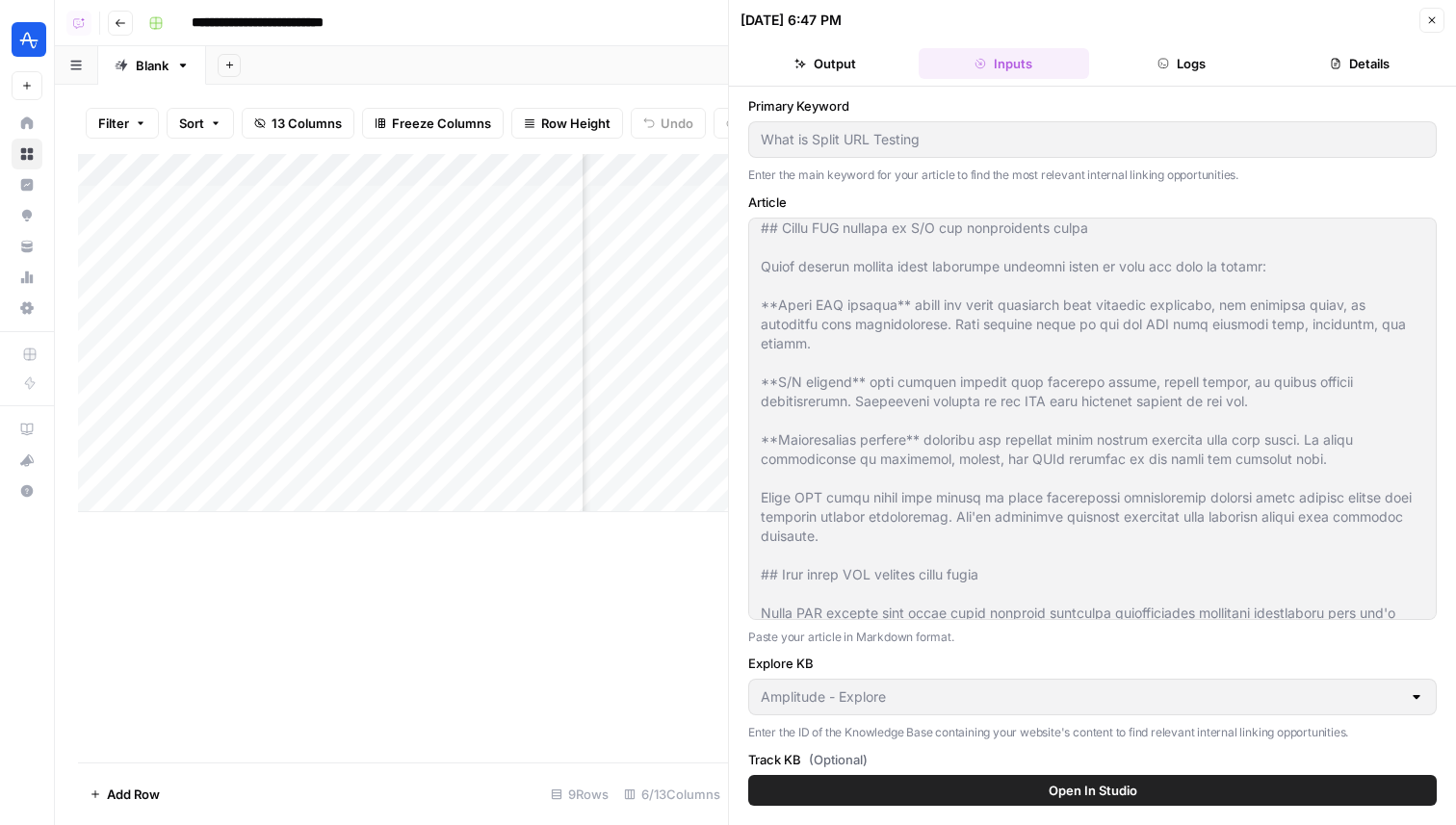
scroll to position [130, 0]
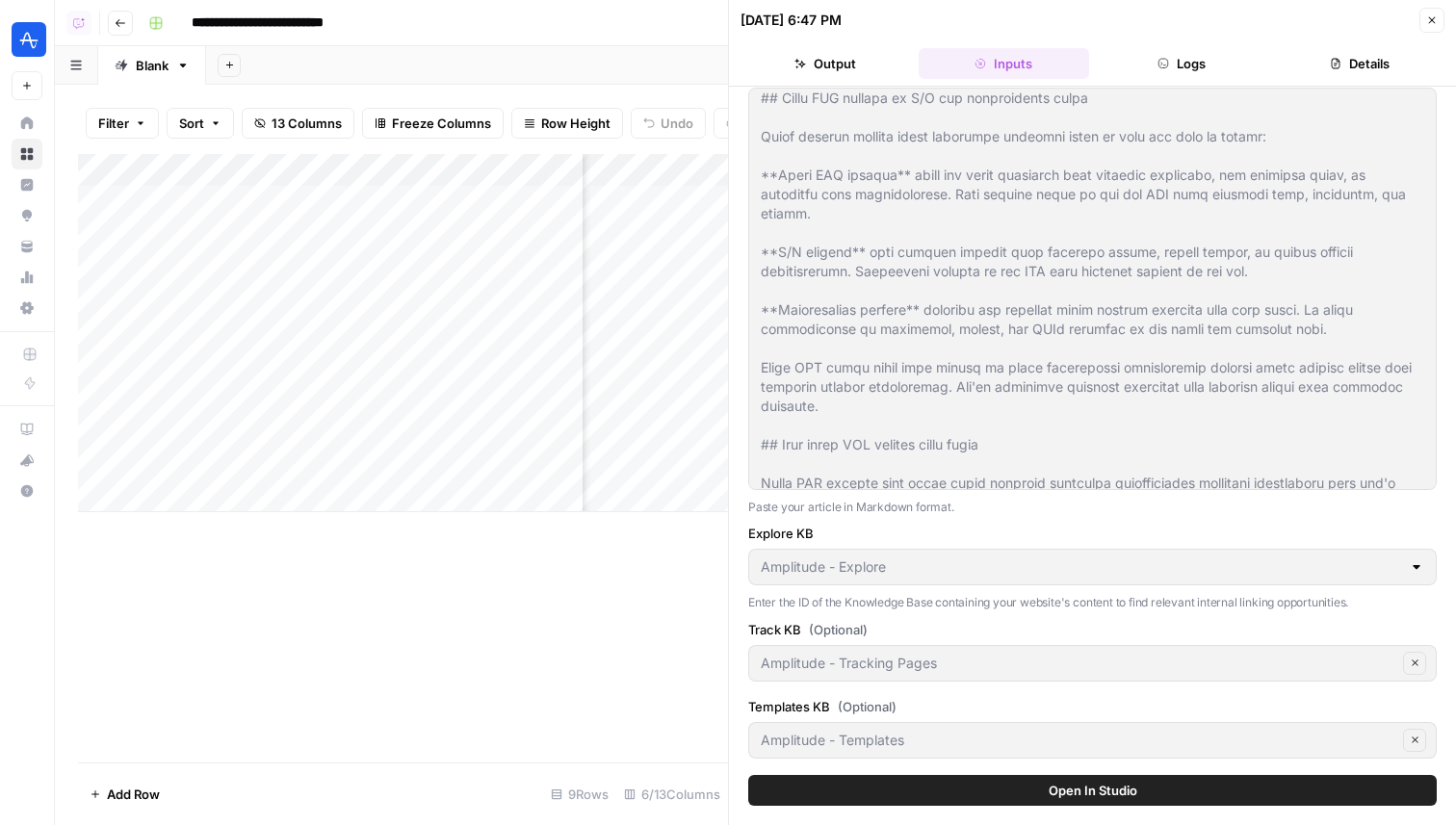
click at [1431, 20] on icon "button" at bounding box center [1432, 21] width 7 height 7
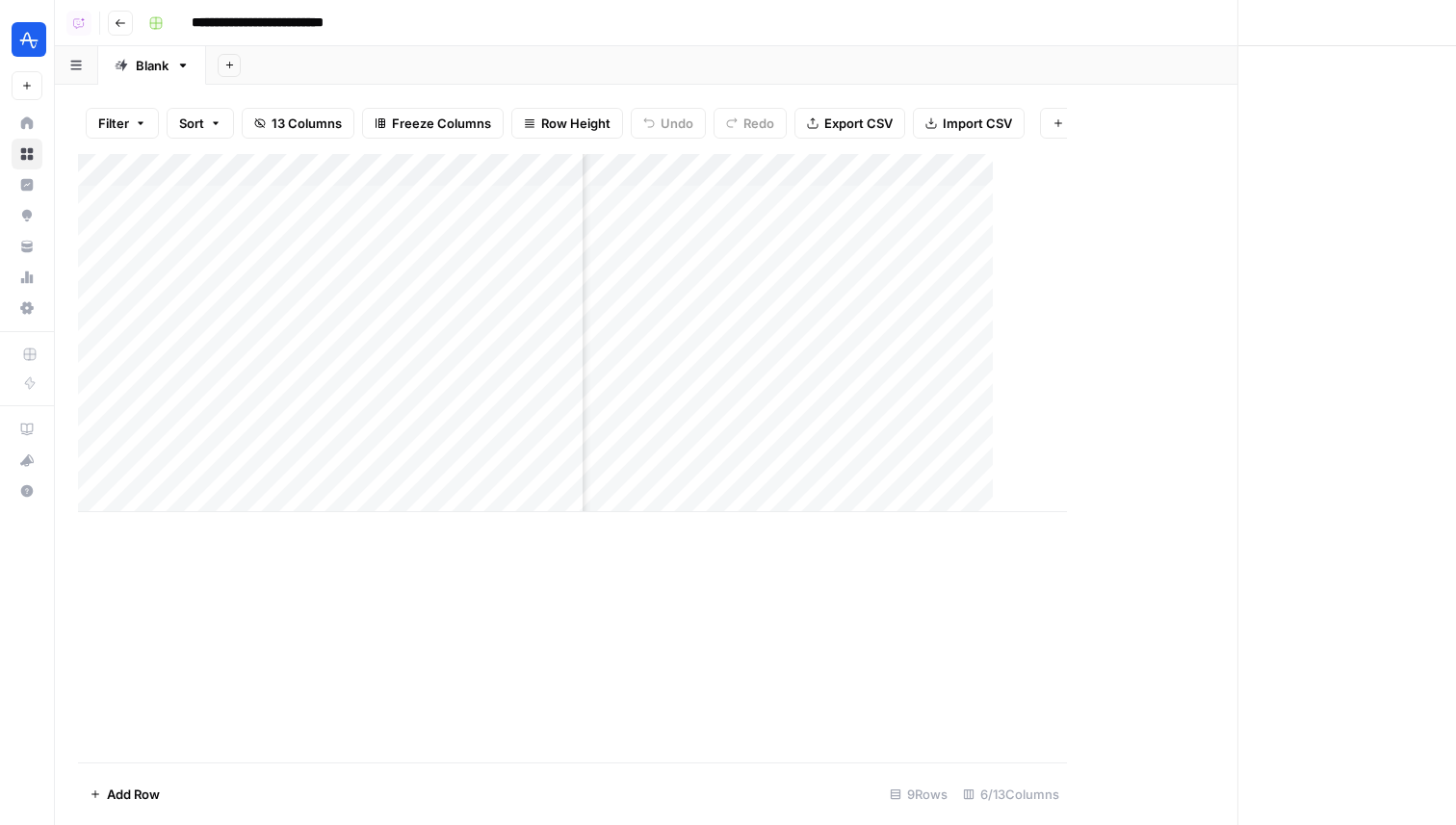
scroll to position [0, 609]
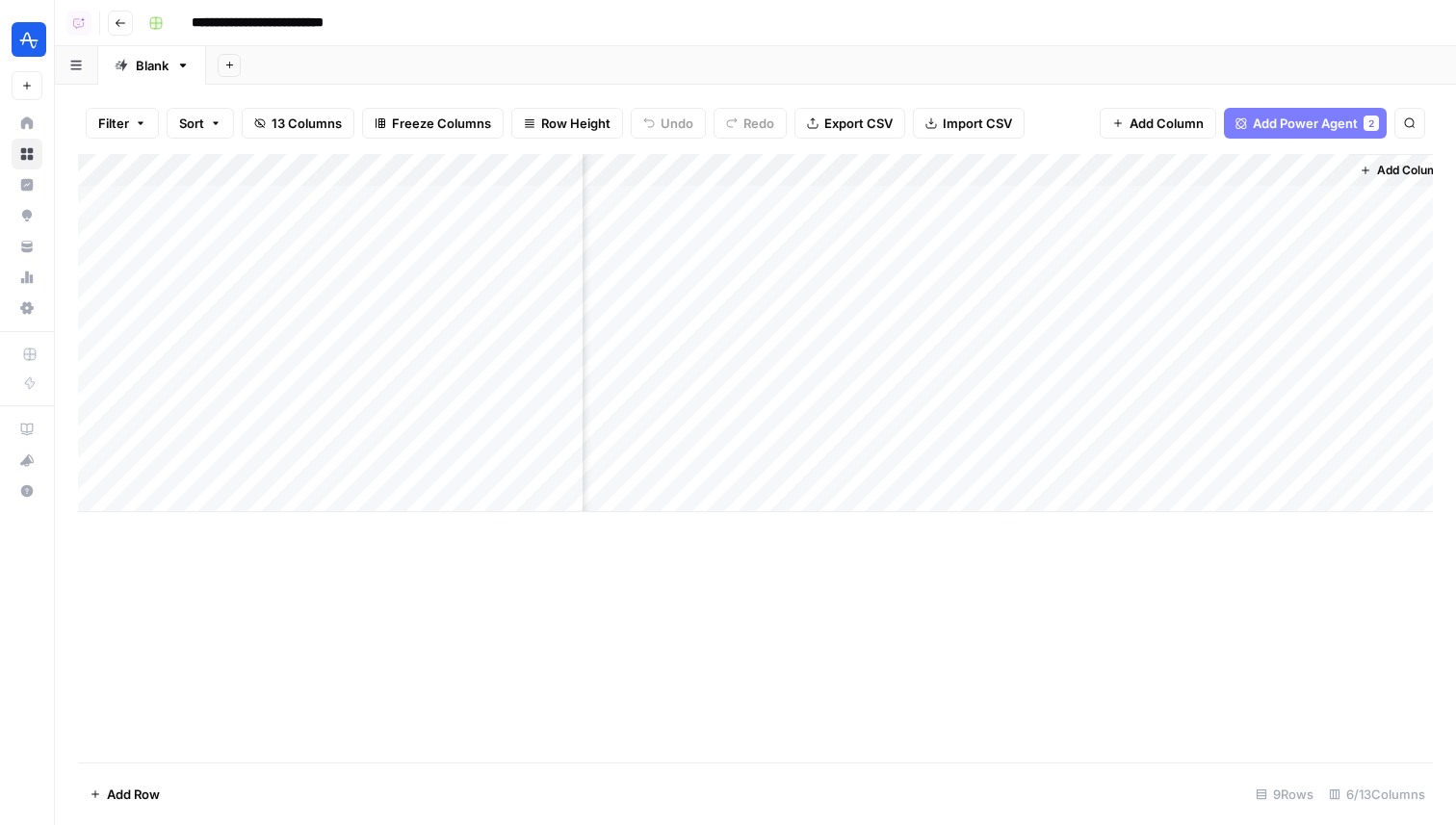
click at [1300, 167] on div "Add Column" at bounding box center [756, 333] width 1355 height 358
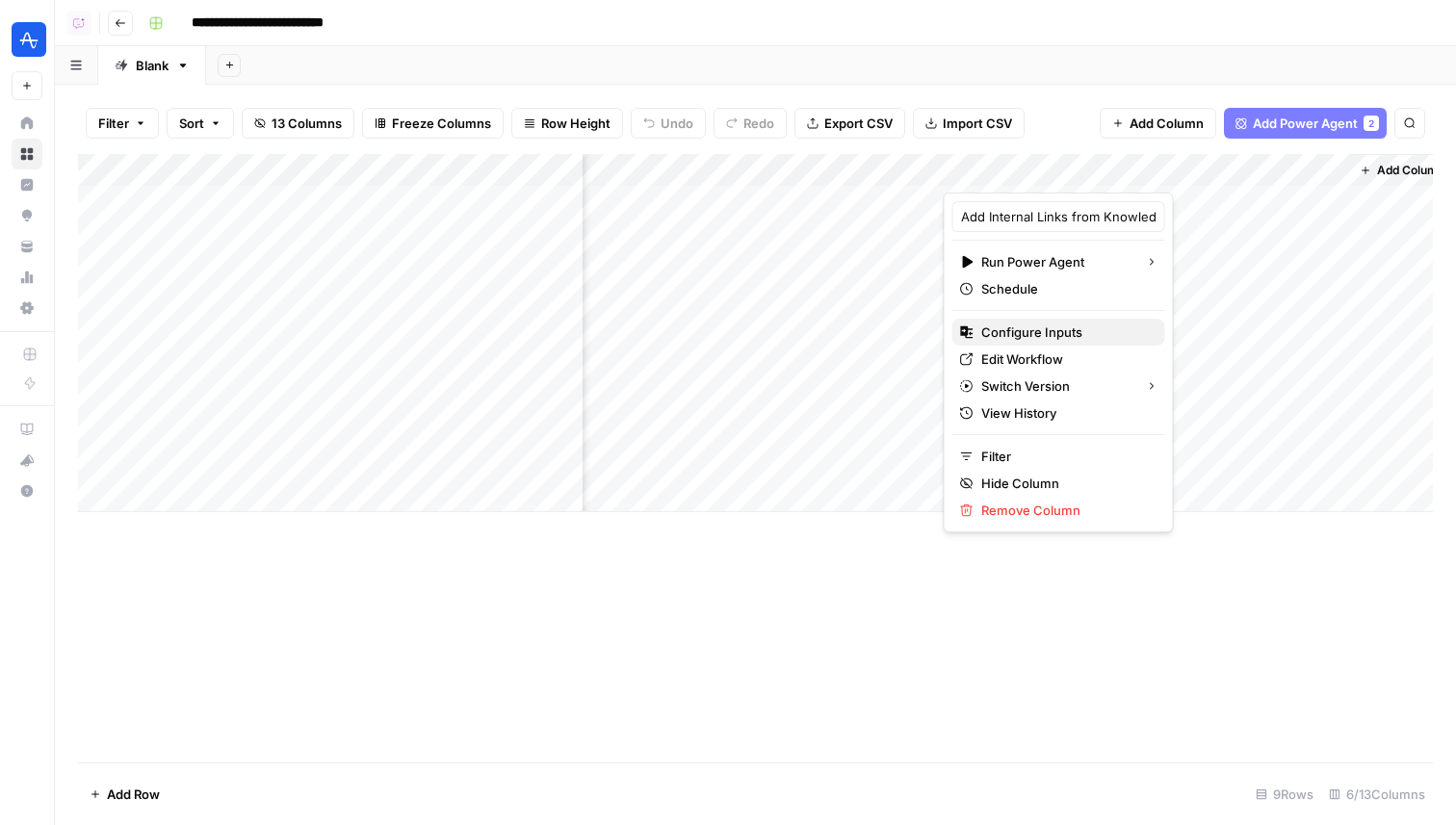
click at [1050, 328] on span "Configure Inputs" at bounding box center [1065, 332] width 168 height 20
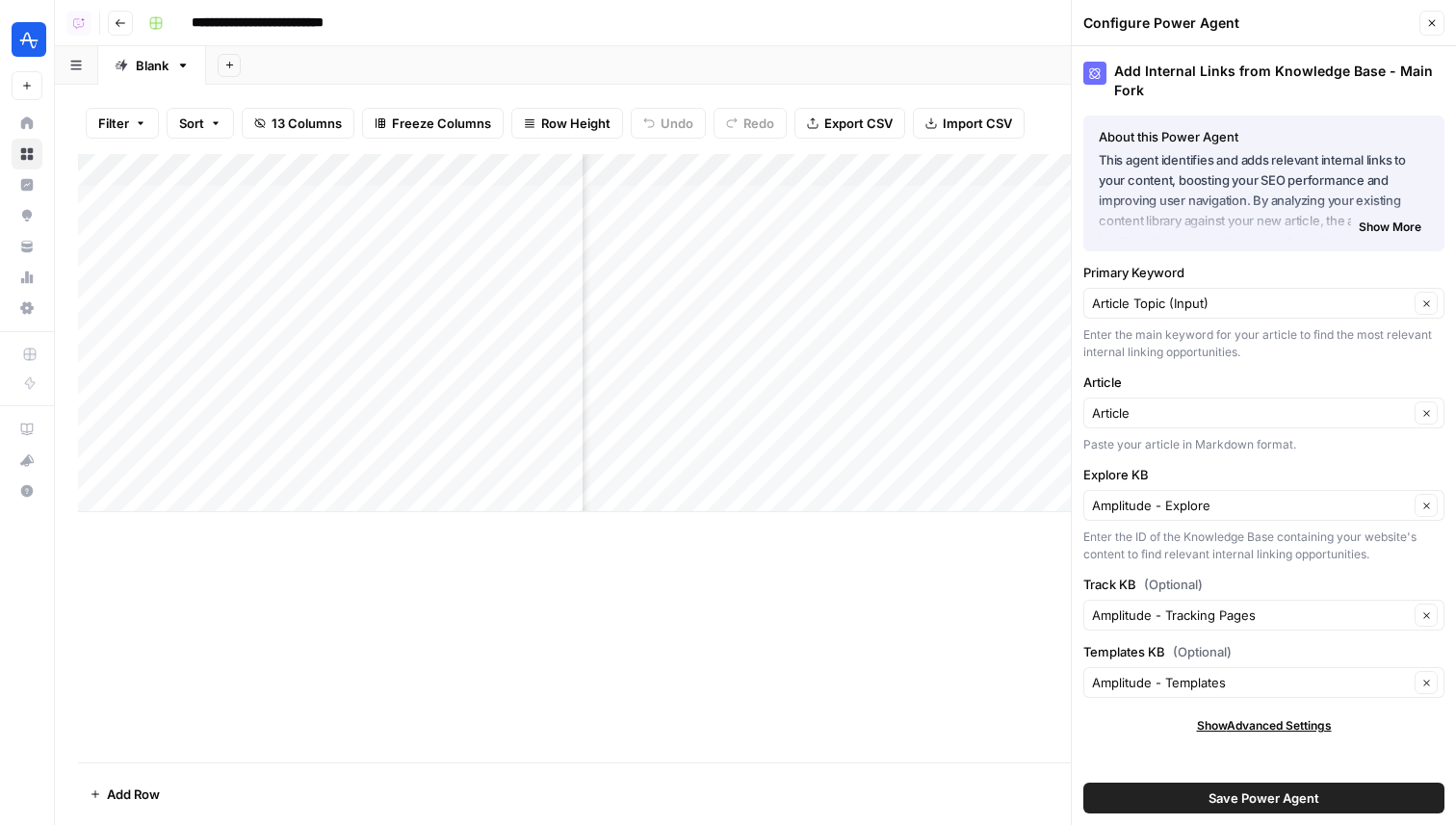
click at [1228, 519] on div "Amplitude - Explore Clear" at bounding box center [1263, 505] width 361 height 30
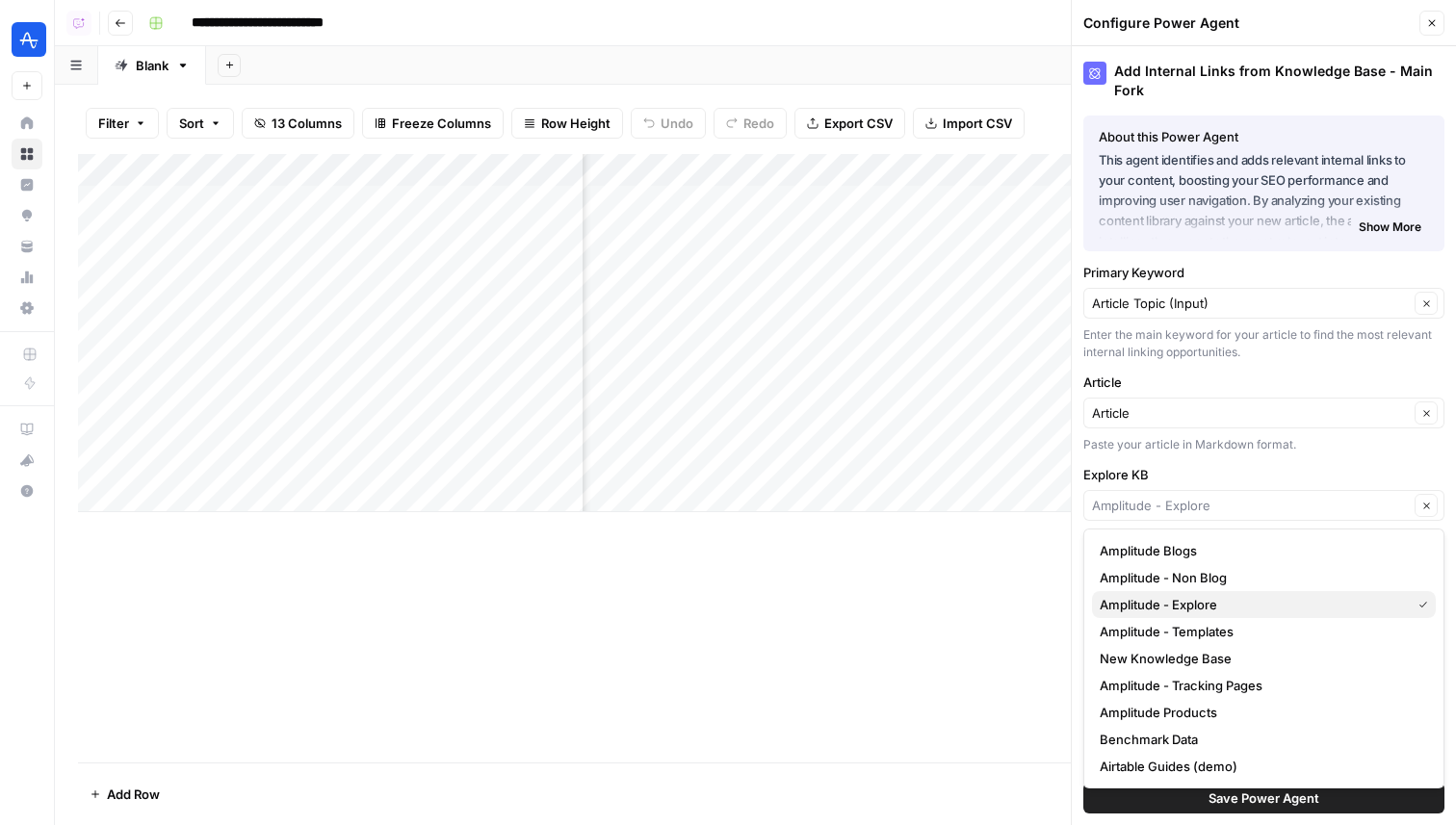
click at [1233, 599] on span "Amplitude - Explore" at bounding box center [1251, 605] width 304 height 20
type input "Amplitude - Explore"
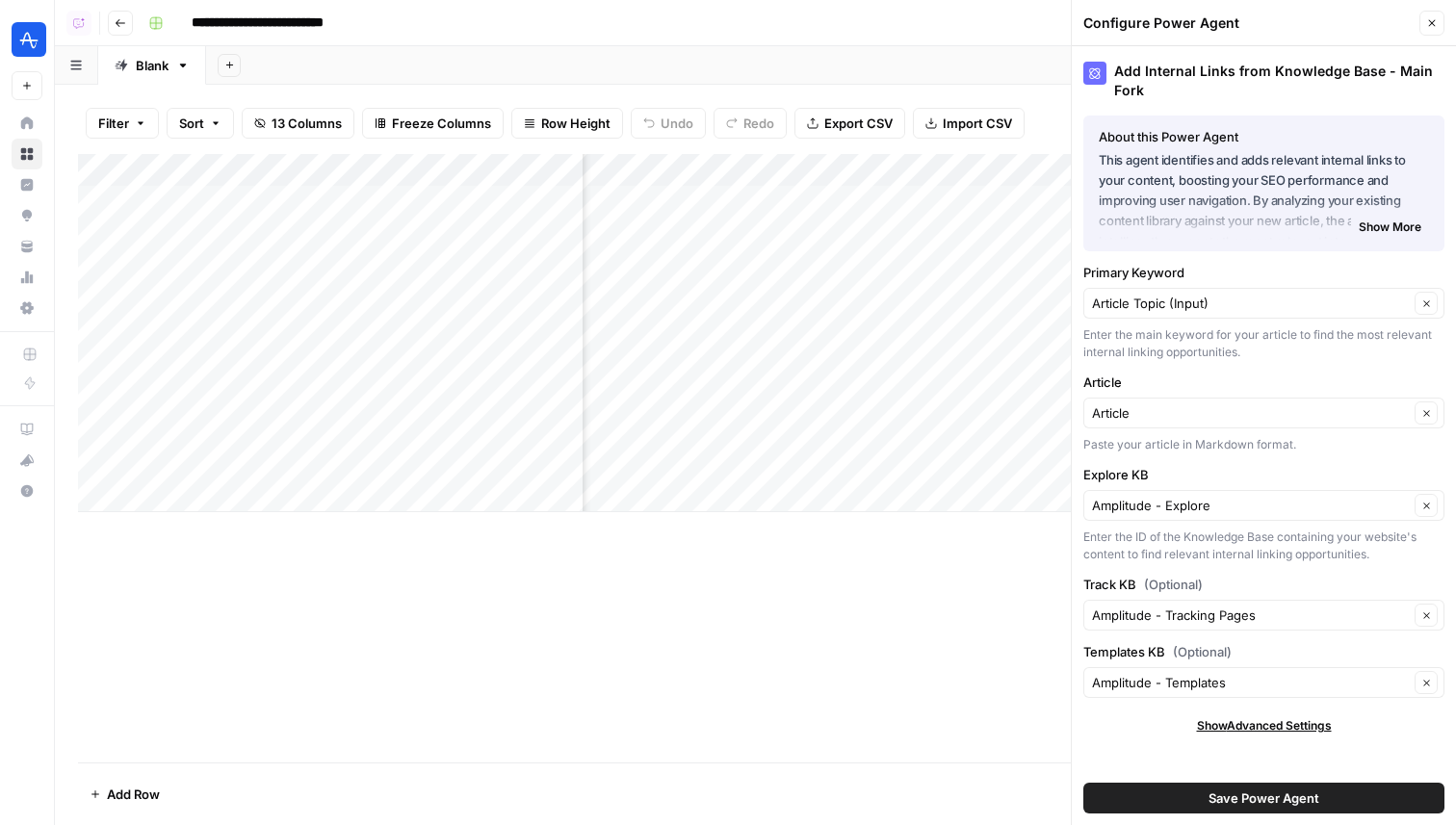
click at [1278, 717] on span "Show Advanced Settings" at bounding box center [1264, 726] width 135 height 18
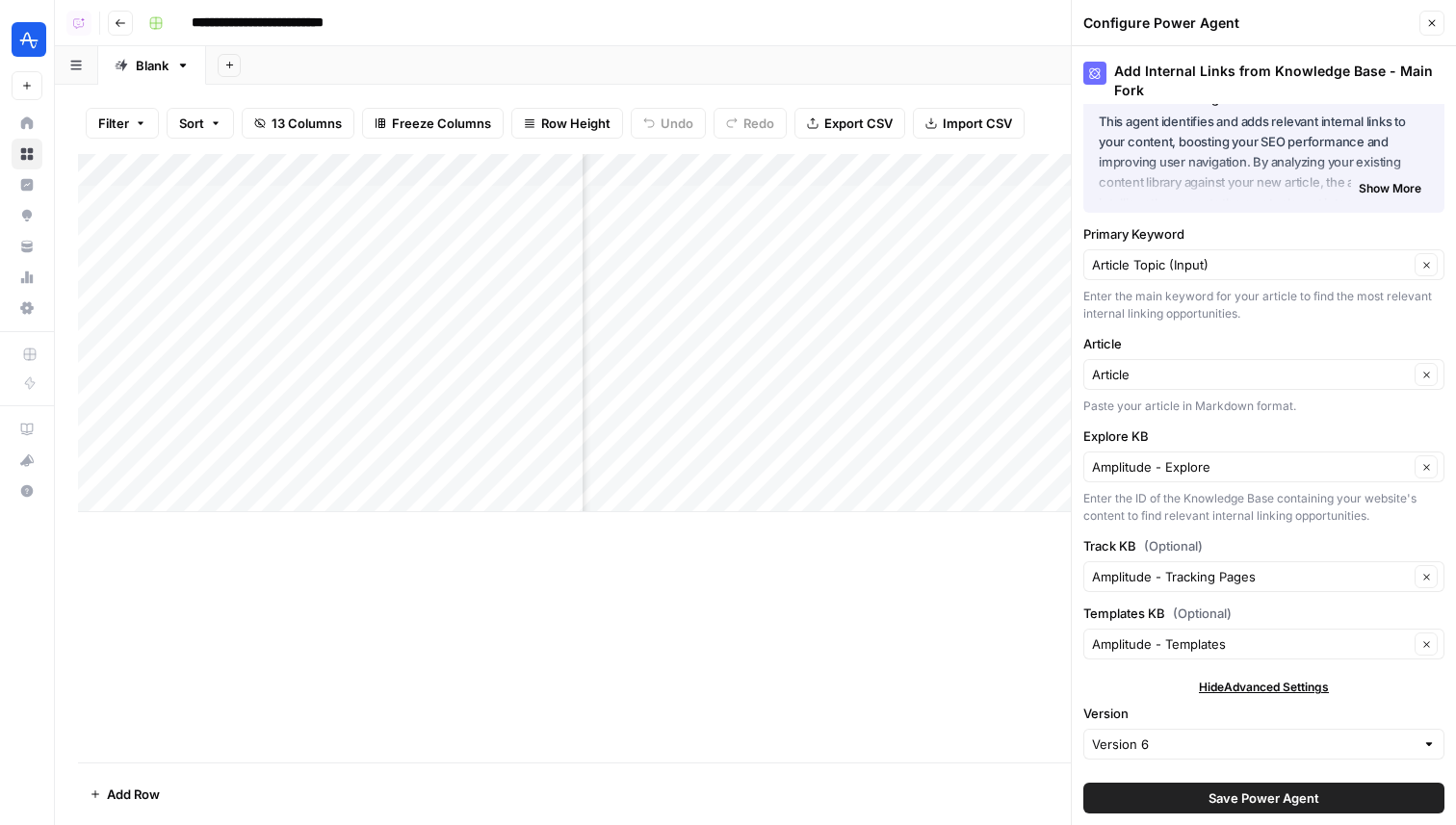
scroll to position [36, 0]
click at [1272, 673] on div "Add Internal Links from Knowledge Base - Main Fork About this Power Agent This …" at bounding box center [1264, 435] width 384 height 779
click at [1250, 756] on div "Version 6" at bounding box center [1263, 745] width 361 height 30
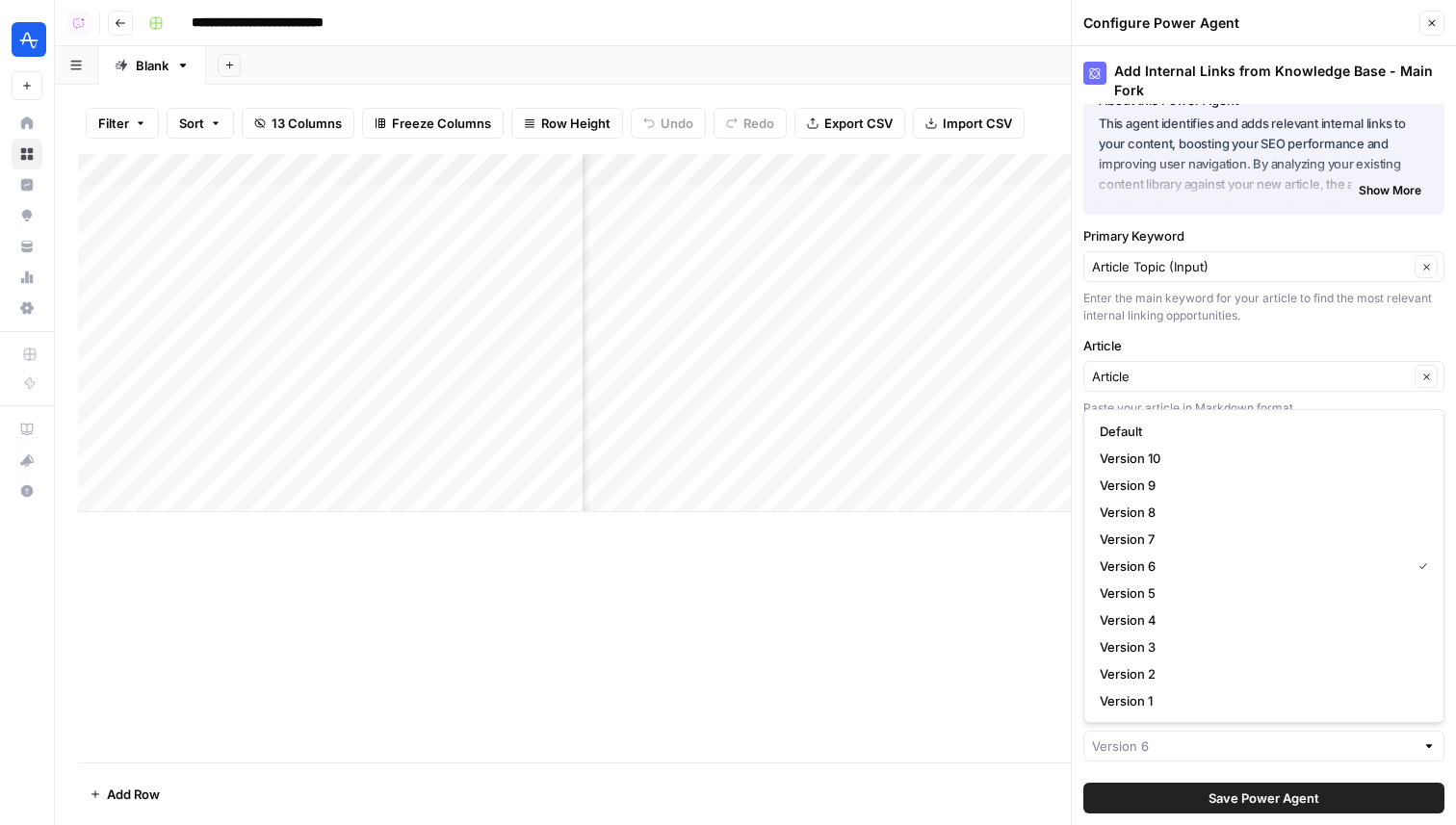
click at [1250, 756] on div at bounding box center [1263, 745] width 361 height 30
click at [1227, 421] on button "Default" at bounding box center [1263, 432] width 344 height 27
type input "Default"
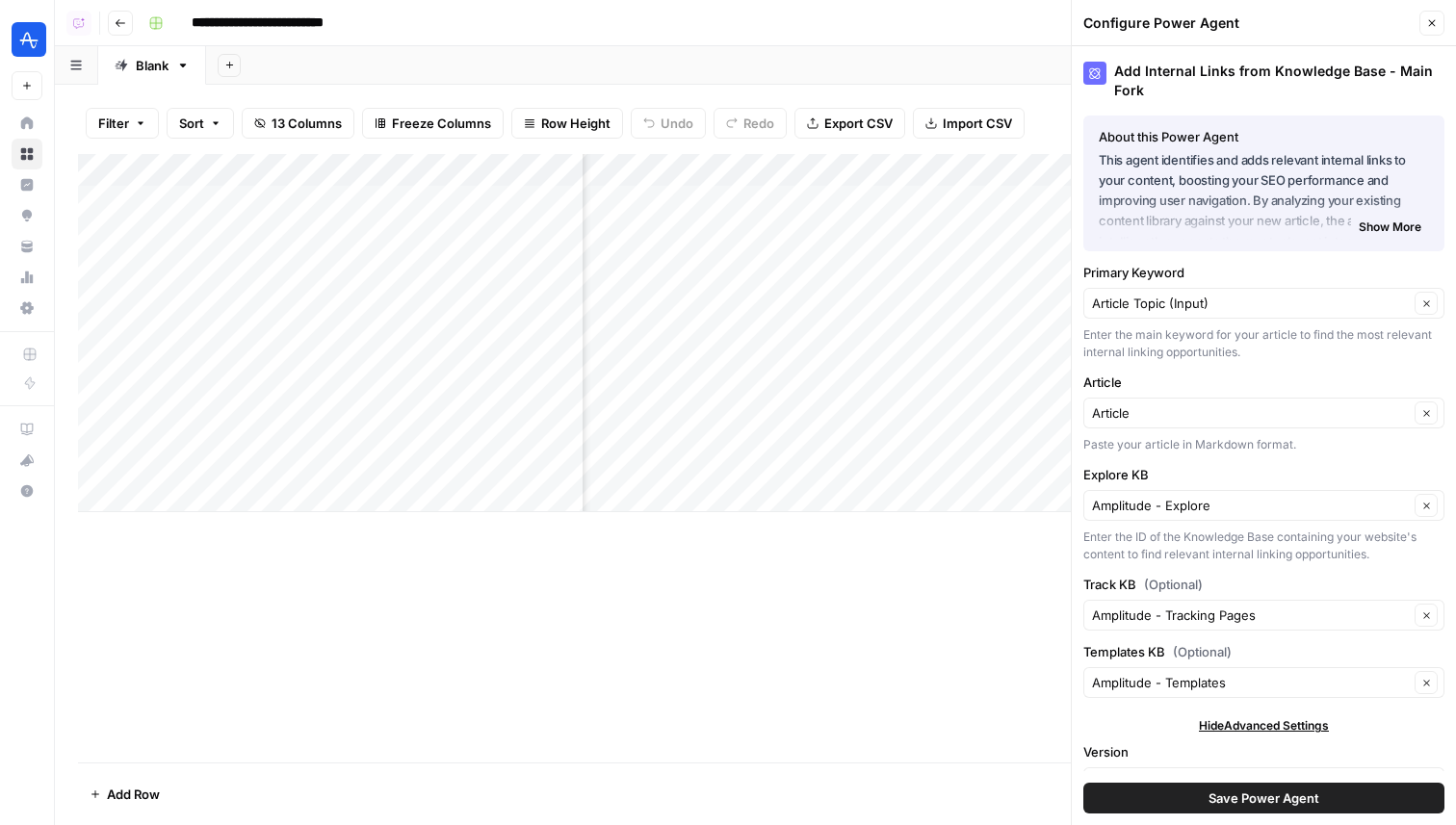
click at [1219, 794] on span "Save Power Agent" at bounding box center [1263, 798] width 111 height 20
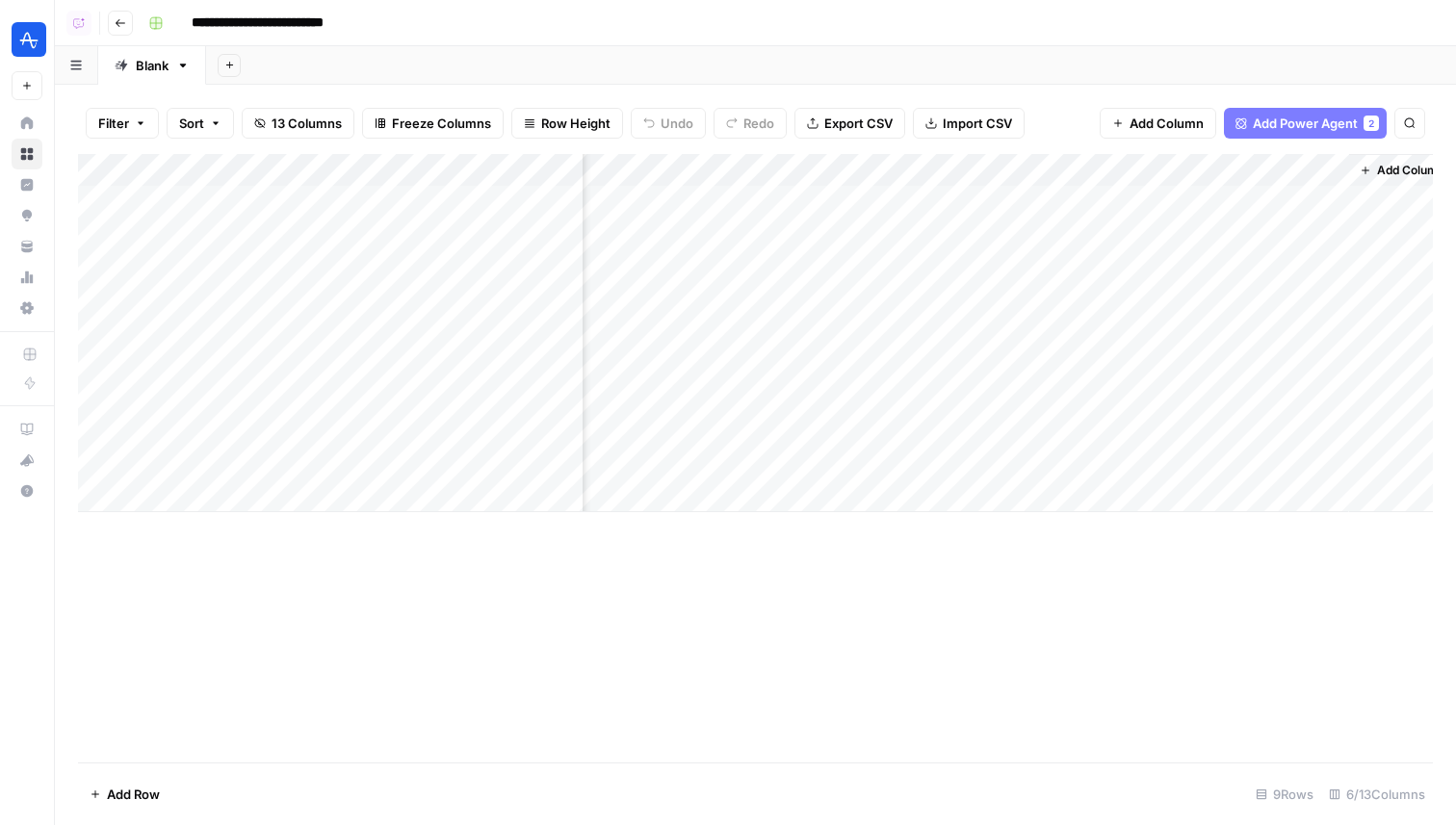
click at [1328, 396] on div "Add Column" at bounding box center [756, 333] width 1355 height 358
click at [1301, 393] on div "Add Column" at bounding box center [756, 333] width 1355 height 358
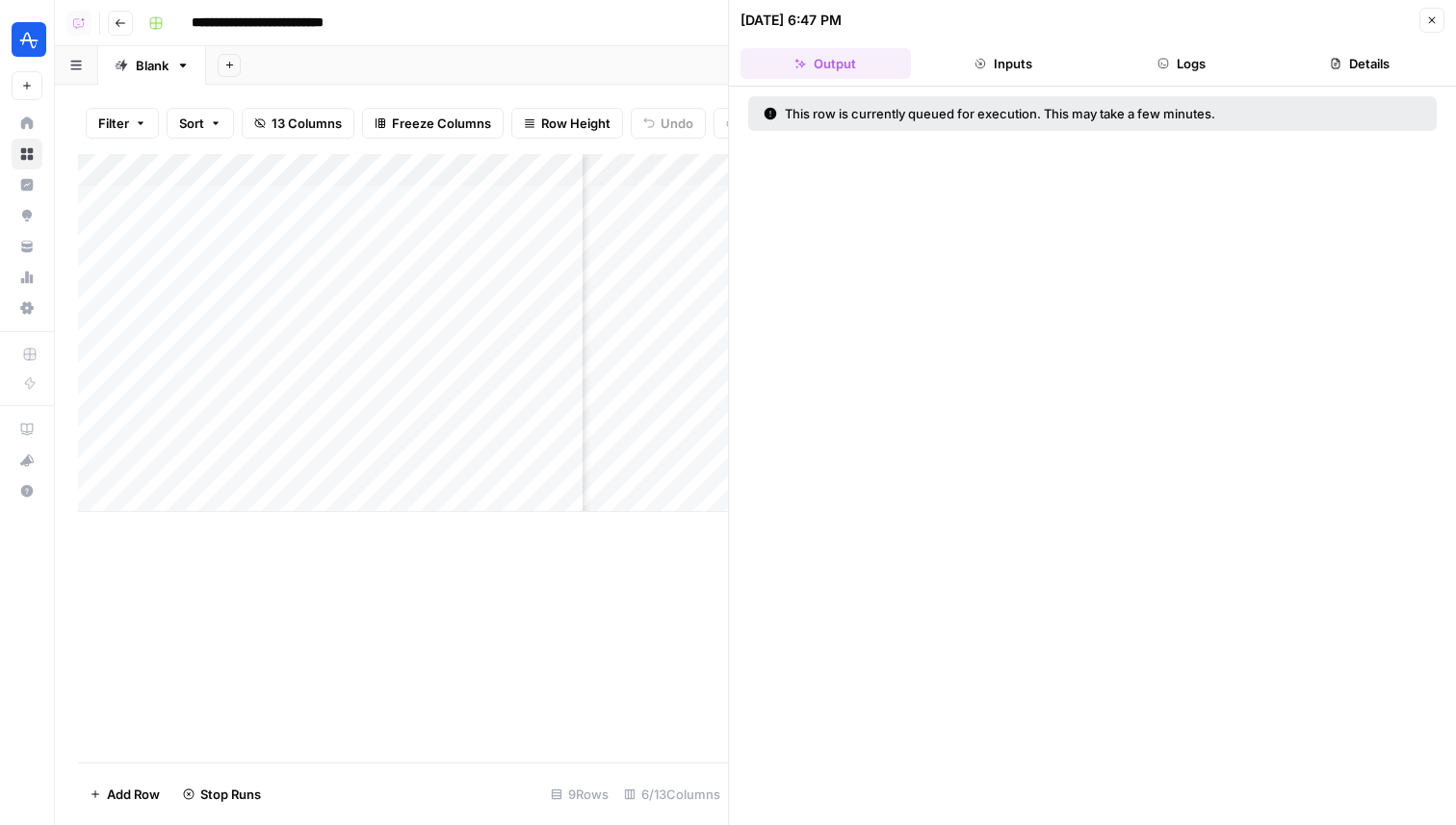
click at [1187, 72] on button "Logs" at bounding box center [1182, 63] width 170 height 30
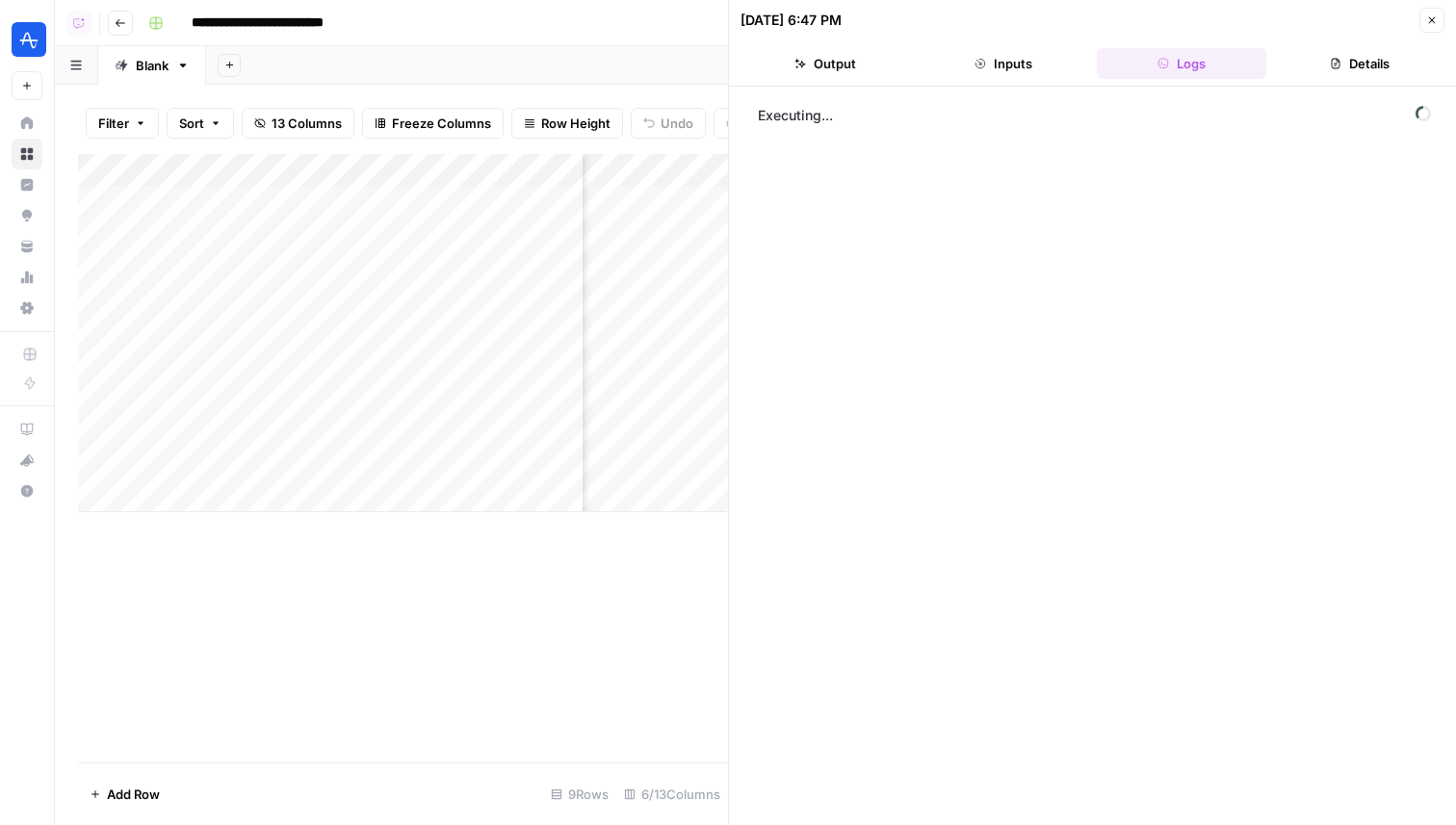
click at [1433, 19] on icon "button" at bounding box center [1432, 21] width 12 height 12
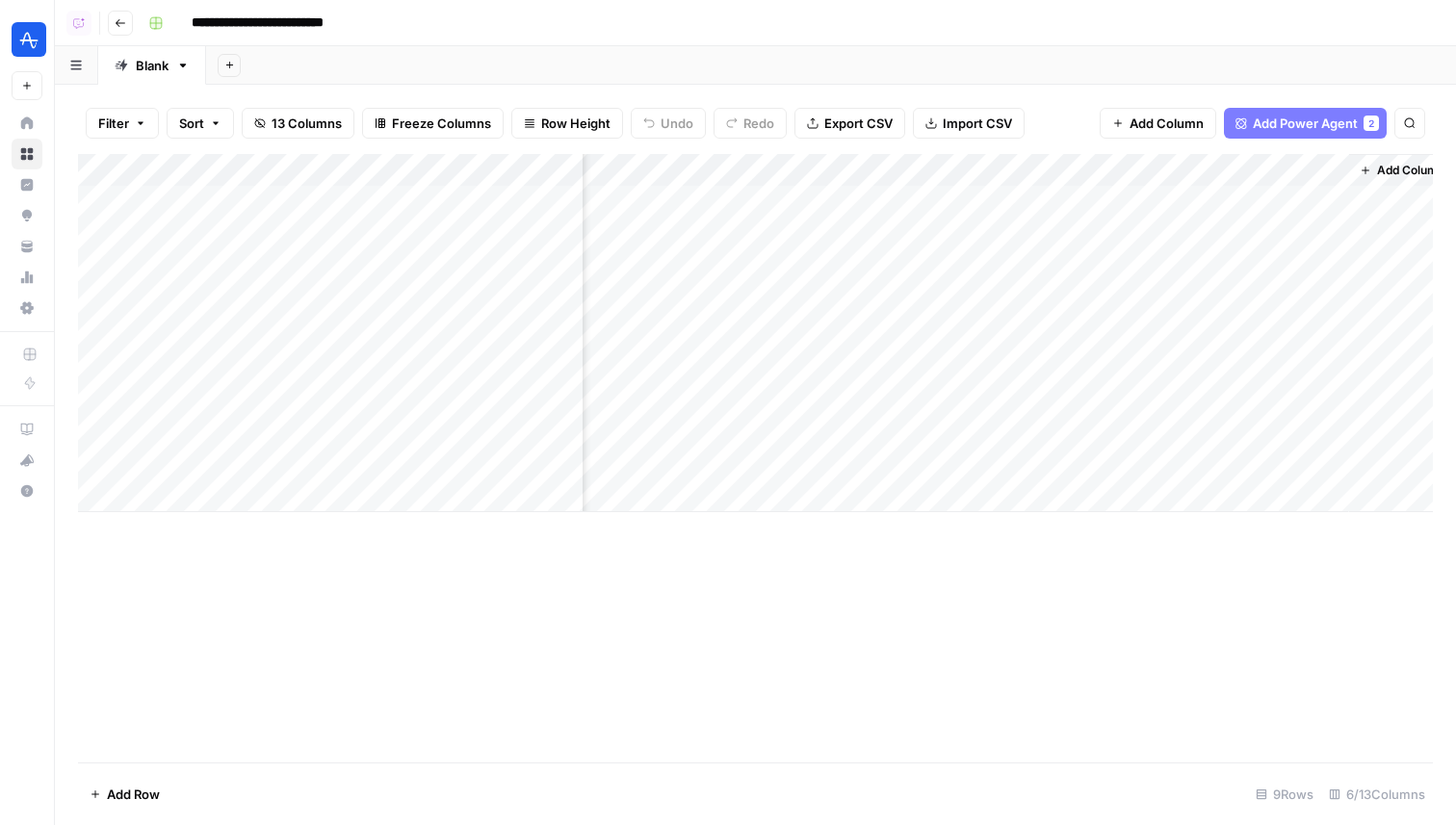
click at [1305, 167] on div "Add Column" at bounding box center [756, 333] width 1355 height 358
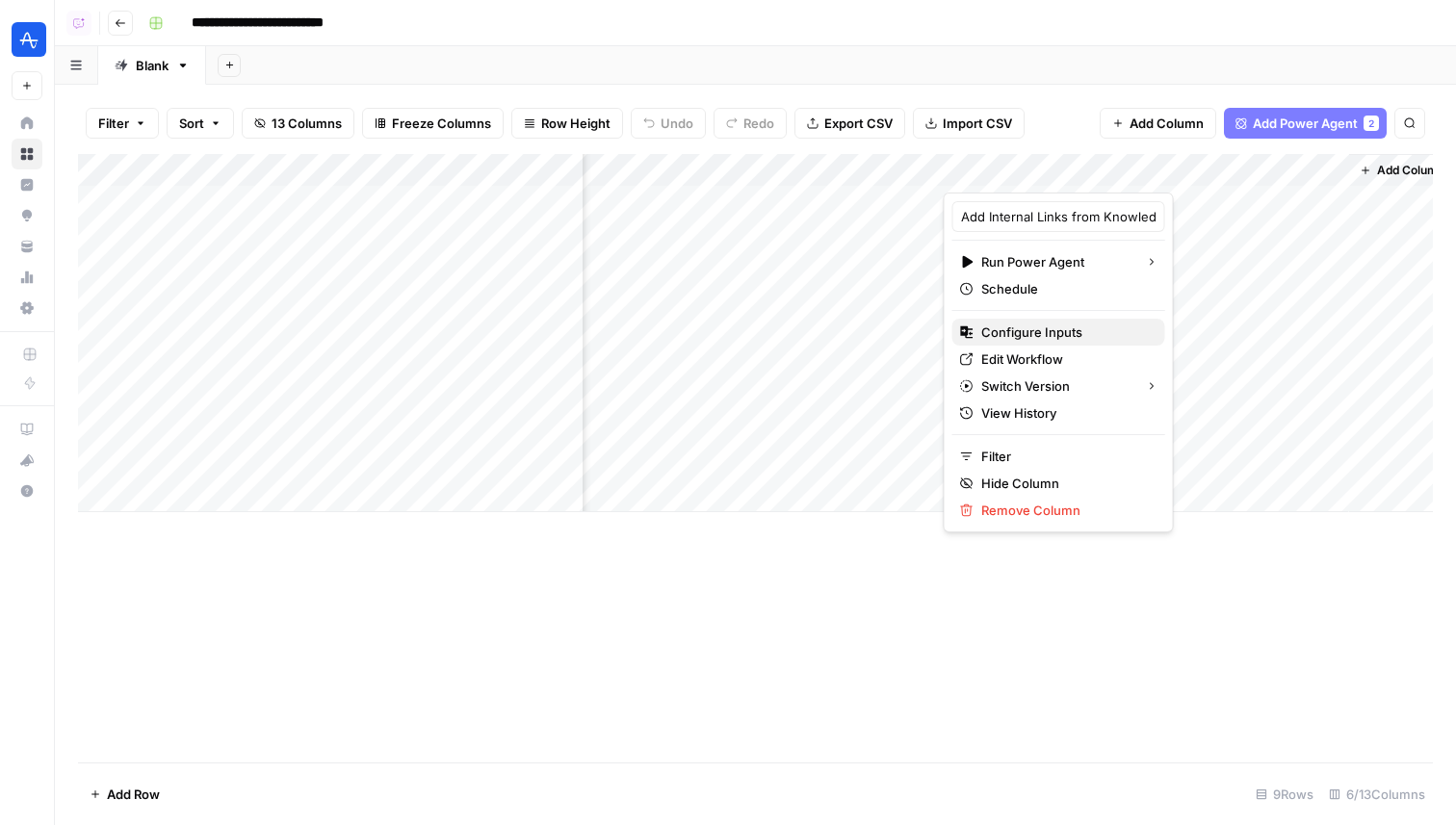
click at [1075, 332] on span "Configure Inputs" at bounding box center [1065, 332] width 168 height 20
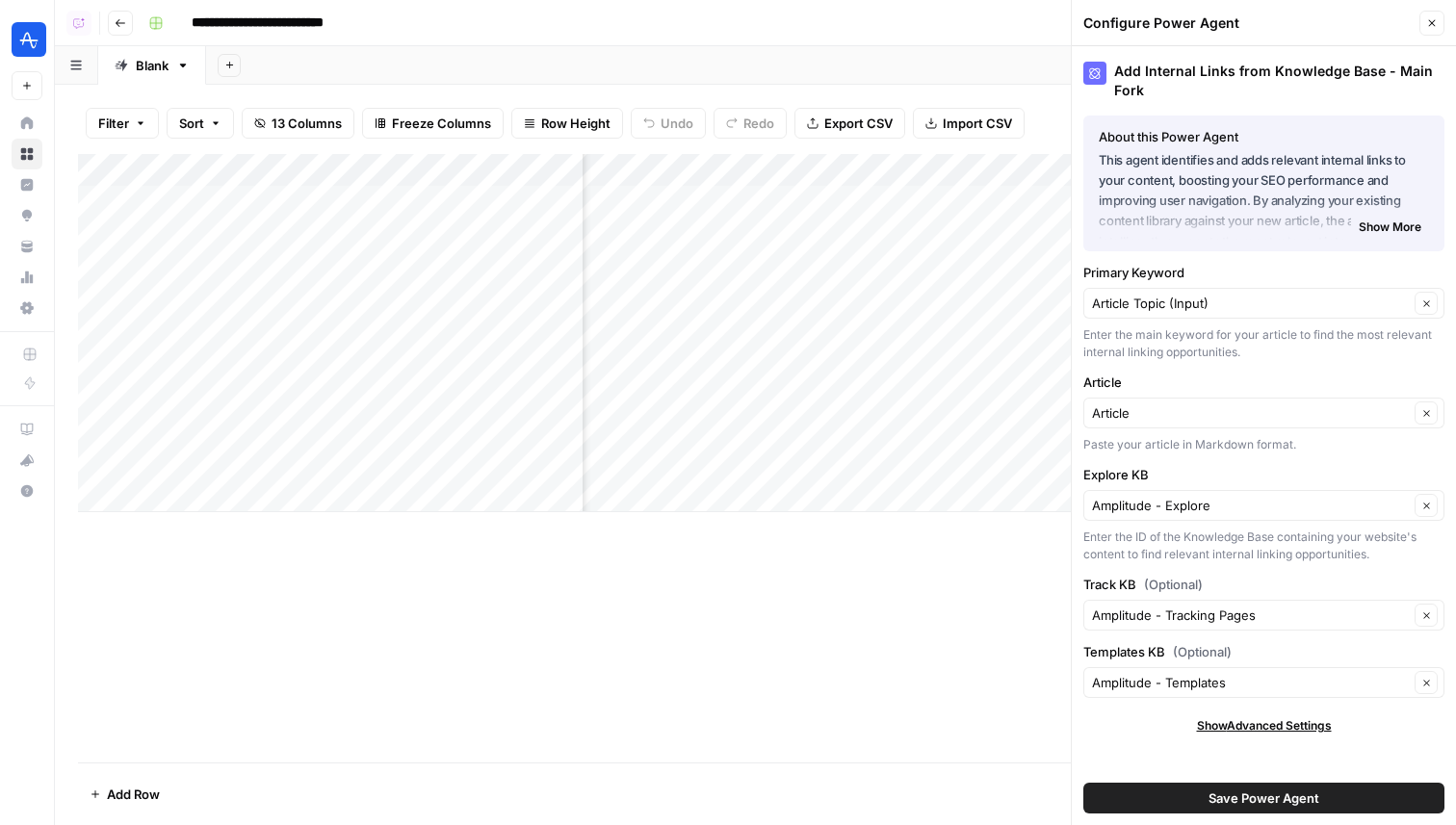
click at [1255, 722] on span "Show Advanced Settings" at bounding box center [1264, 726] width 135 height 18
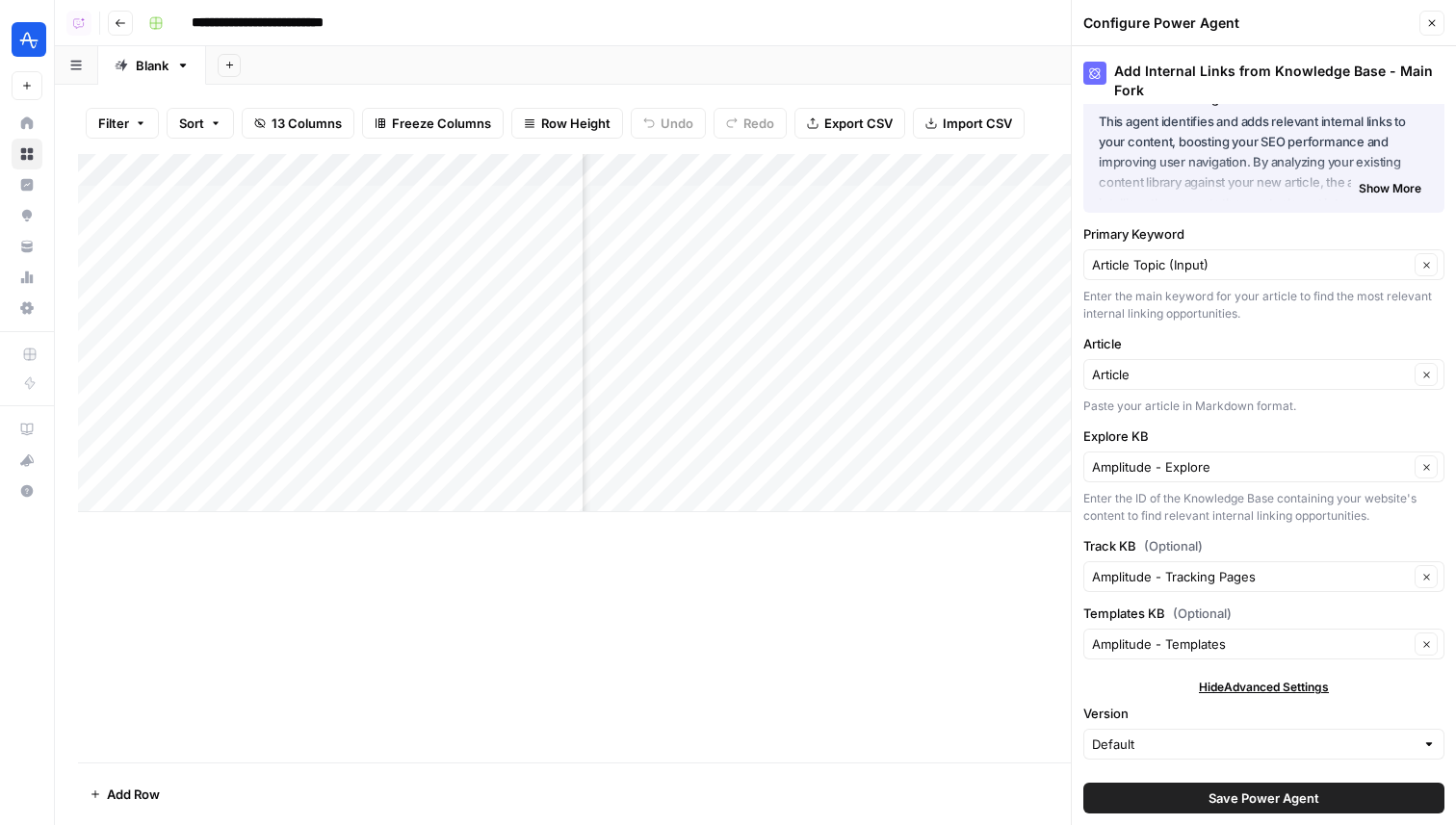
click at [1431, 38] on header "Configure Power Agent Close" at bounding box center [1264, 23] width 384 height 46
click at [1431, 24] on icon "button" at bounding box center [1432, 23] width 12 height 12
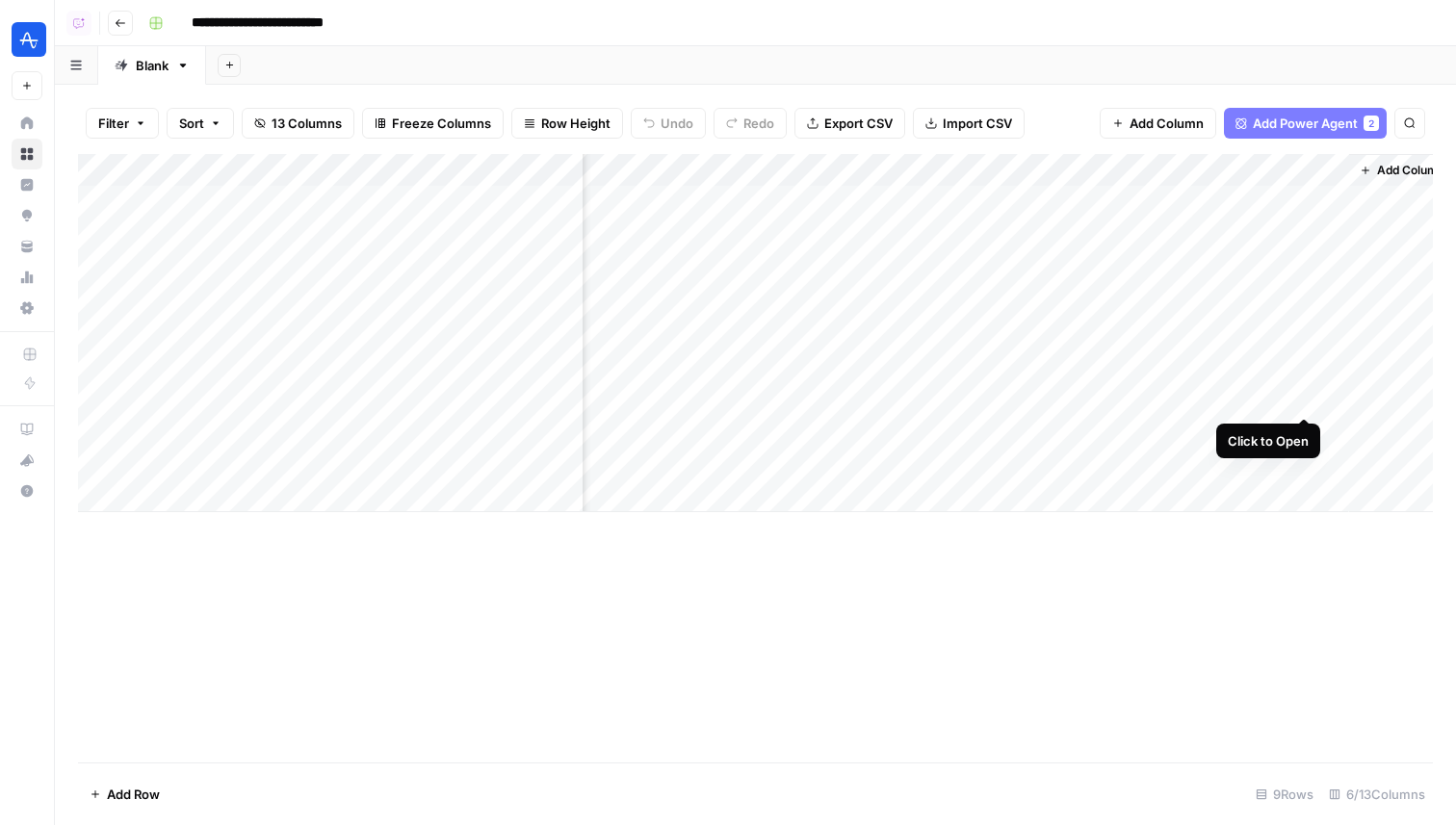
click at [1295, 398] on div "Add Column" at bounding box center [756, 333] width 1355 height 358
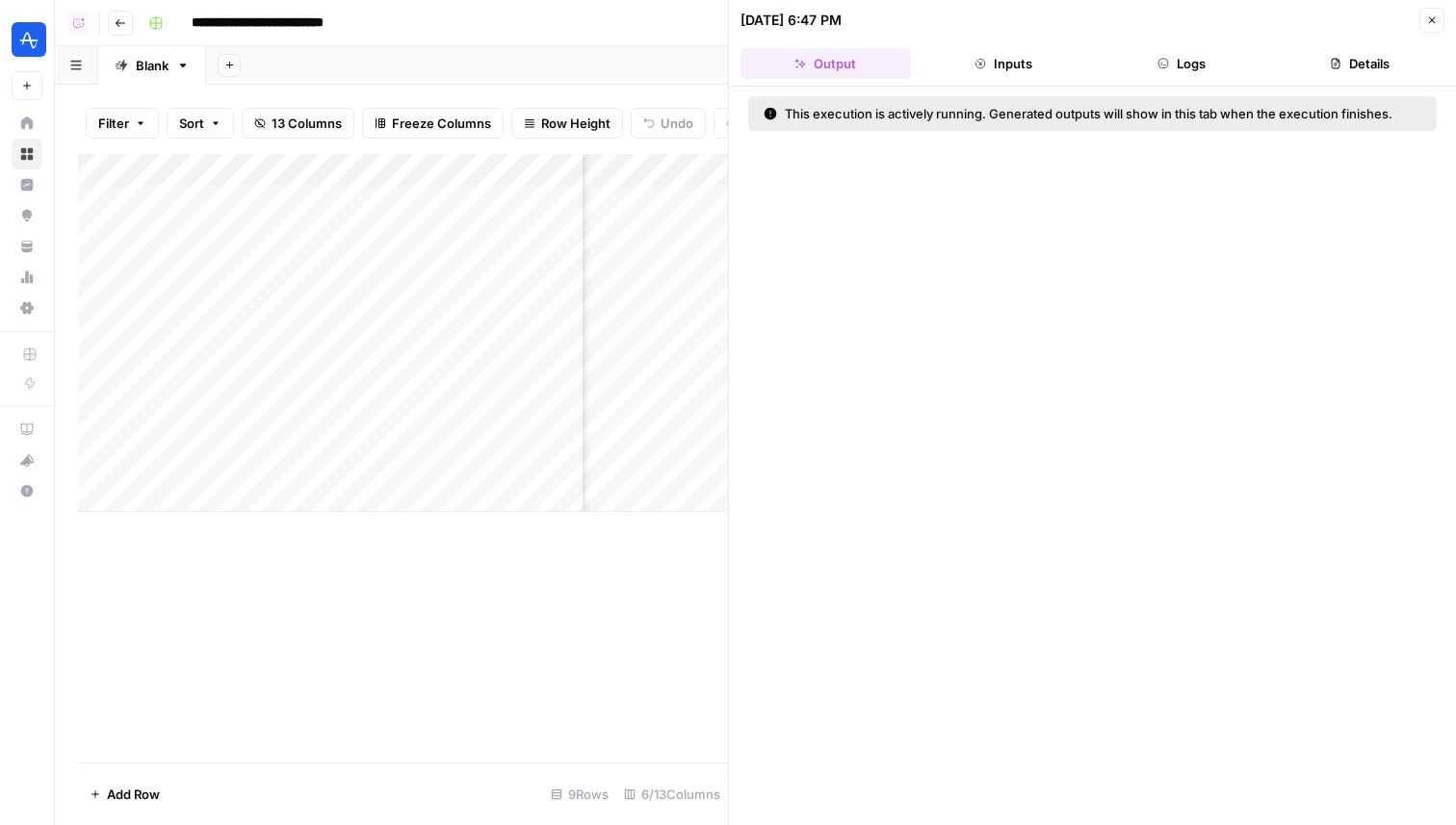
click at [1178, 56] on button "Logs" at bounding box center [1182, 63] width 170 height 30
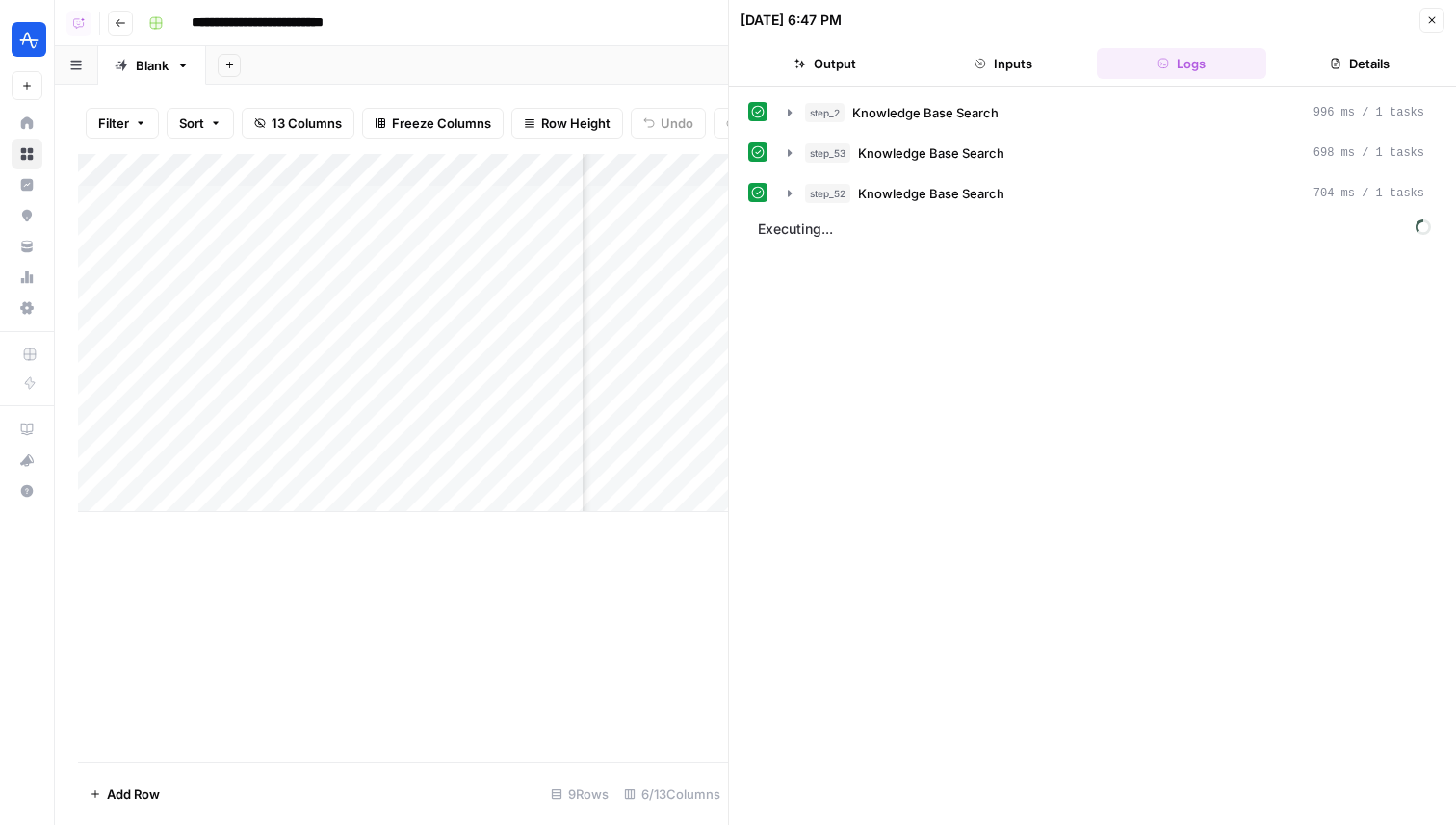
click at [1436, 29] on button "Close" at bounding box center [1433, 21] width 25 height 25
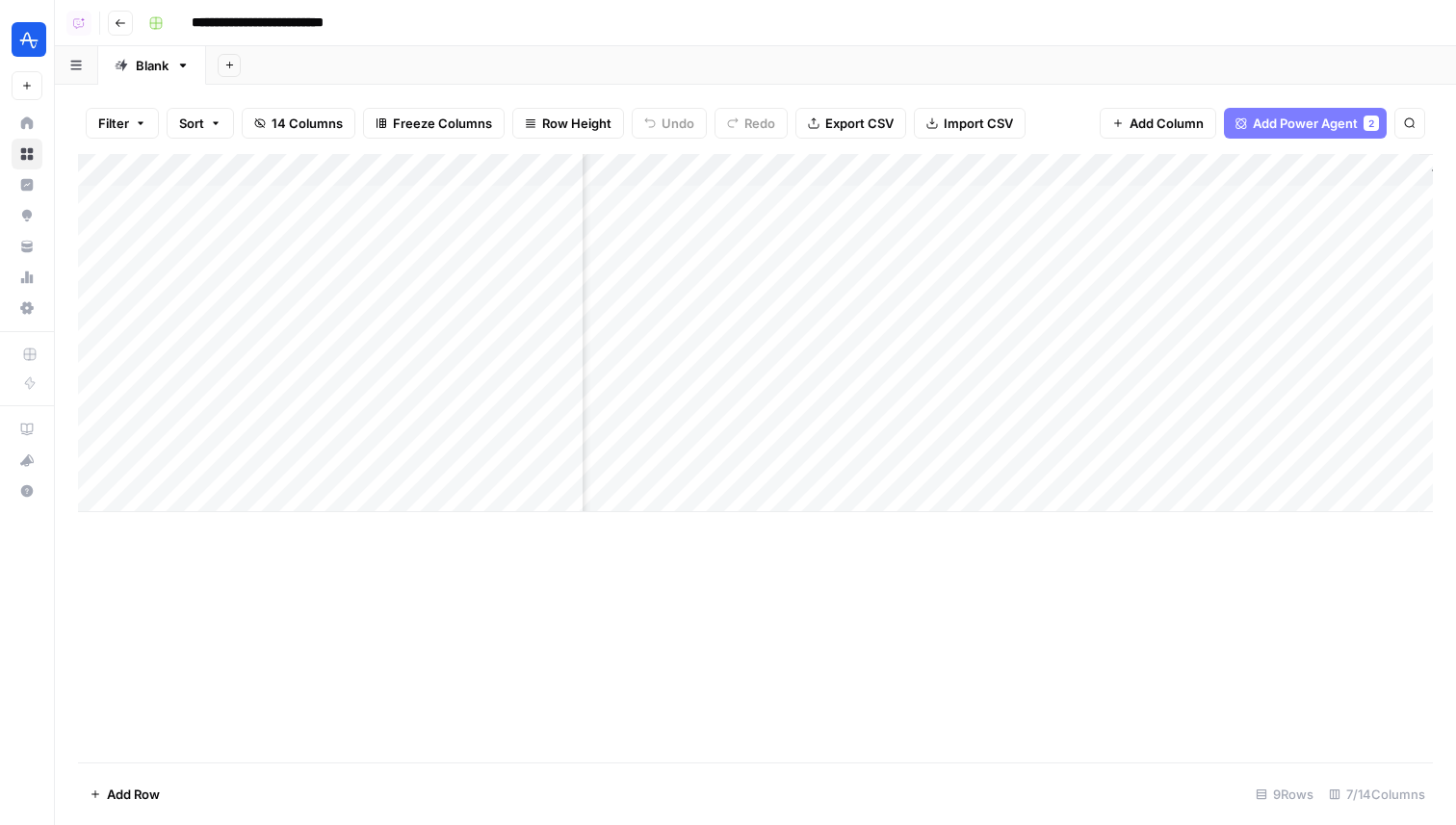
scroll to position [0, 805]
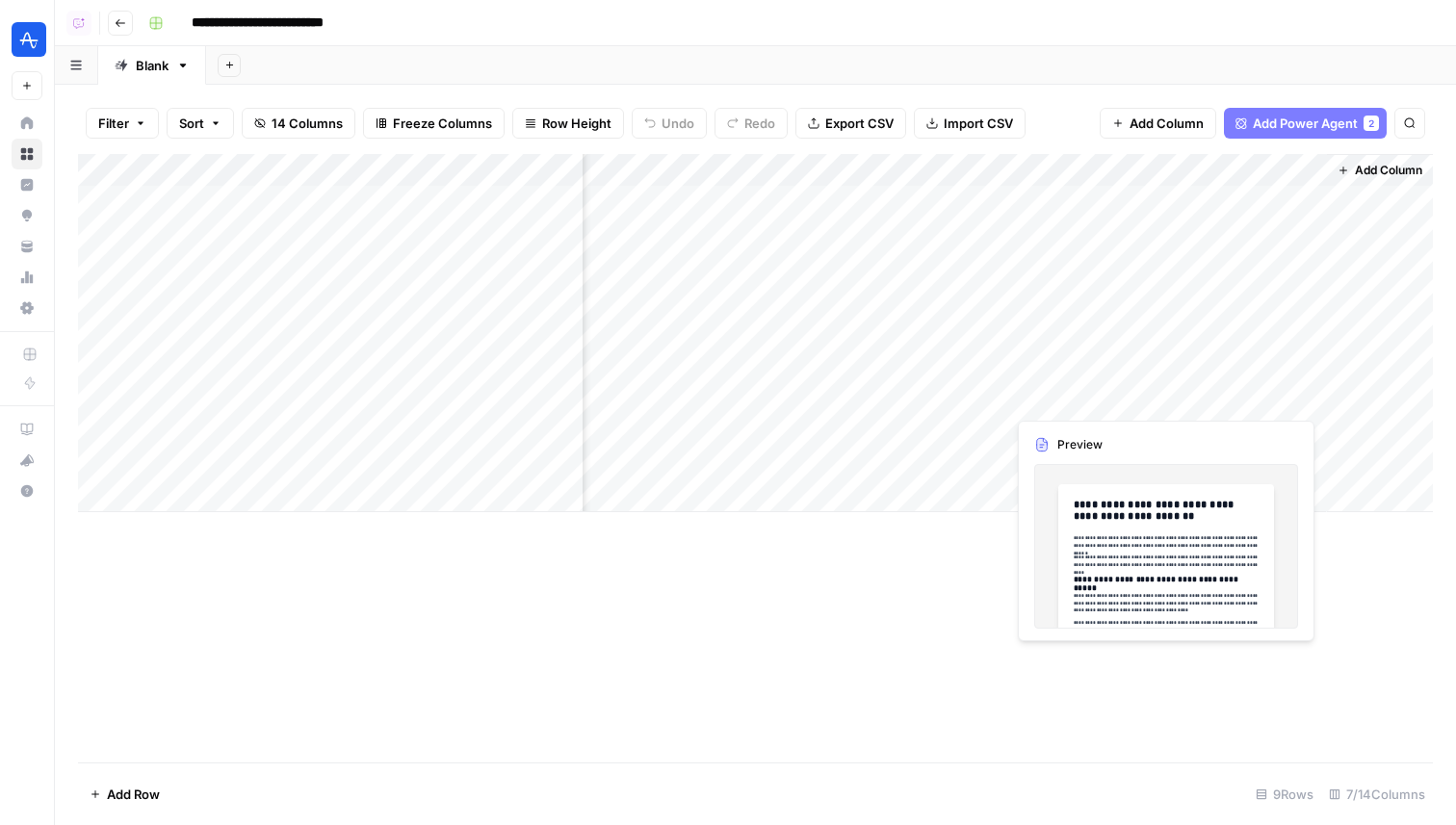
click at [1211, 390] on div "Add Column" at bounding box center [756, 333] width 1355 height 358
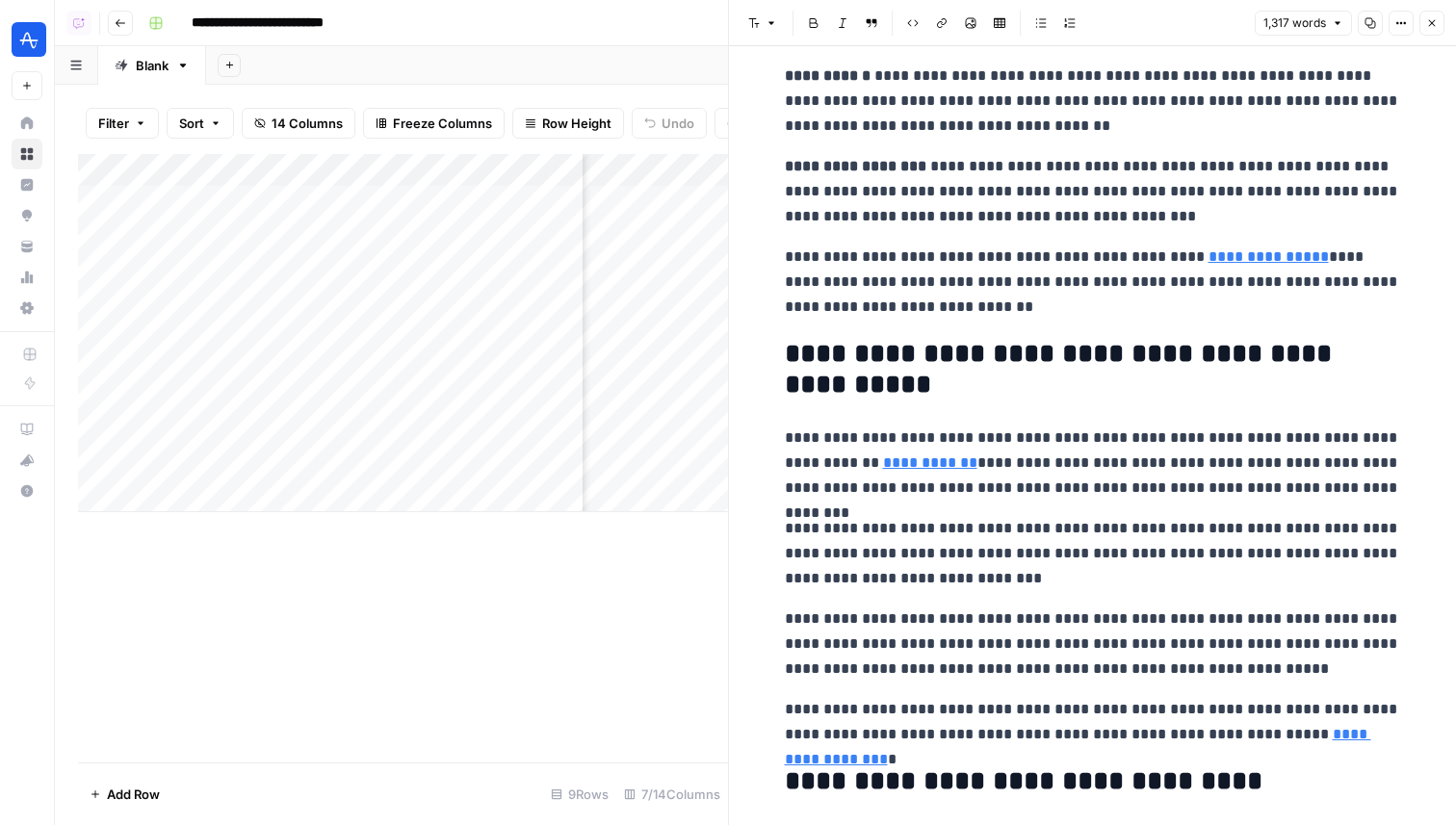
scroll to position [2571, 0]
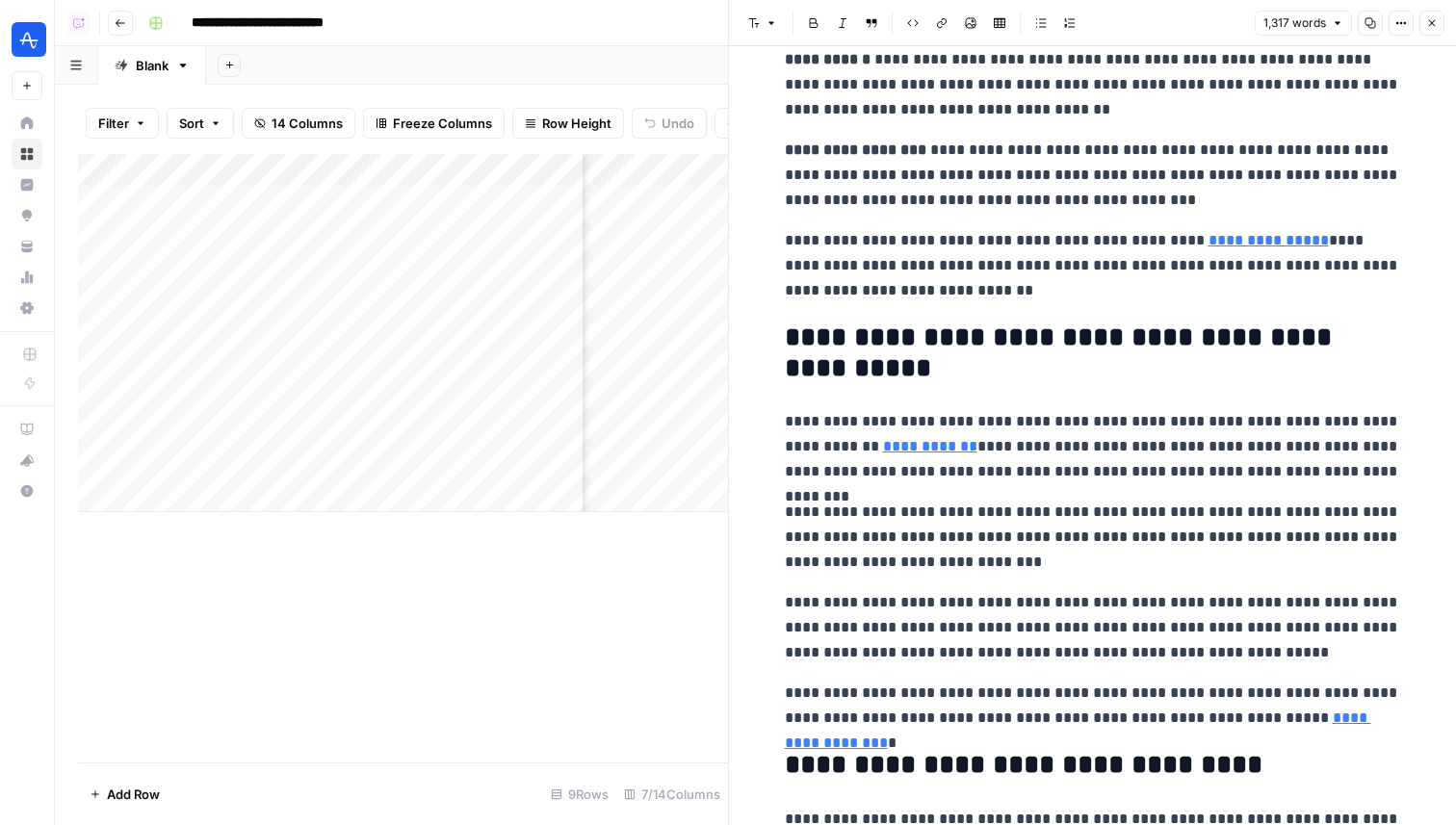
click at [1433, 24] on icon "button" at bounding box center [1432, 23] width 7 height 7
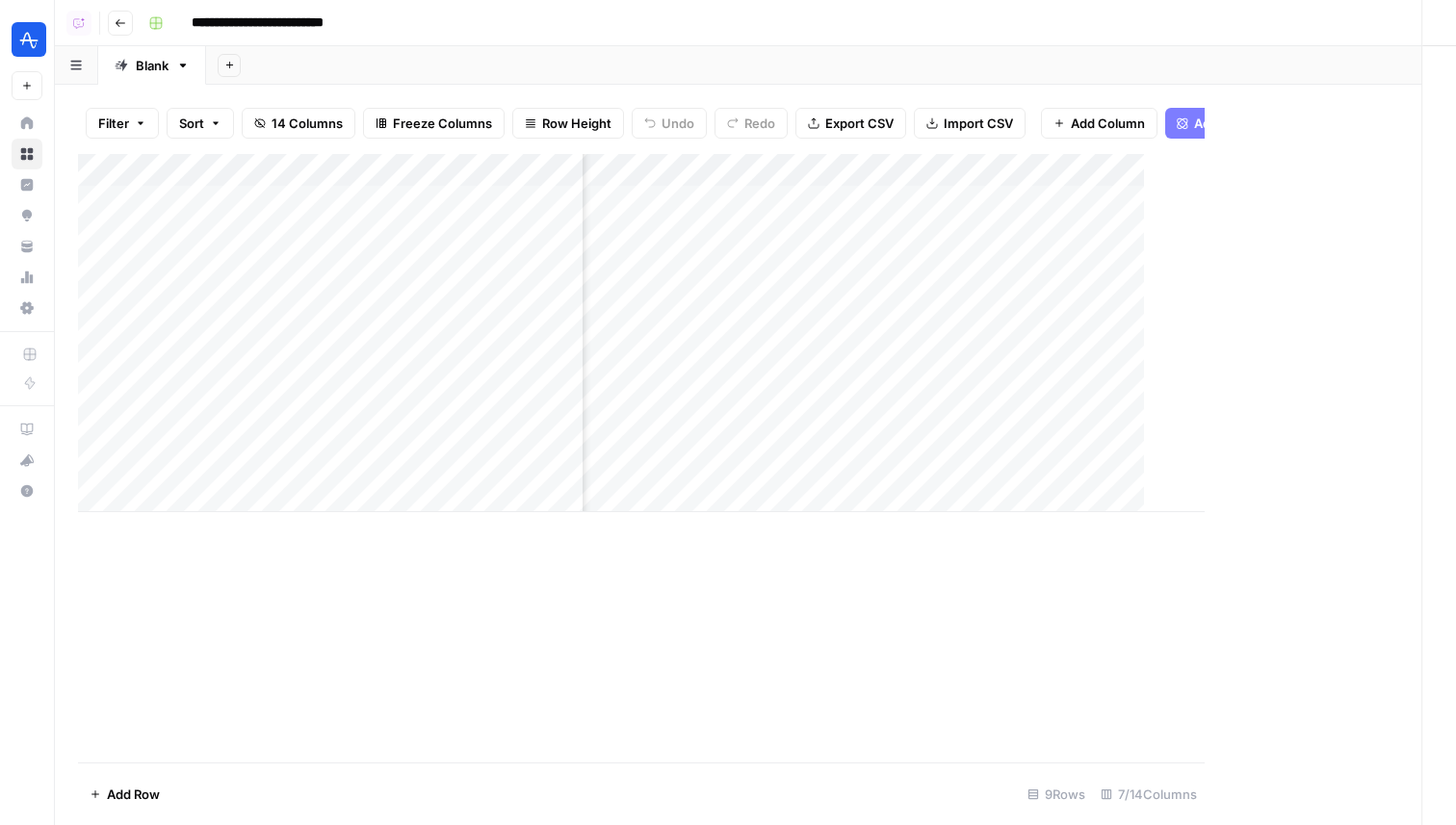
scroll to position [0, 782]
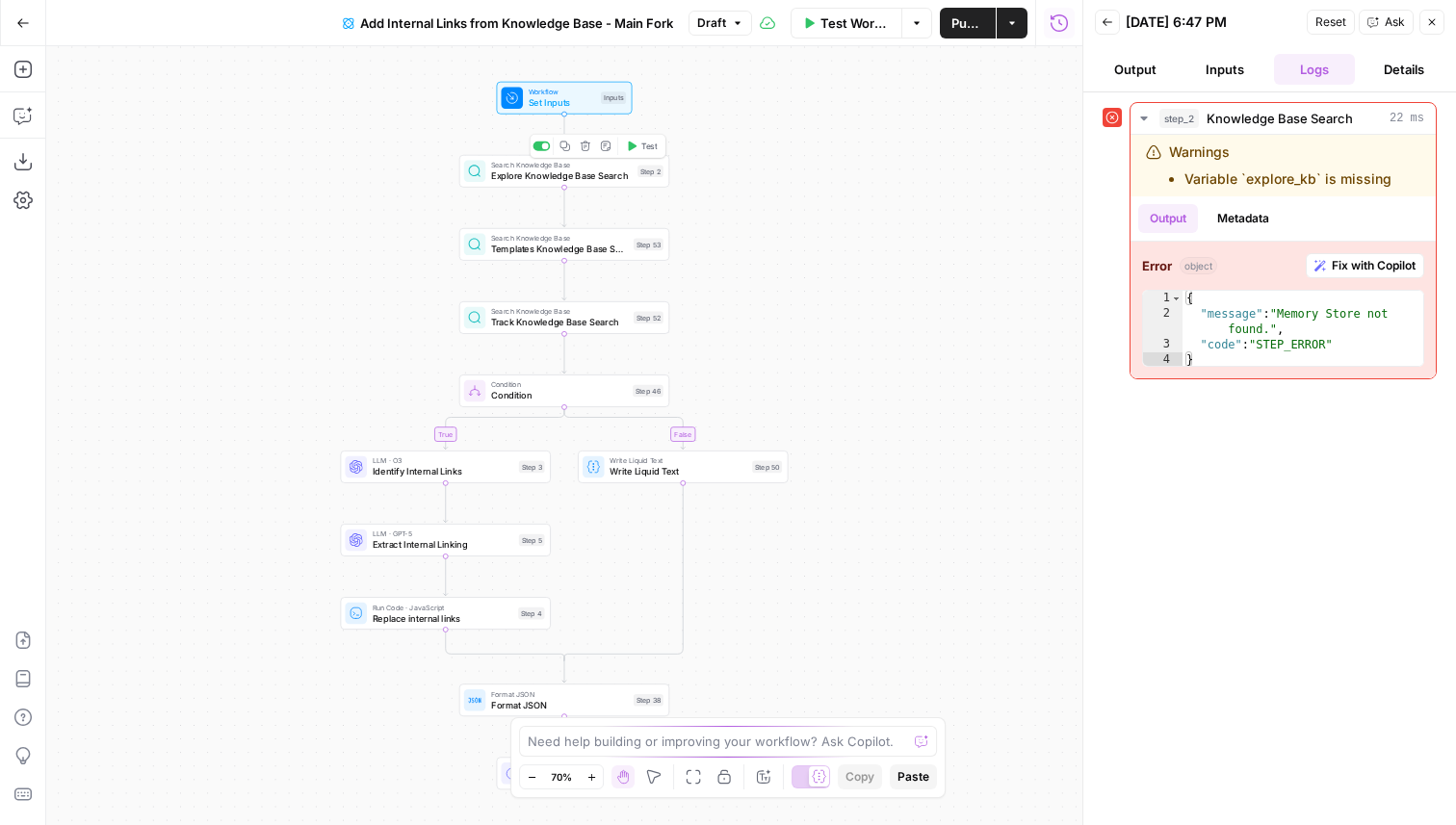
click at [644, 157] on div "Copy step Delete step Add Note Test" at bounding box center [598, 146] width 137 height 24
click at [644, 149] on span "Test" at bounding box center [649, 146] width 17 height 13
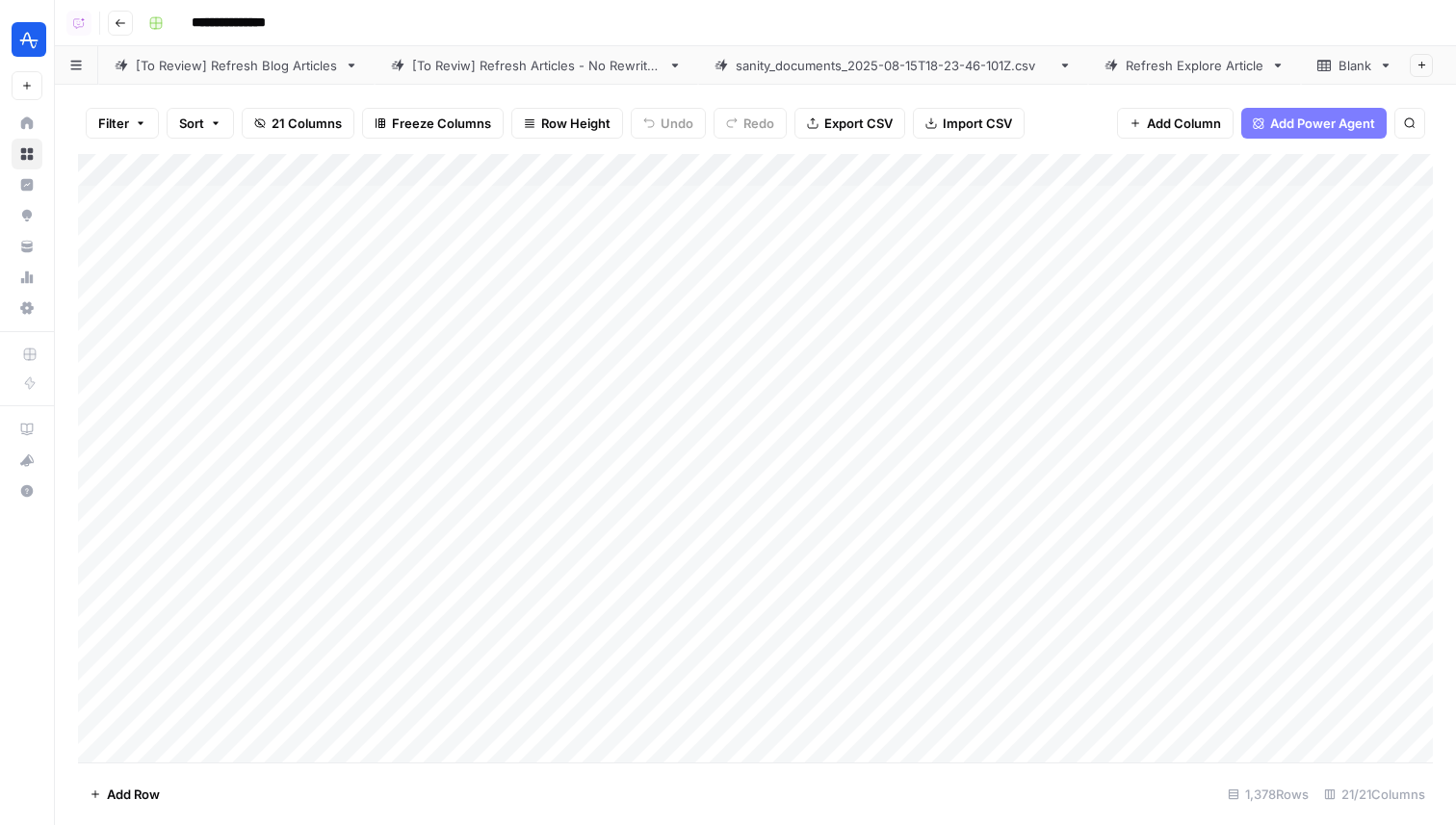
click at [238, 208] on div "Add Column" at bounding box center [756, 458] width 1355 height 609
click at [252, 198] on span "Date" at bounding box center [228, 203] width 154 height 18
click at [302, 166] on div "Add Column" at bounding box center [756, 458] width 1355 height 609
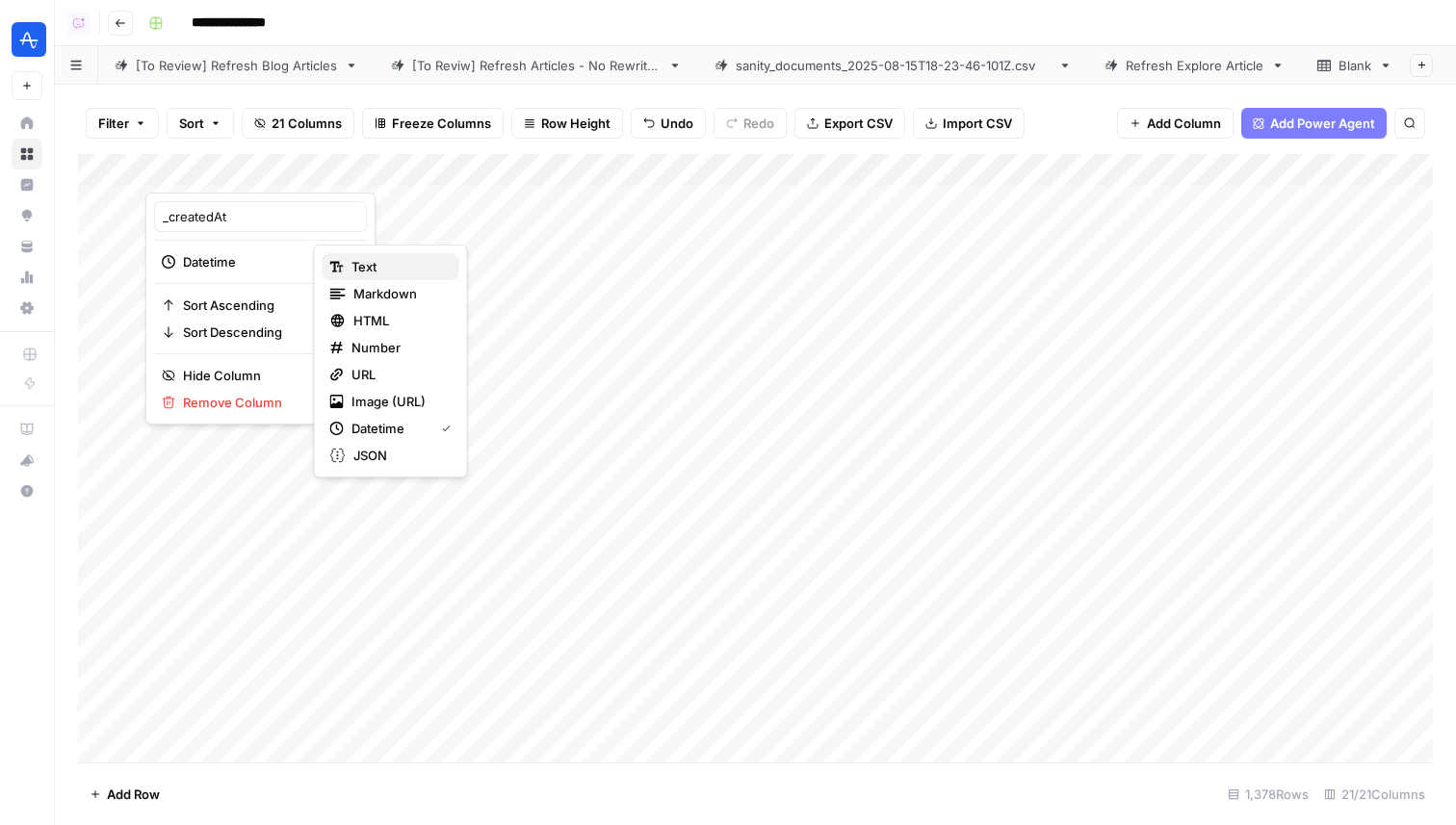
click at [345, 267] on div "Text" at bounding box center [391, 267] width 121 height 20
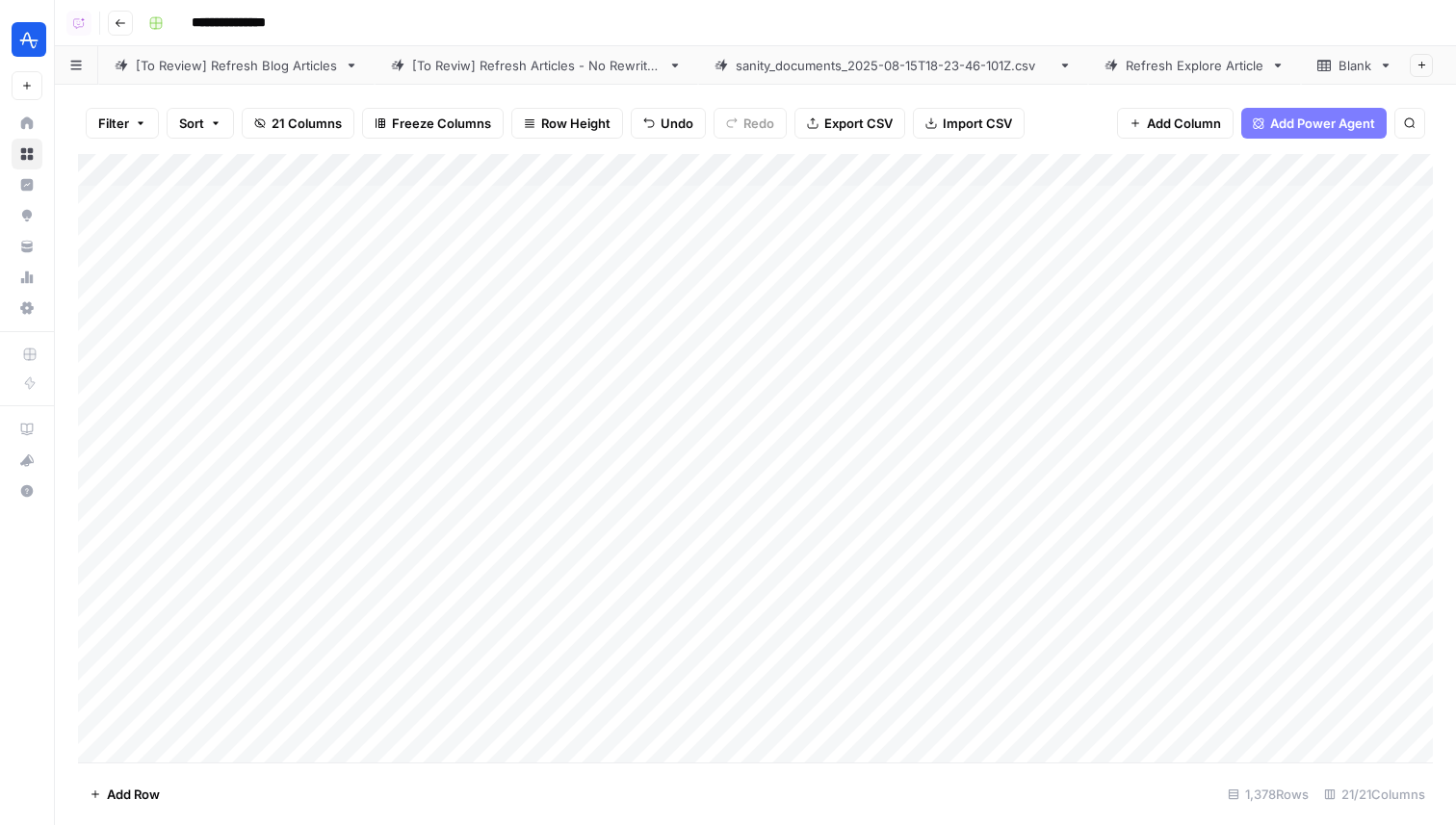
click at [267, 205] on div "Add Column" at bounding box center [756, 458] width 1355 height 609
click at [235, 237] on div "Add Column" at bounding box center [756, 458] width 1355 height 609
click at [303, 168] on div "Add Column" at bounding box center [756, 458] width 1355 height 609
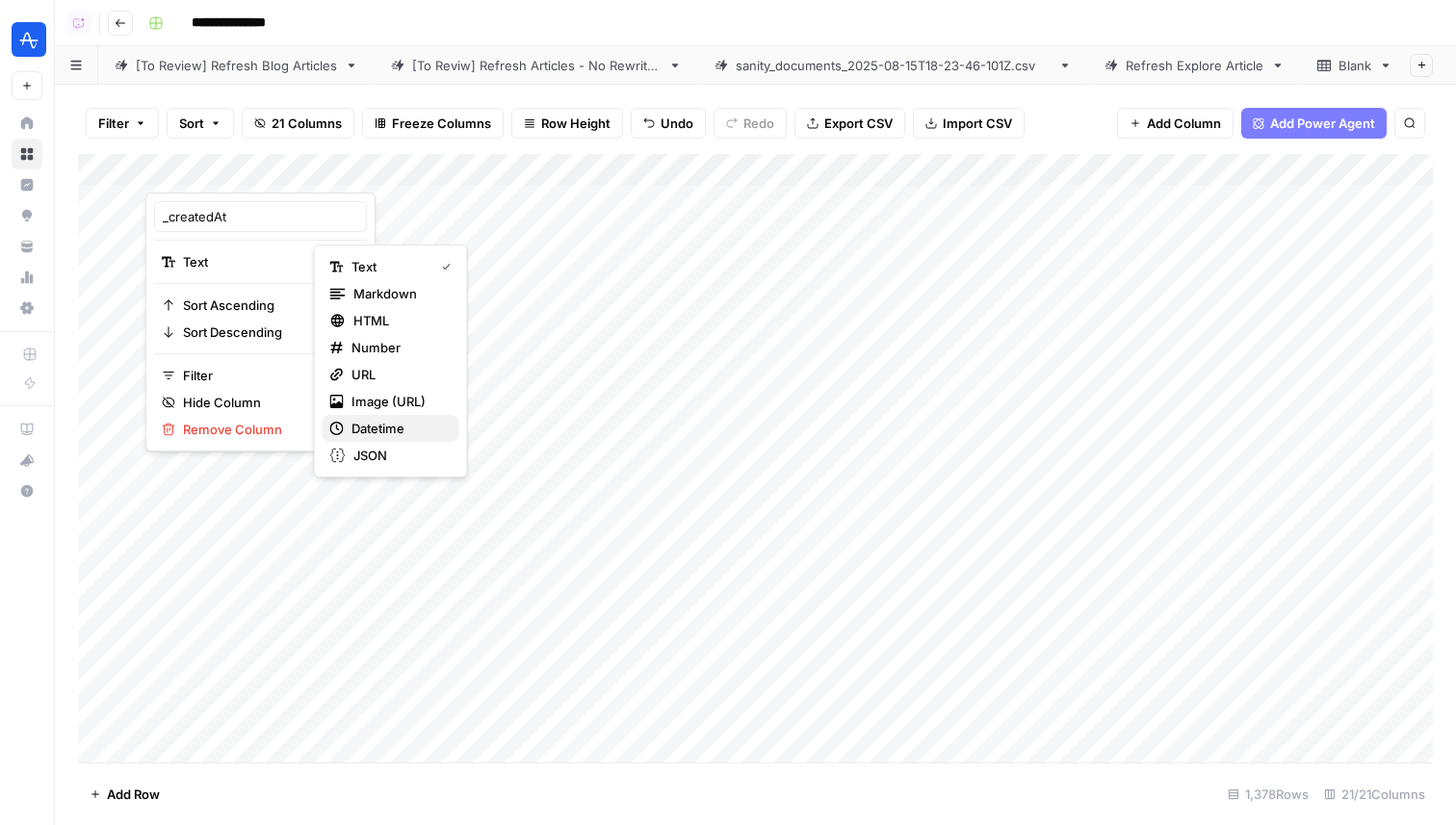
click at [397, 435] on span "Datetime" at bounding box center [398, 429] width 92 height 20
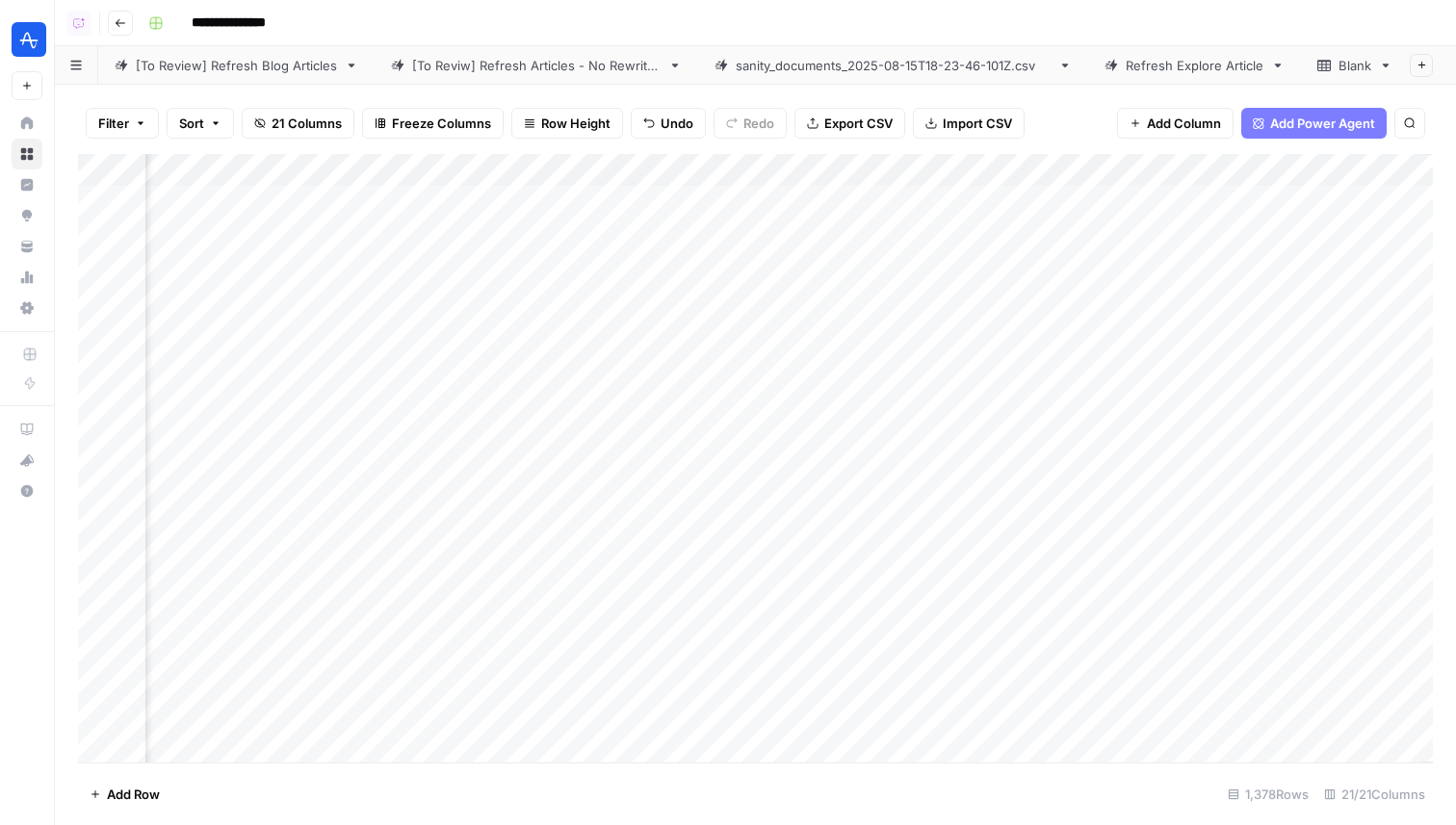
scroll to position [0, 4345]
click at [679, 211] on div "Add Column" at bounding box center [756, 458] width 1355 height 609
click at [510, 366] on div "Add Column" at bounding box center [756, 458] width 1355 height 609
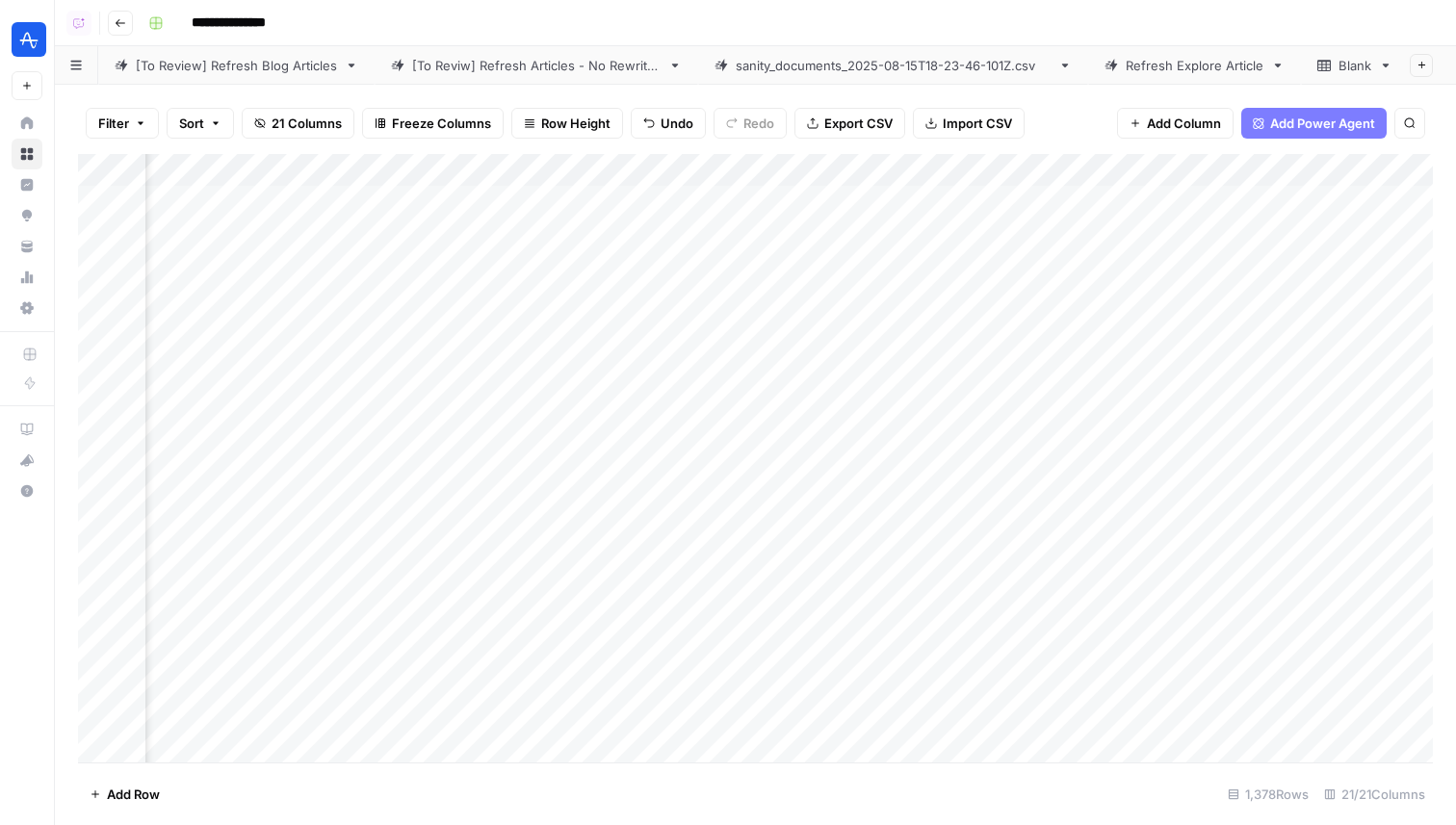
click at [861, 364] on div "Add Column" at bounding box center [756, 458] width 1355 height 609
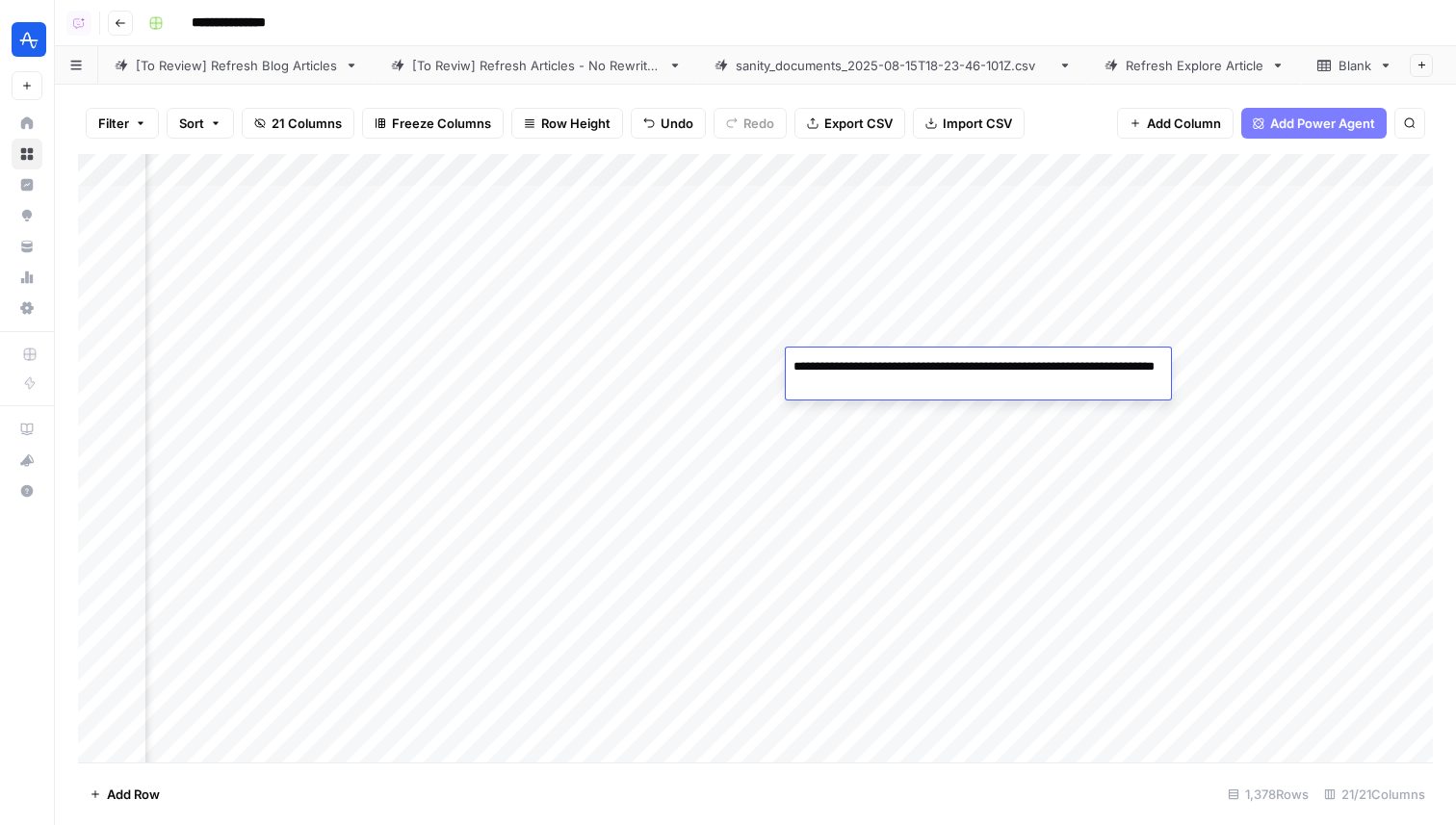
click at [904, 306] on div "Add Column" at bounding box center [756, 458] width 1355 height 609
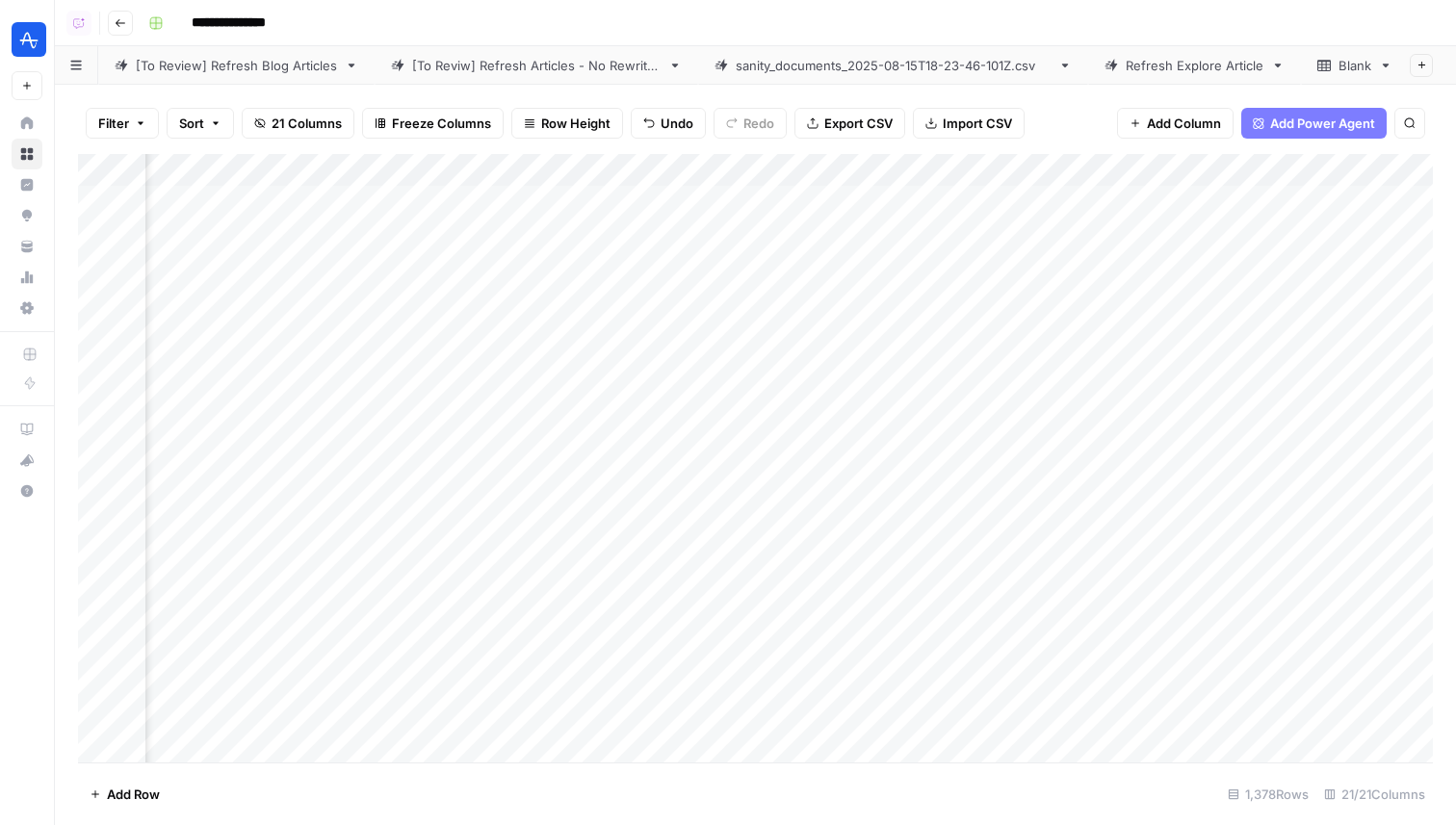
scroll to position [0, 1673]
click at [586, 310] on div "Add Column" at bounding box center [756, 458] width 1355 height 609
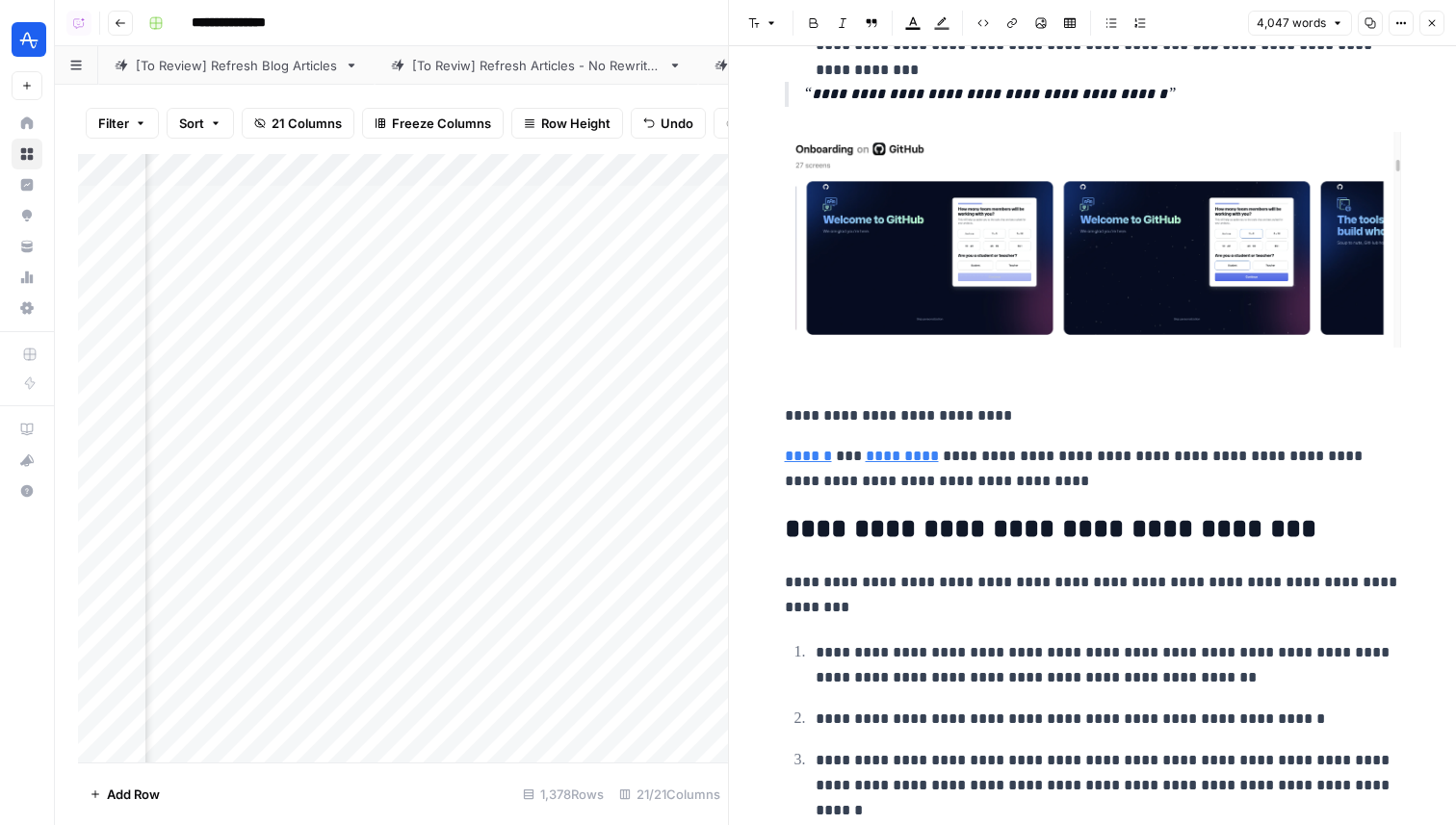
scroll to position [2526, 0]
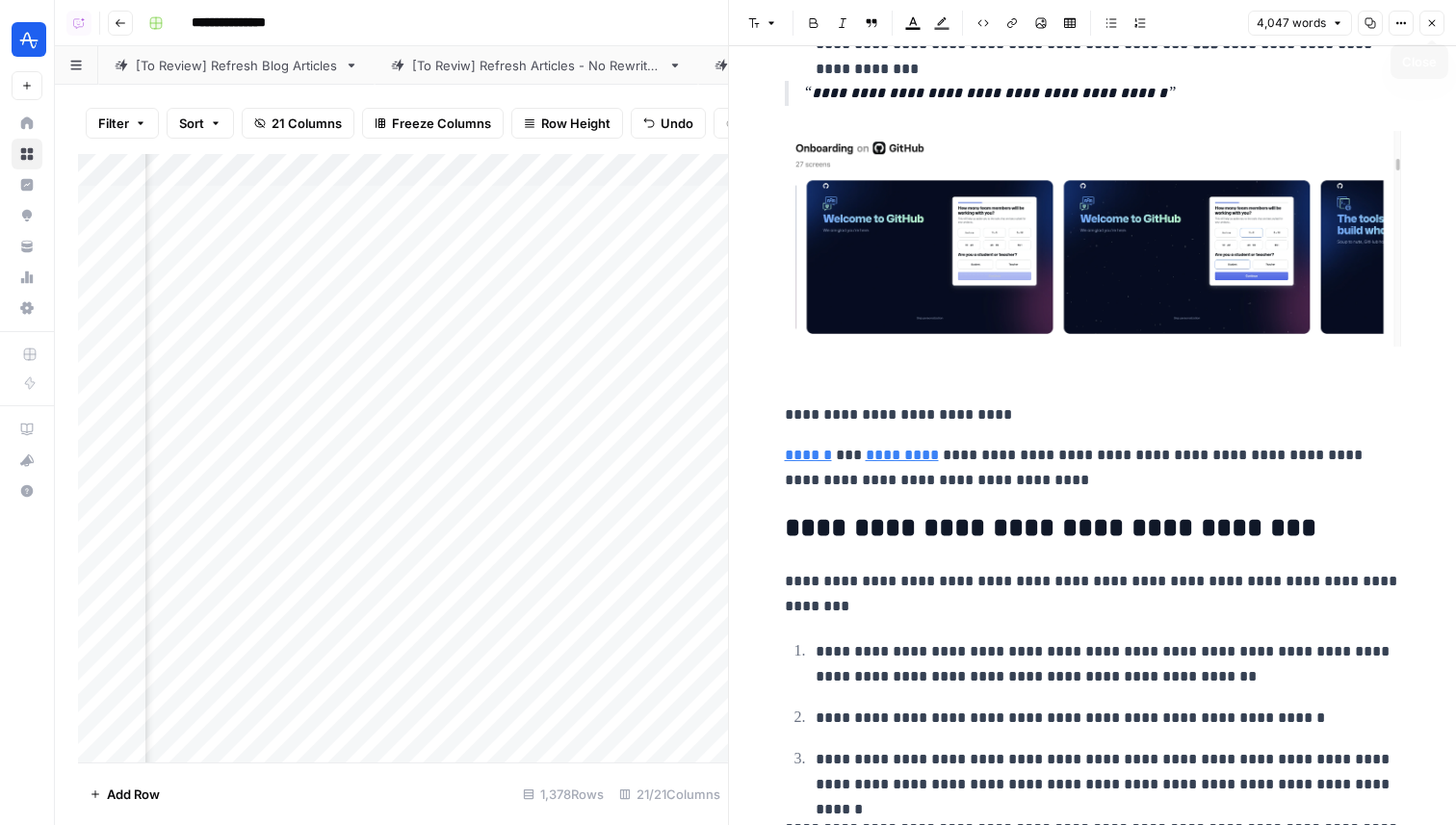
click at [1428, 29] on button "Close" at bounding box center [1433, 23] width 25 height 25
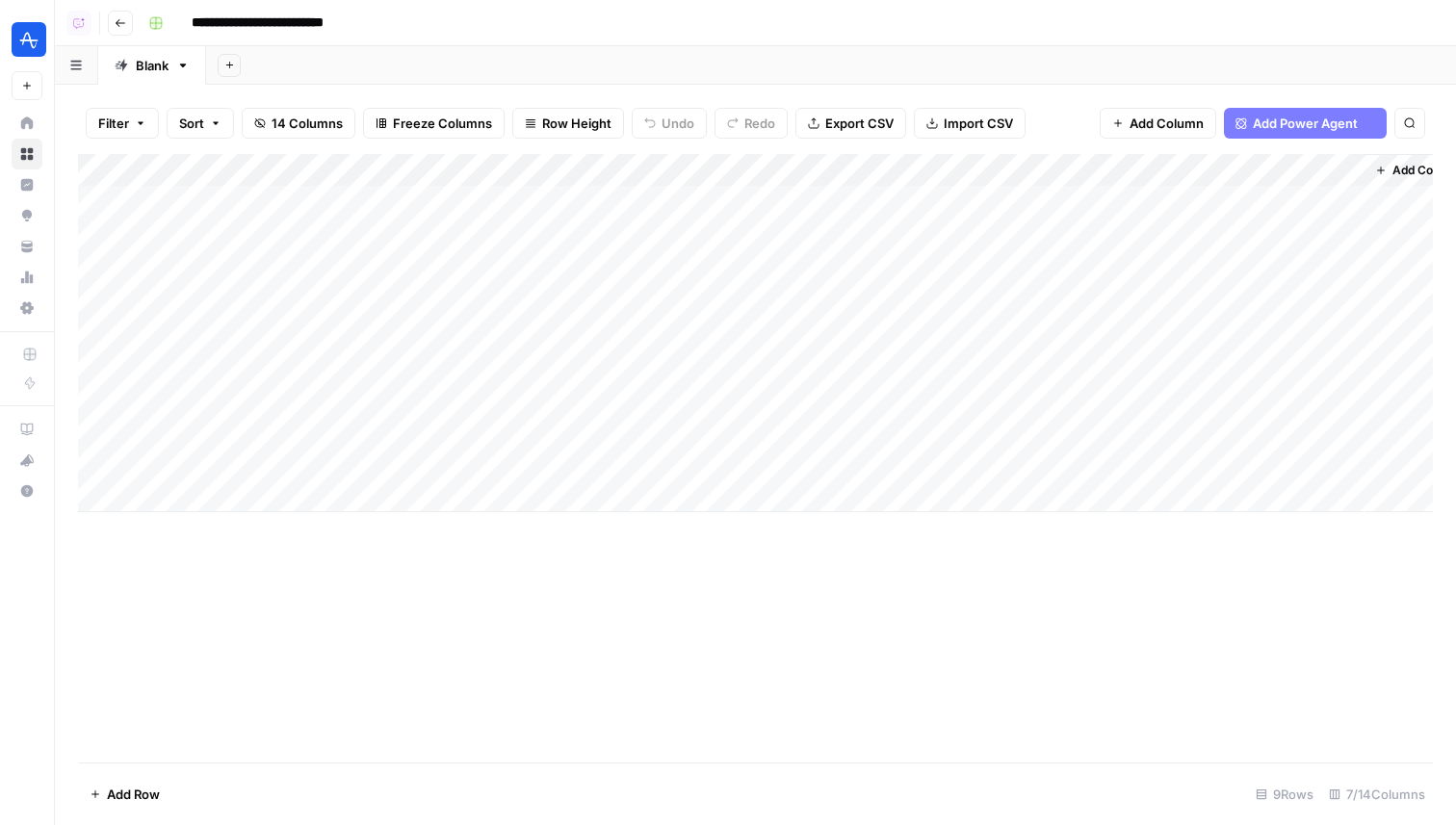
scroll to position [0, 805]
